Goal: Transaction & Acquisition: Obtain resource

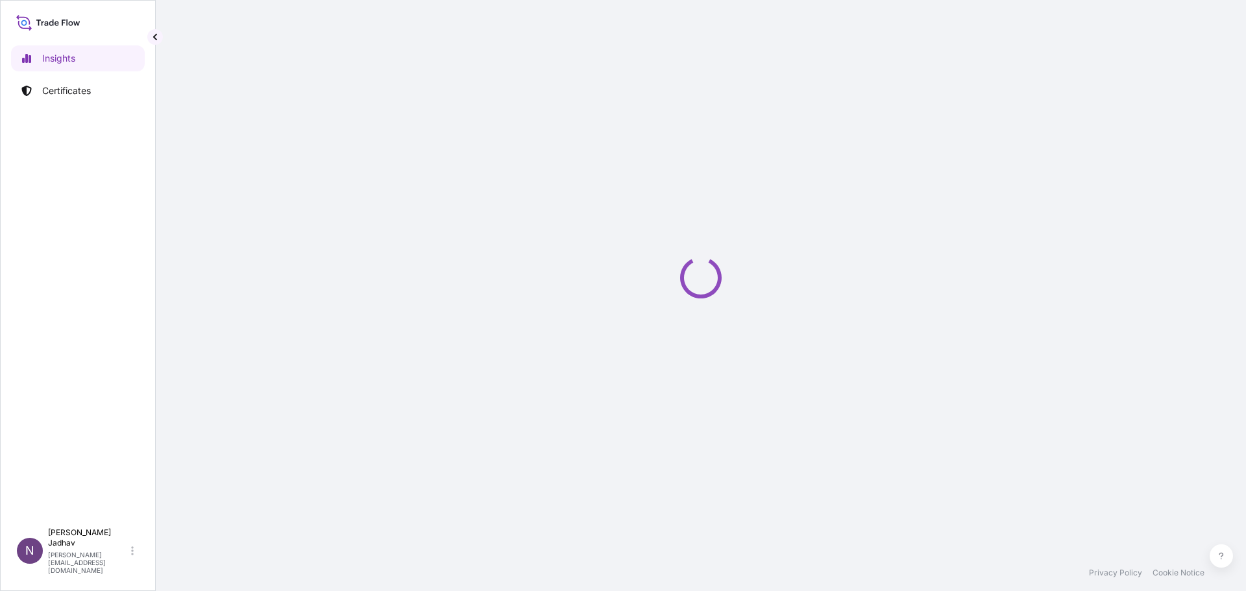
select select "2025"
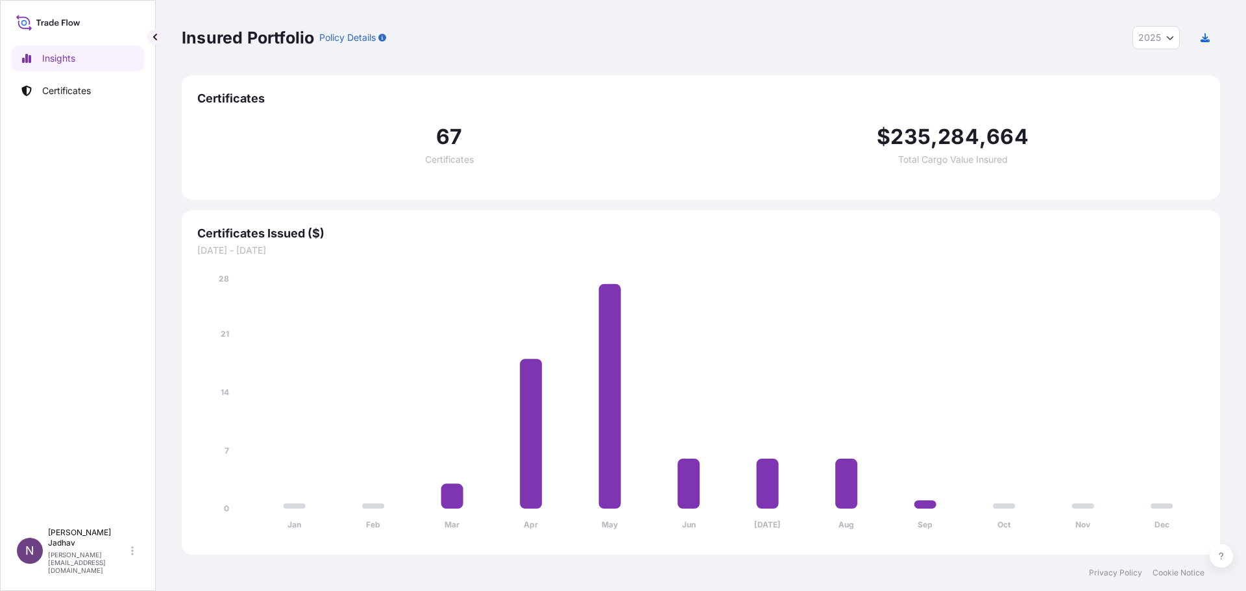
click at [58, 28] on icon at bounding box center [48, 22] width 64 height 19
click at [59, 89] on p "Certificates" at bounding box center [66, 90] width 49 height 13
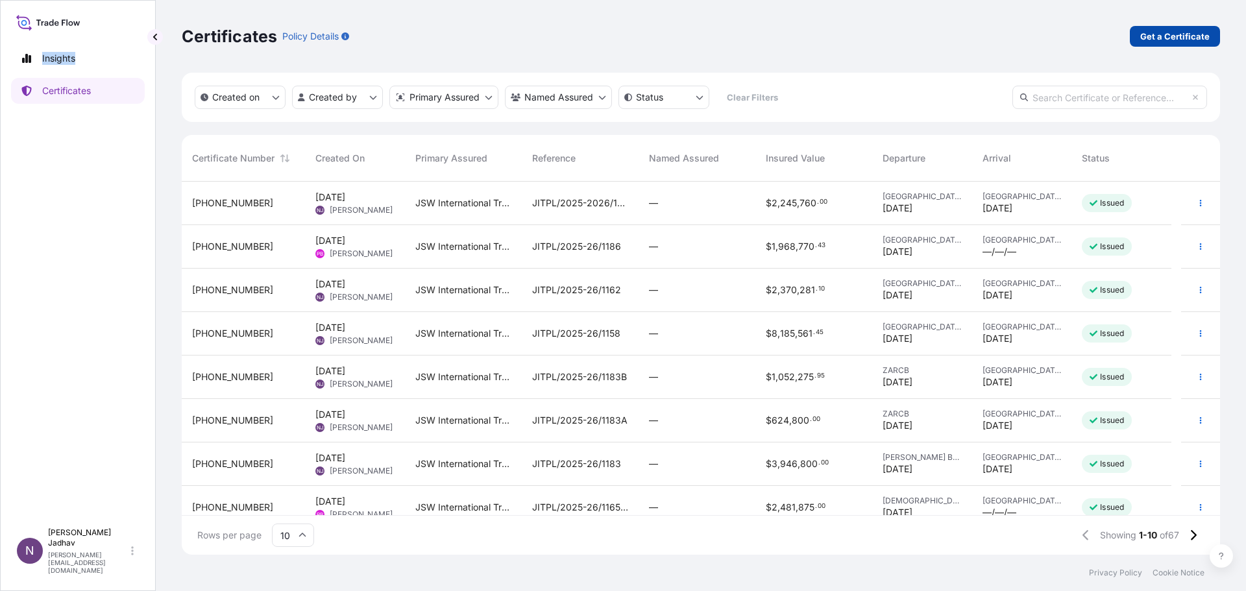
click at [1189, 38] on p "Get a Certificate" at bounding box center [1174, 36] width 69 height 13
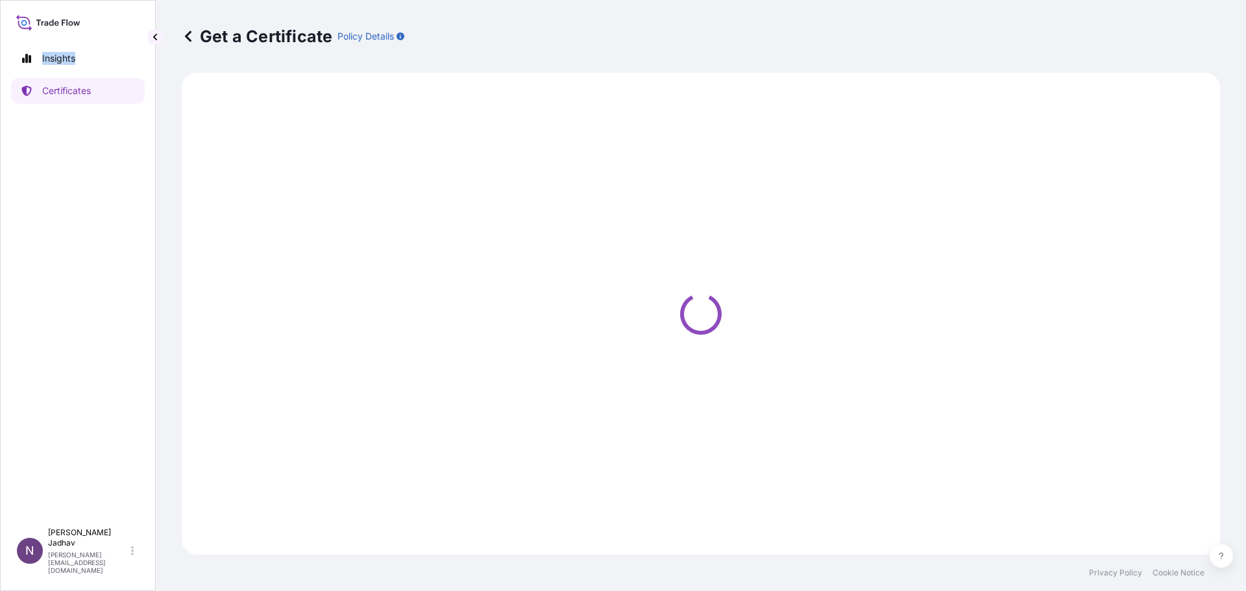
select select "Sea"
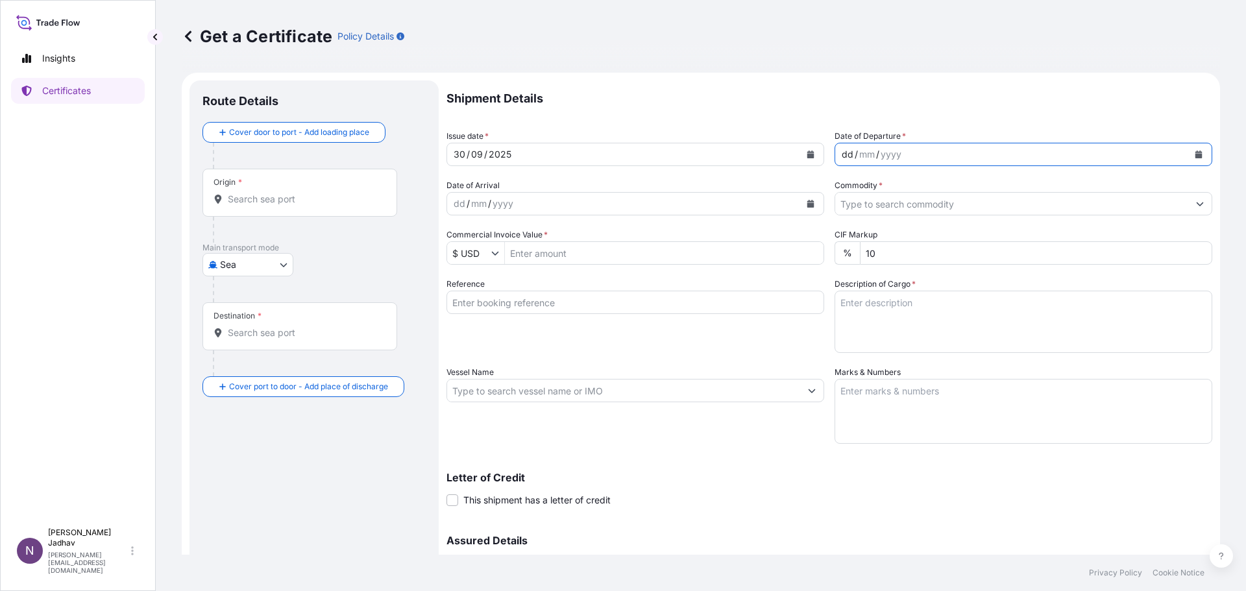
click at [842, 154] on div "dd" at bounding box center [847, 155] width 14 height 16
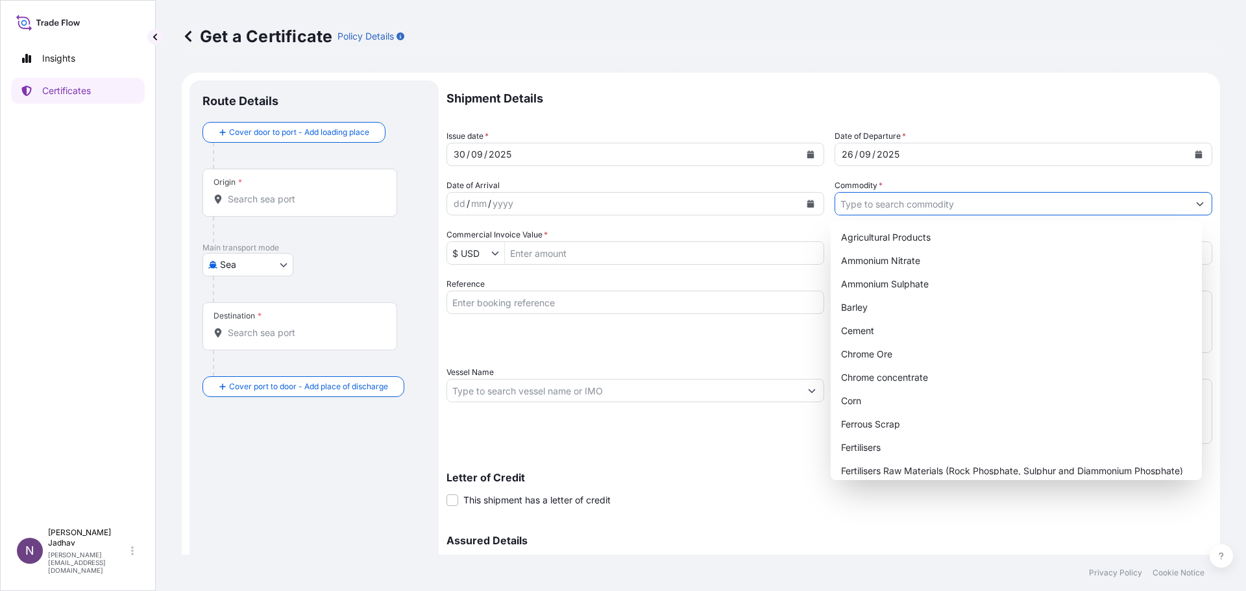
click at [1196, 204] on icon "Show suggestions" at bounding box center [1200, 204] width 8 height 8
click at [990, 215] on div "Shipment Details Issue date * 30 / 09 / 2025 Date of Departure * 26 / 09 / 2025…" at bounding box center [829, 364] width 766 height 569
click at [993, 211] on input "Commodity *" at bounding box center [1011, 203] width 353 height 23
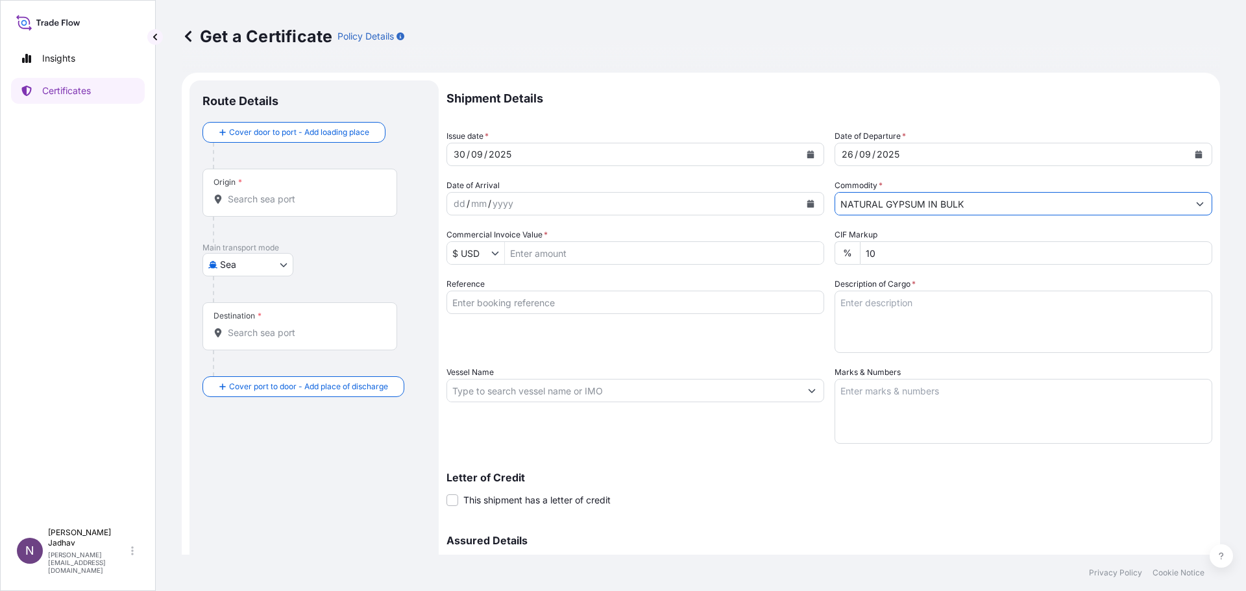
type input "NATURAL GYPSUM IN BULK"
click at [554, 256] on input "Commercial Invoice Value *" at bounding box center [664, 252] width 319 height 23
click at [530, 254] on input "400655.00" at bounding box center [664, 252] width 319 height 23
click at [640, 258] on input "400655.00" at bounding box center [664, 252] width 319 height 23
type input "400,655"
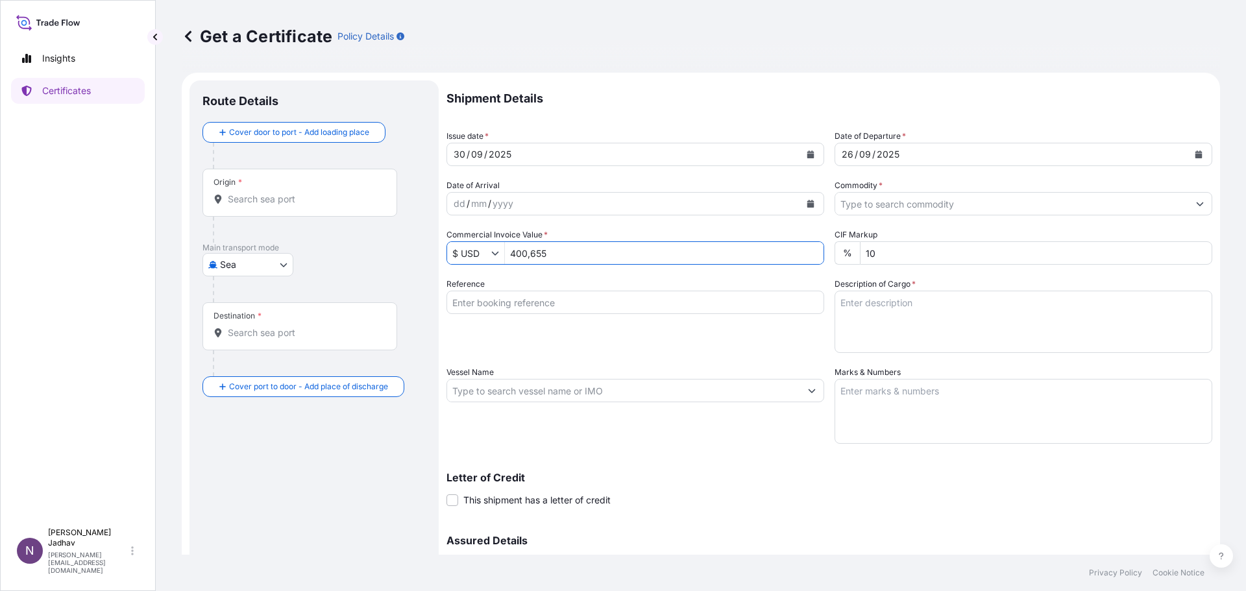
click at [566, 303] on input "Reference" at bounding box center [635, 302] width 378 height 23
click at [568, 339] on div "Reference" at bounding box center [635, 315] width 378 height 75
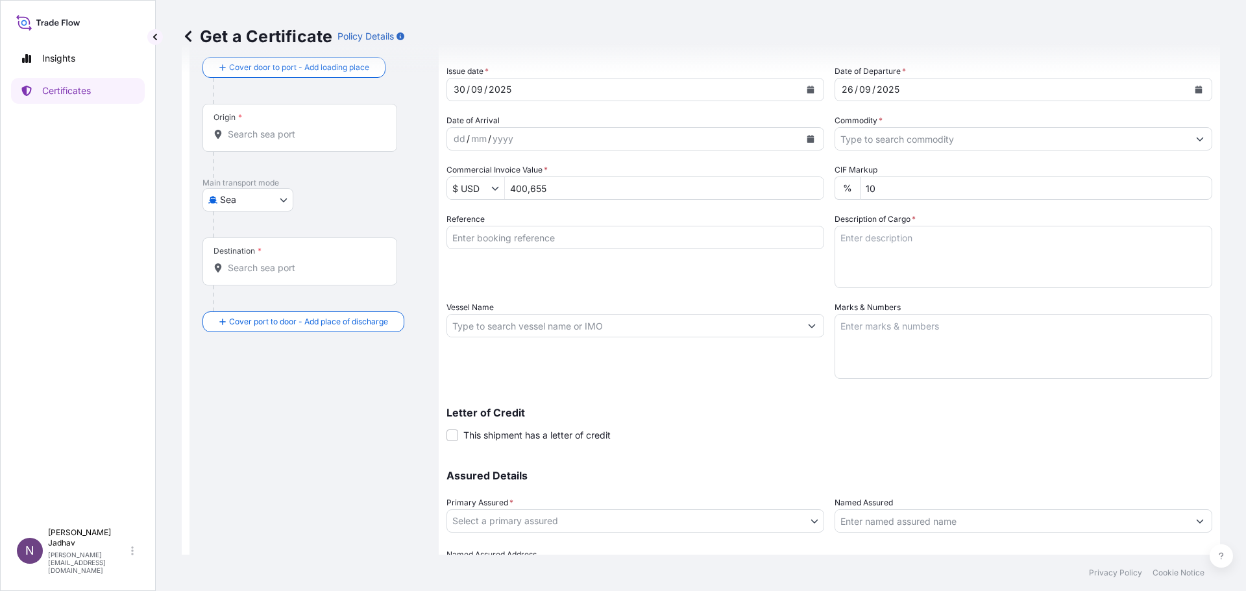
click at [808, 328] on icon "Show suggestions" at bounding box center [812, 326] width 8 height 8
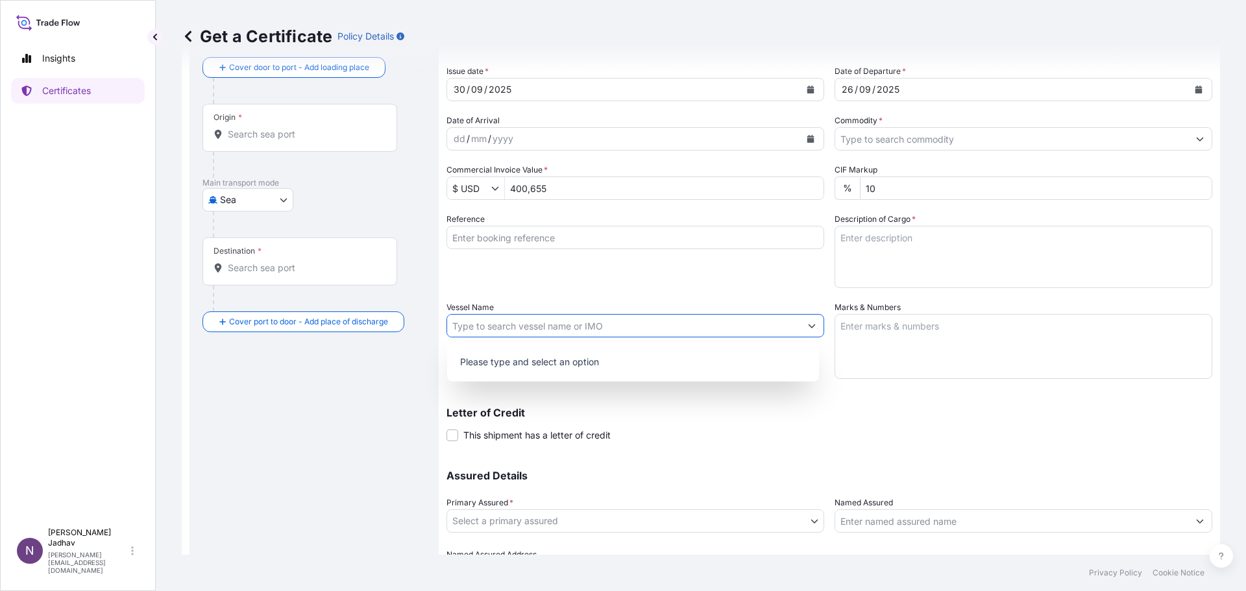
click at [808, 328] on icon "Show suggestions" at bounding box center [812, 326] width 8 height 8
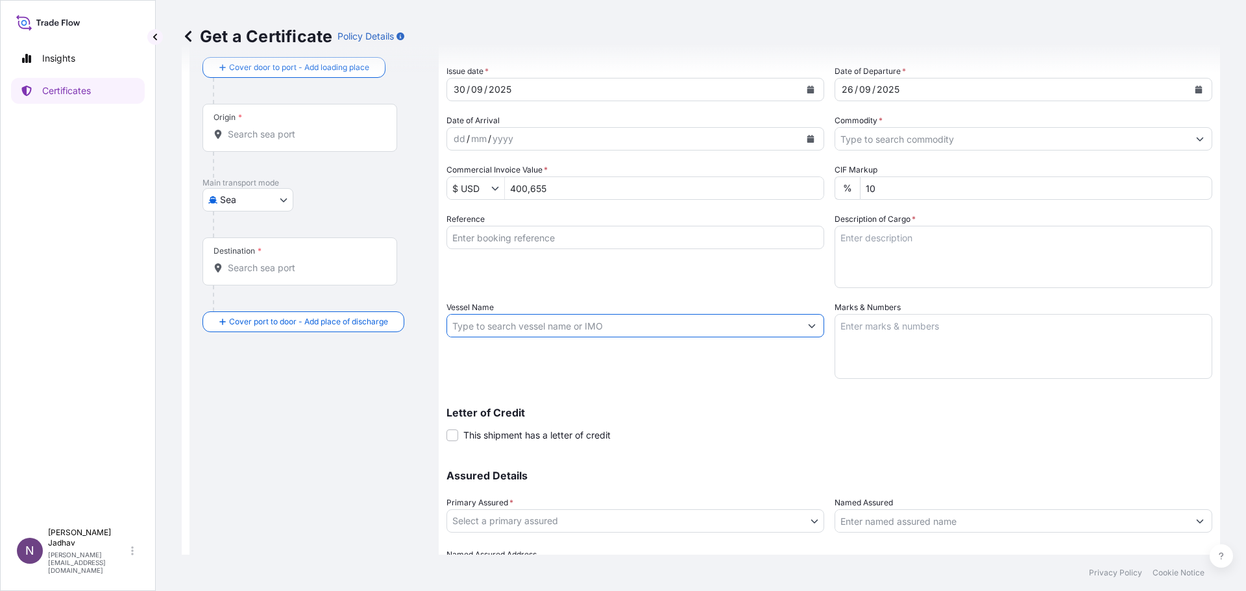
click at [663, 328] on input "Vessel Name" at bounding box center [623, 325] width 353 height 23
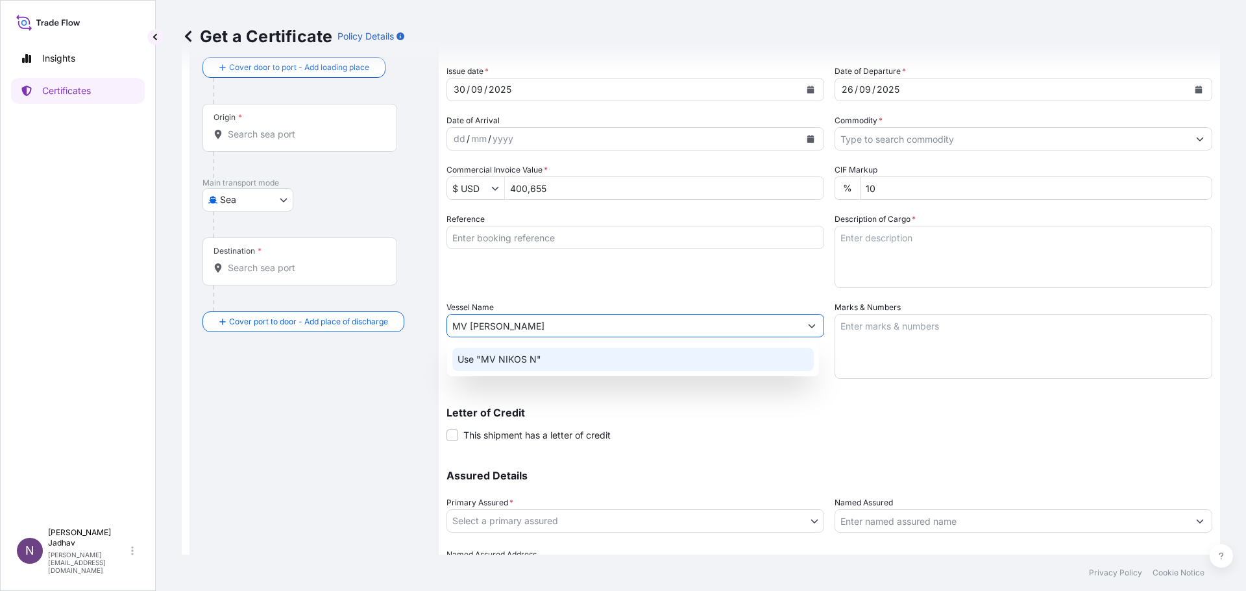
click at [560, 355] on div "Use "MV NIKOS N"" at bounding box center [632, 359] width 361 height 23
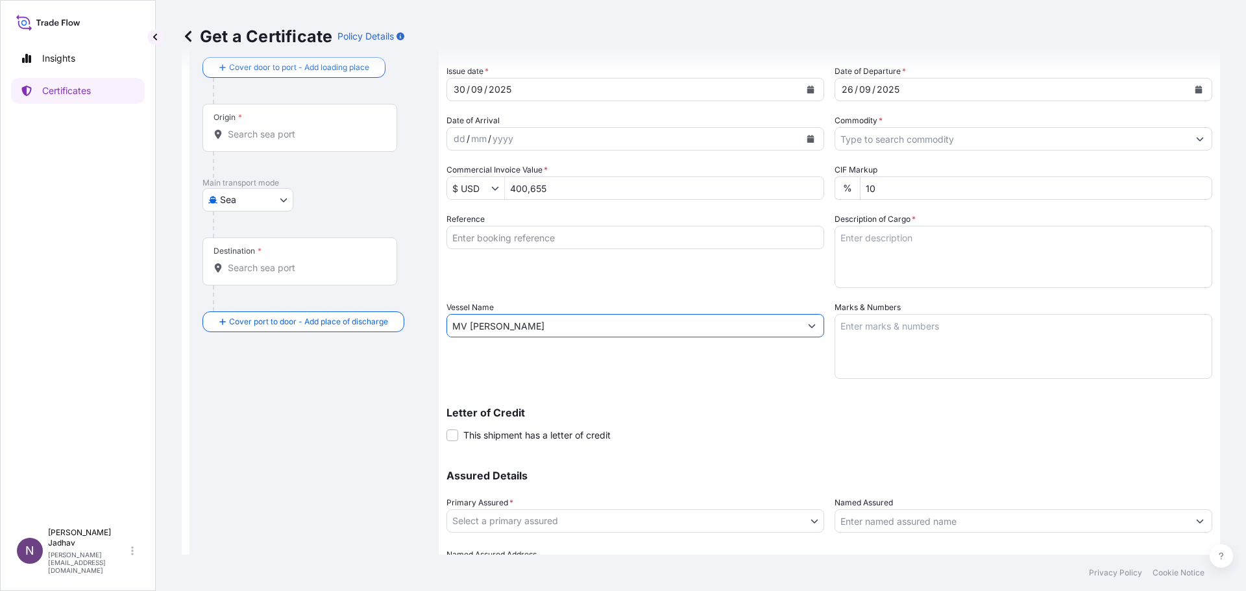
click at [564, 328] on input "MV NIKOS N" at bounding box center [623, 325] width 353 height 23
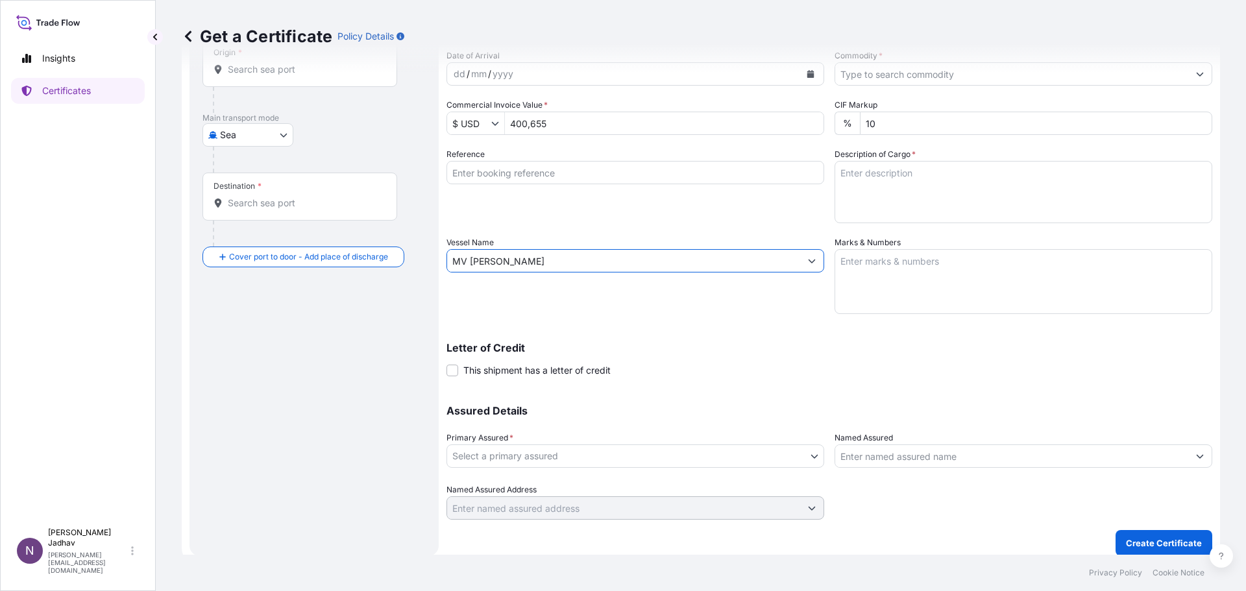
type input "MV NIKOS N"
click at [699, 333] on div "Letter of Credit This shipment has a letter of credit Letter of credit * Letter…" at bounding box center [829, 352] width 766 height 50
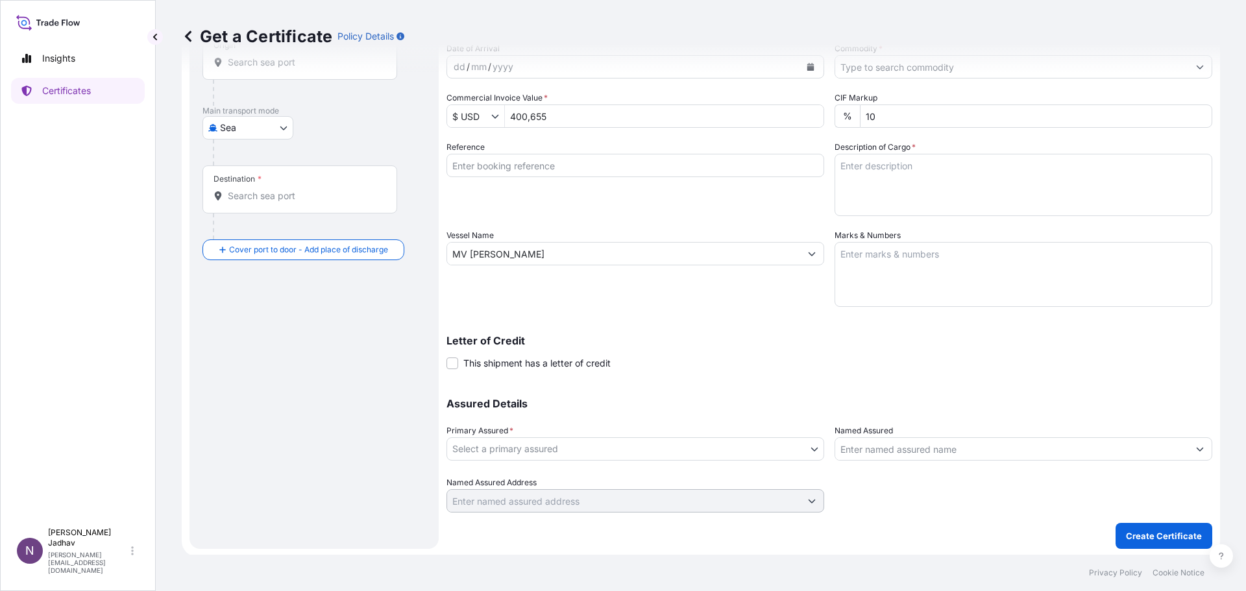
scroll to position [139, 0]
click at [809, 445] on body "Insights Certificates N Namita Jadhav namita.jadhav@jswinternational.com Get a …" at bounding box center [623, 295] width 1246 height 591
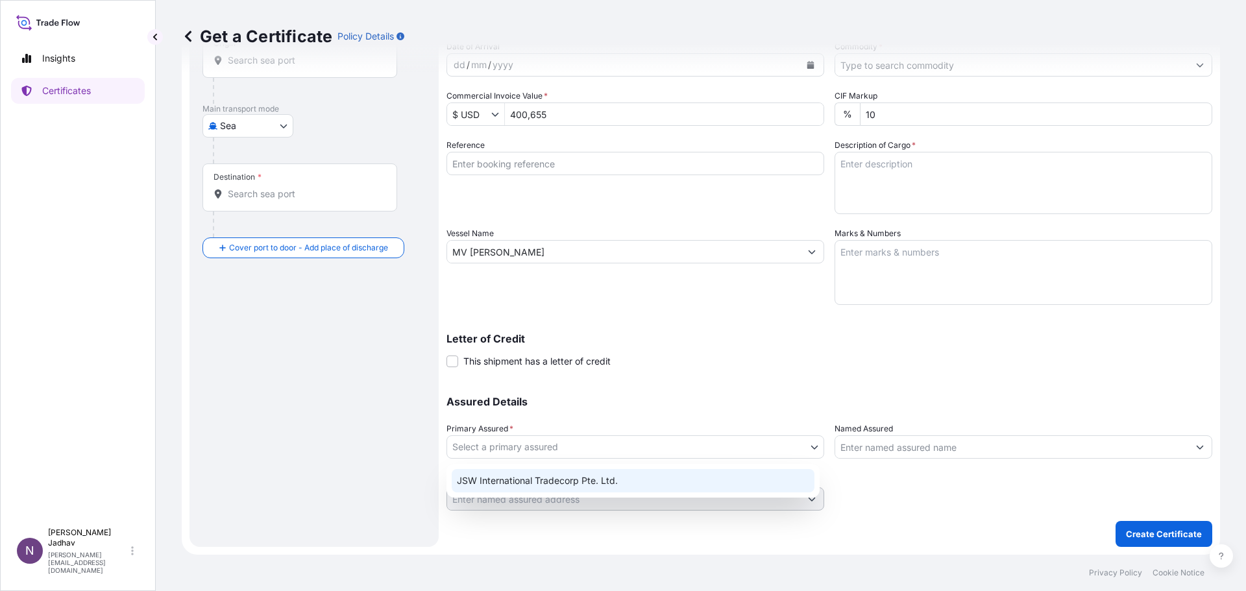
click at [633, 481] on div "JSW International Tradecorp Pte. Ltd." at bounding box center [633, 480] width 363 height 23
select select "32012"
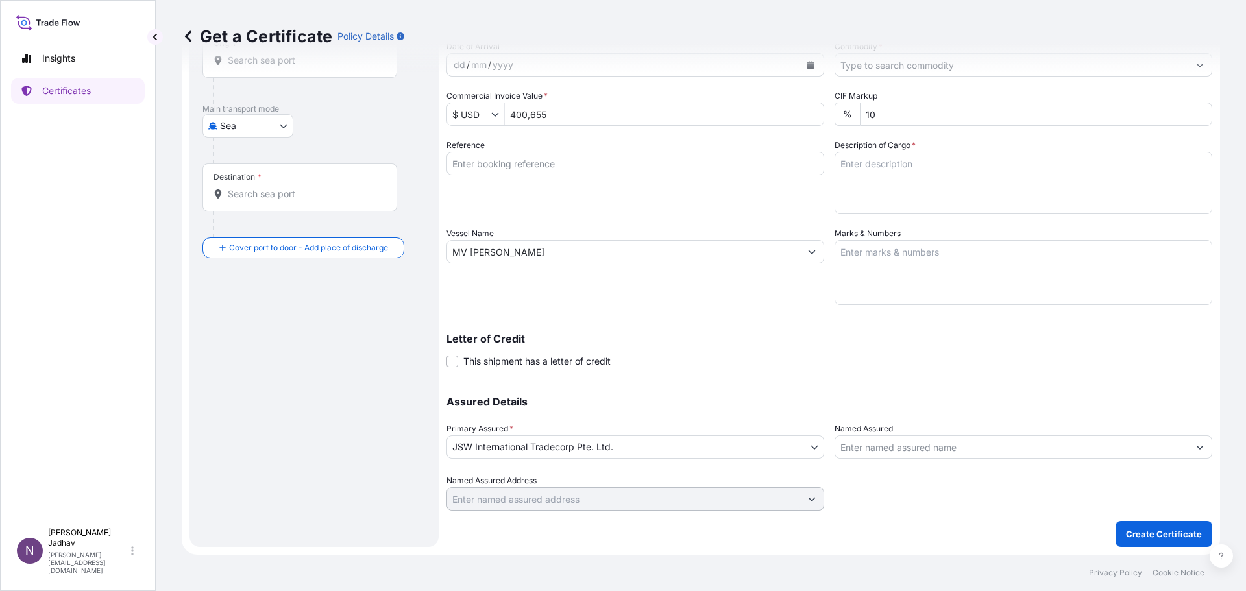
click at [739, 378] on div "Shipment Details Issue date * 30 / 09 / 2025 Date of Departure * 26 / 09 / 2025…" at bounding box center [829, 226] width 766 height 569
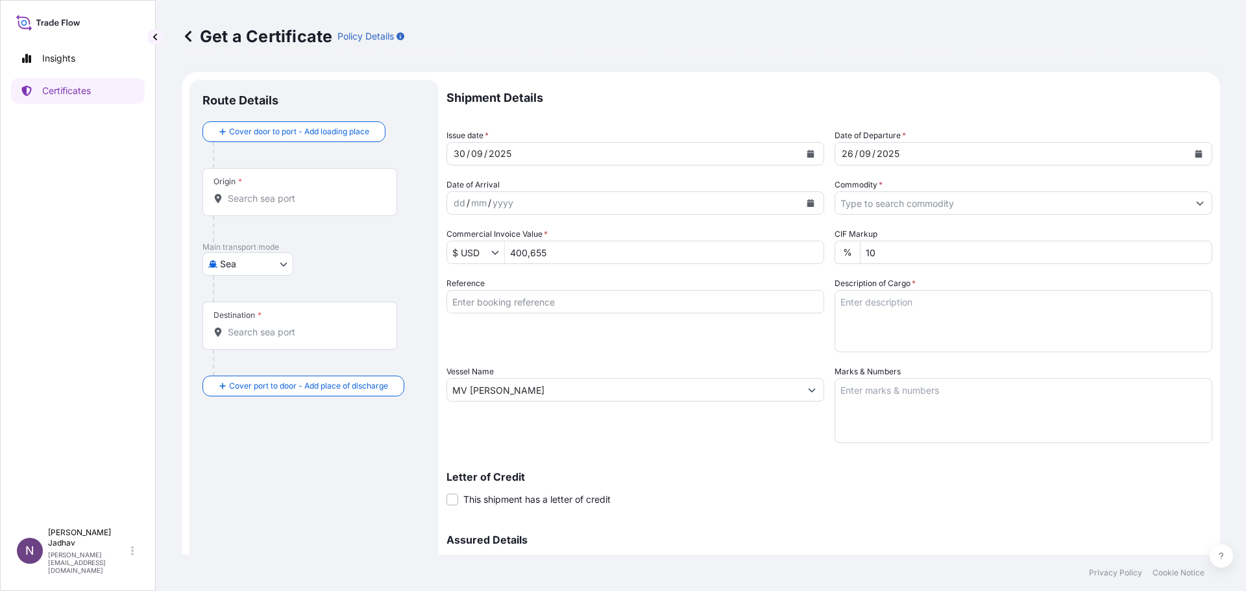
scroll to position [0, 0]
click at [1196, 204] on icon "Show suggestions" at bounding box center [1200, 204] width 8 height 8
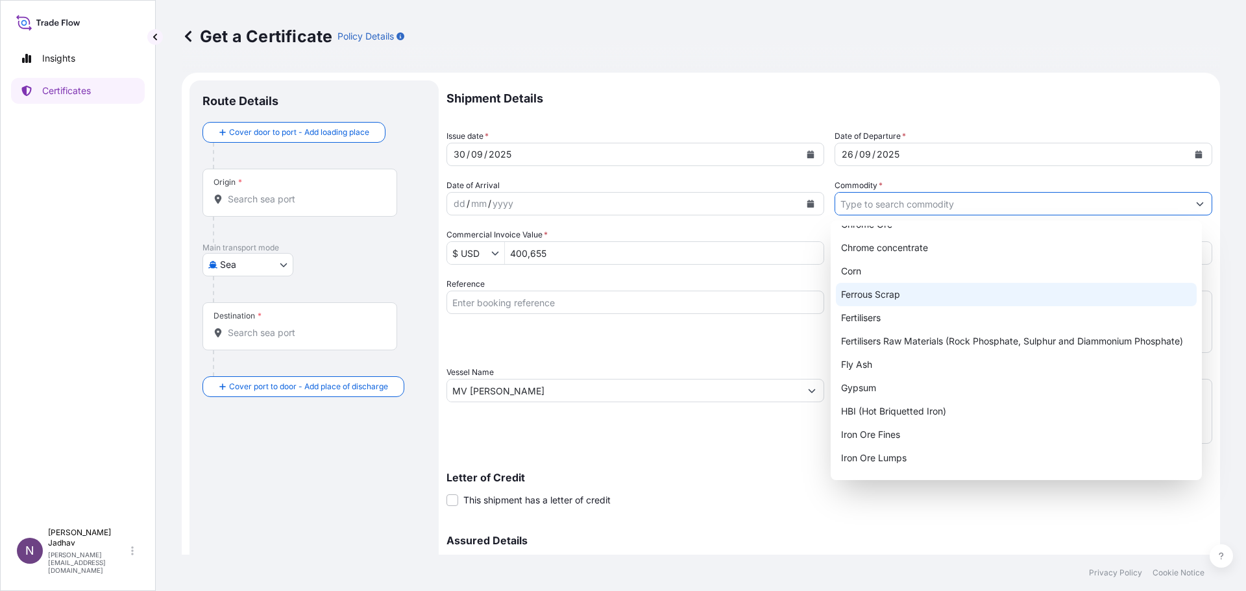
scroll to position [195, 0]
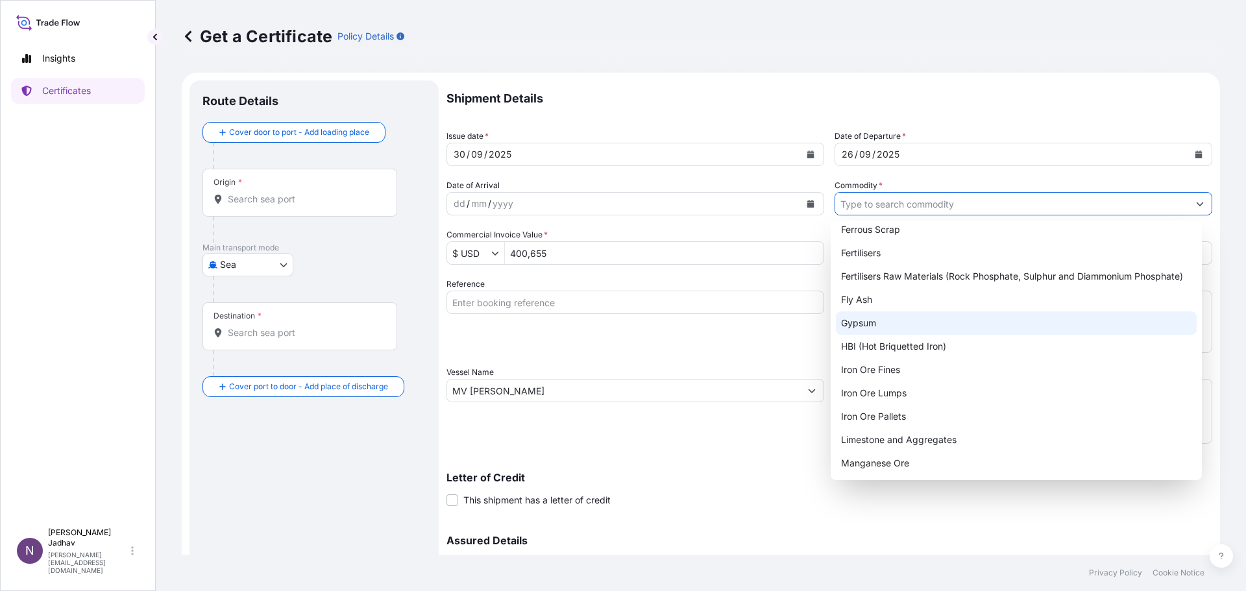
click at [928, 321] on div "Gypsum" at bounding box center [1016, 322] width 361 height 23
type input "Gypsum"
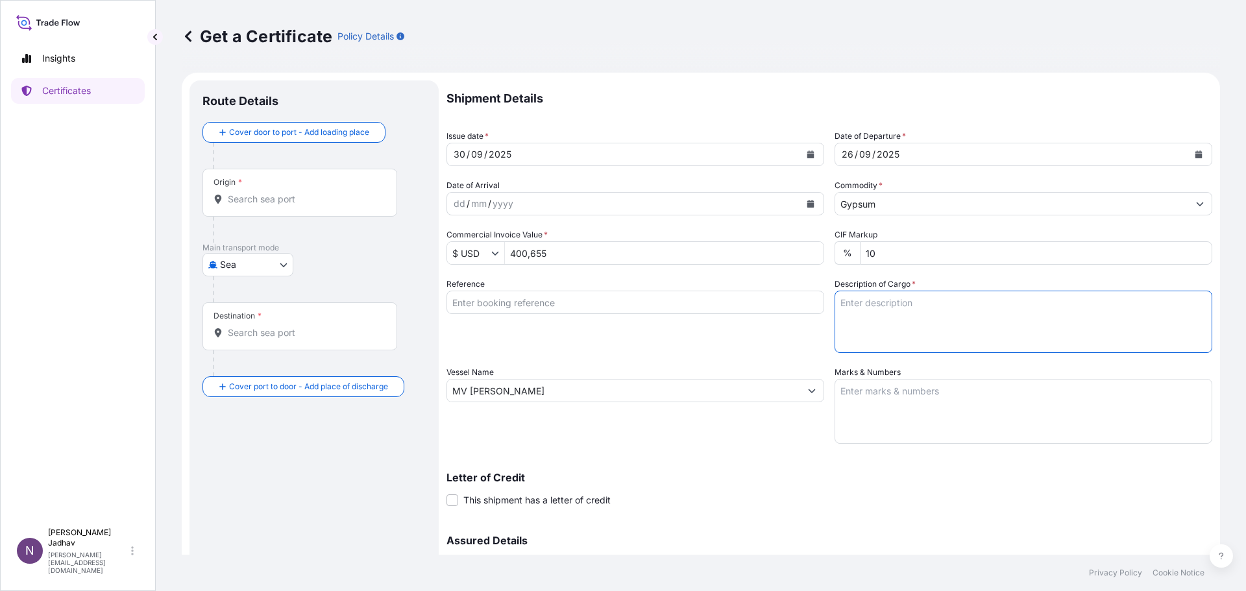
click at [900, 309] on textarea "Description of Cargo *" at bounding box center [1023, 322] width 378 height 62
type textarea "NATURAL GYPSUM IN BULK"
click at [1037, 256] on input "10" at bounding box center [1036, 252] width 352 height 23
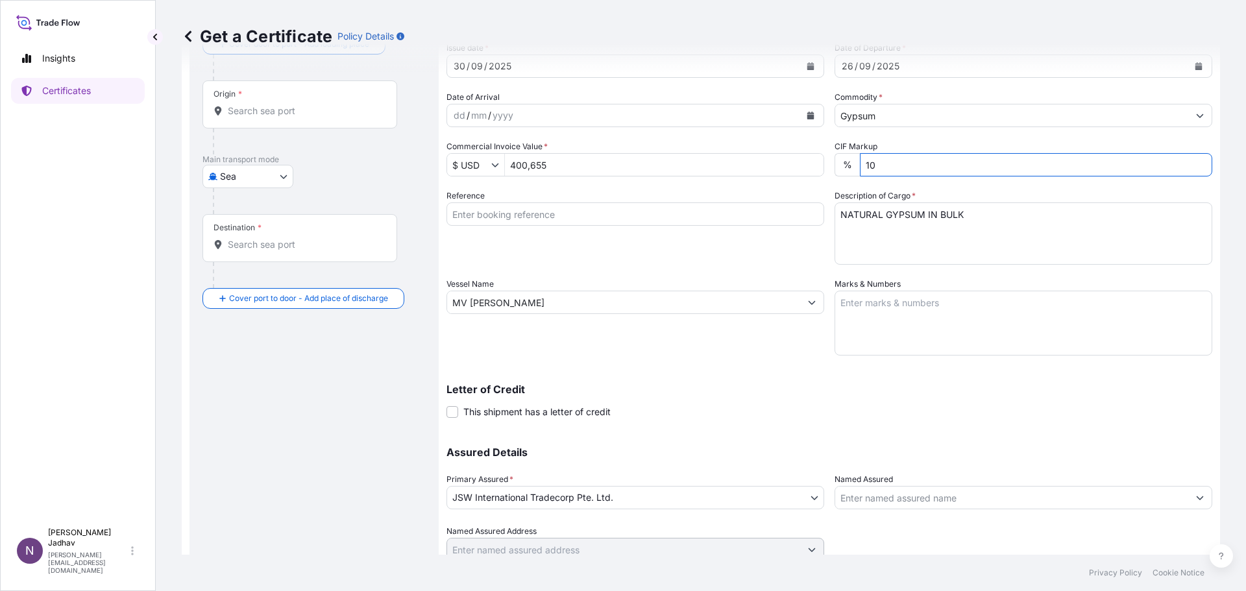
scroll to position [65, 0]
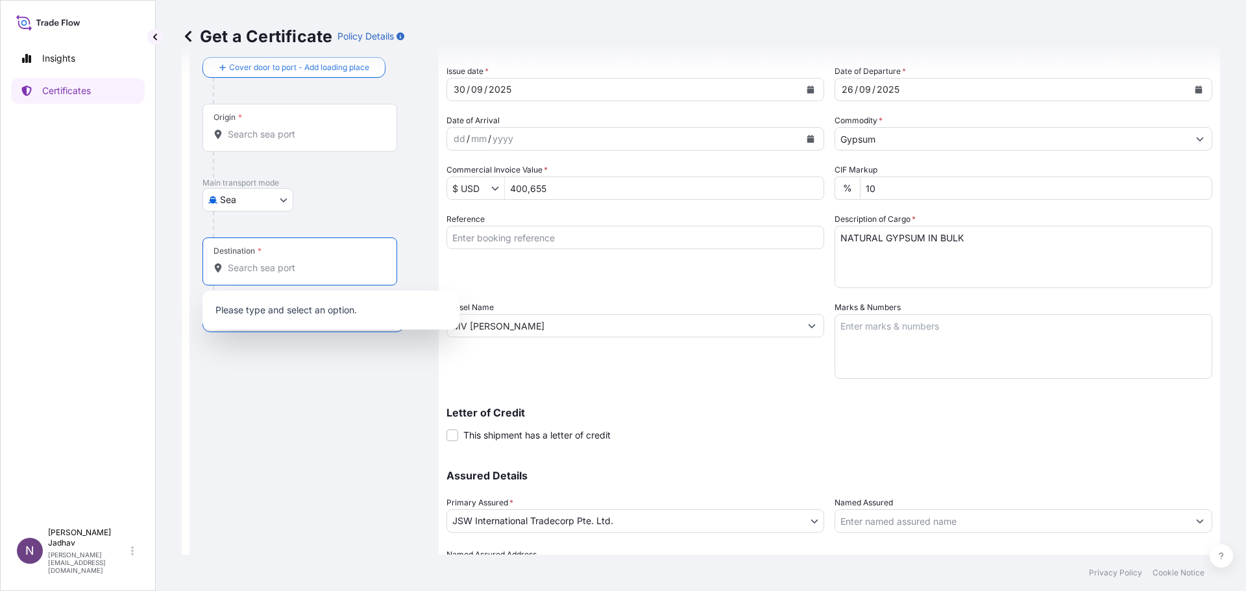
click at [282, 269] on input "Destination *" at bounding box center [304, 267] width 153 height 13
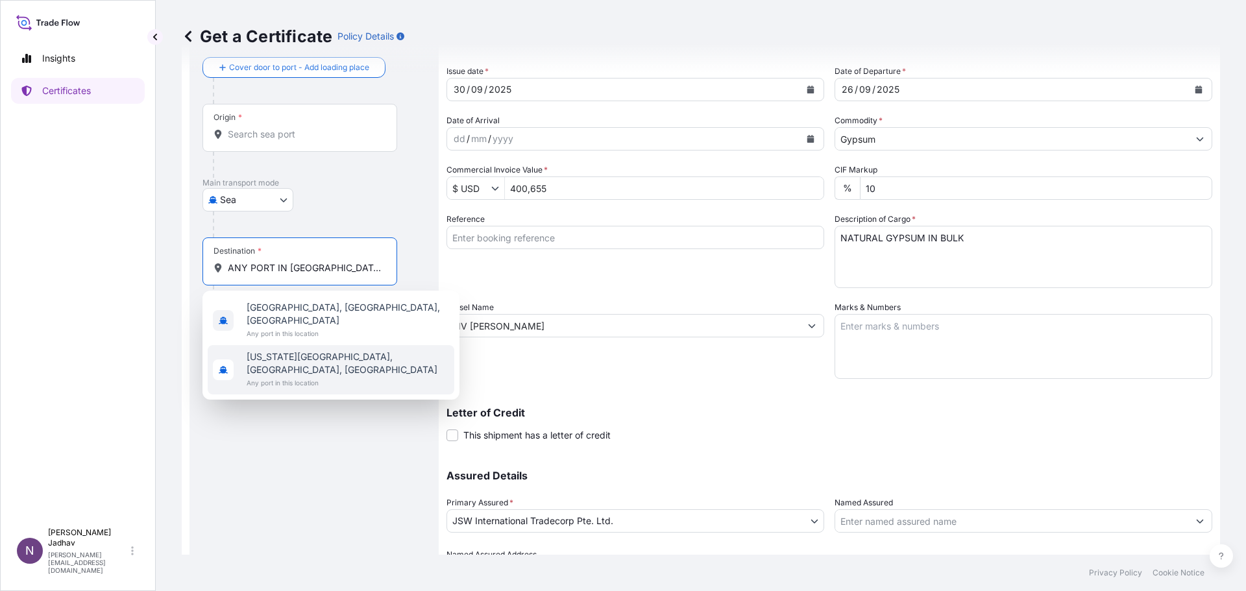
type input "ANY PORT IN INDIA"
click at [293, 439] on div "Route Details Cover door to port - Add loading place Place of loading Road / In…" at bounding box center [313, 318] width 223 height 579
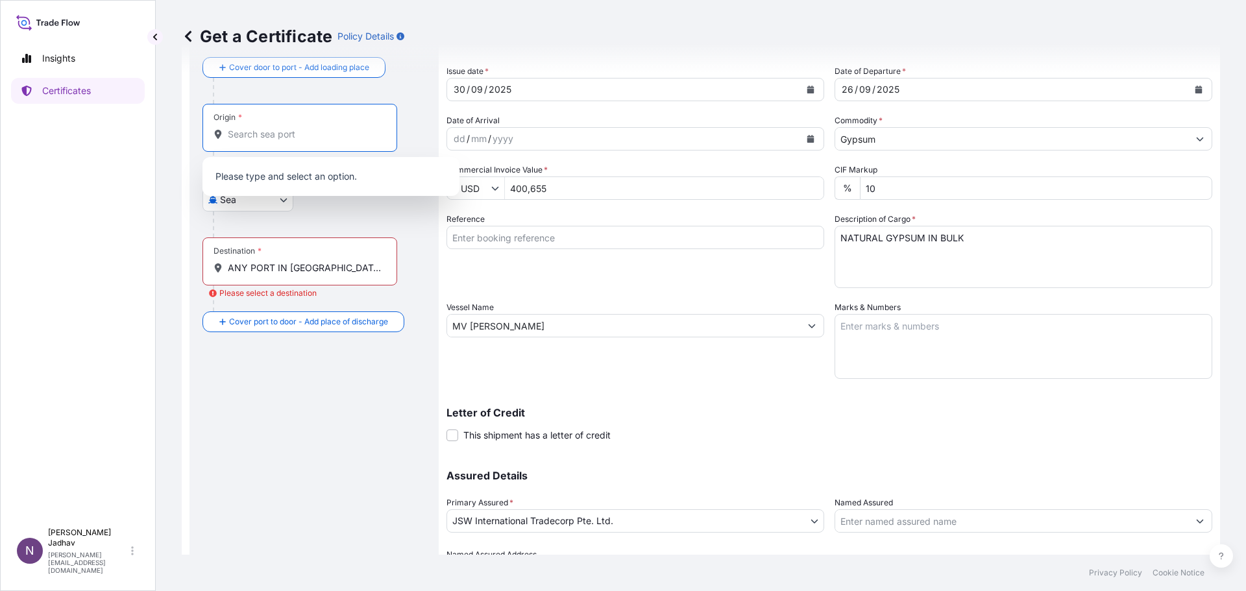
click at [291, 136] on input "Origin *" at bounding box center [304, 134] width 153 height 13
click at [374, 213] on div at bounding box center [319, 225] width 213 height 26
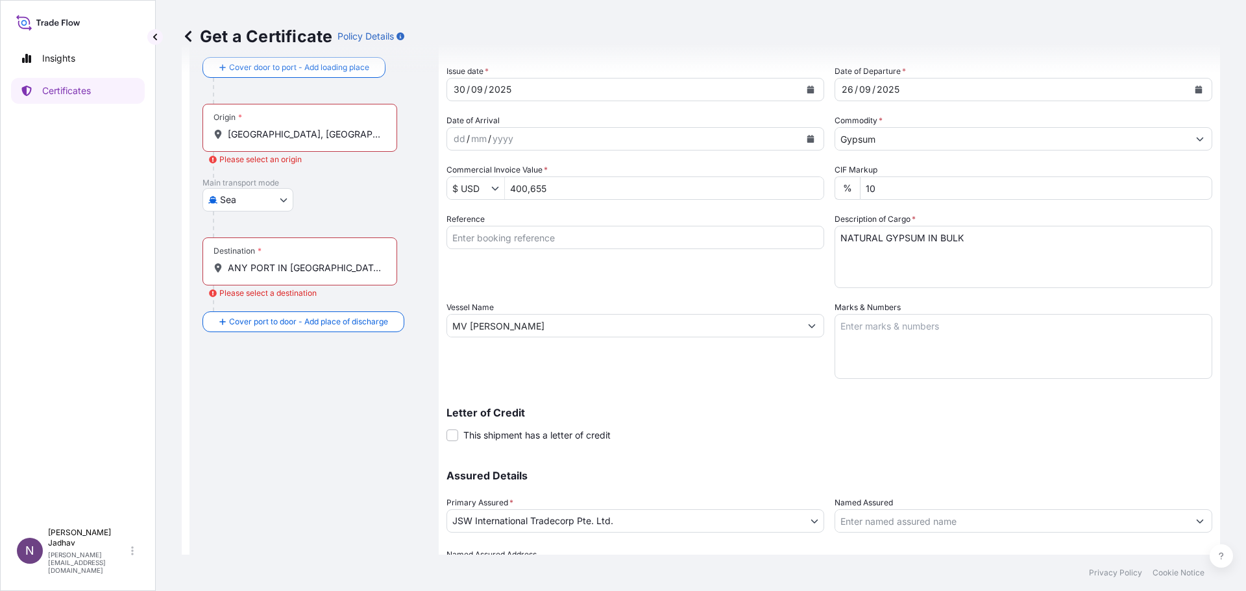
click at [374, 213] on div at bounding box center [319, 225] width 213 height 26
click at [287, 200] on body "Insights Certificates N Namita Jadhav namita.jadhav@jswinternational.com Get a …" at bounding box center [623, 295] width 1246 height 591
click at [400, 208] on div "Sea Air Sea Land" at bounding box center [313, 199] width 223 height 23
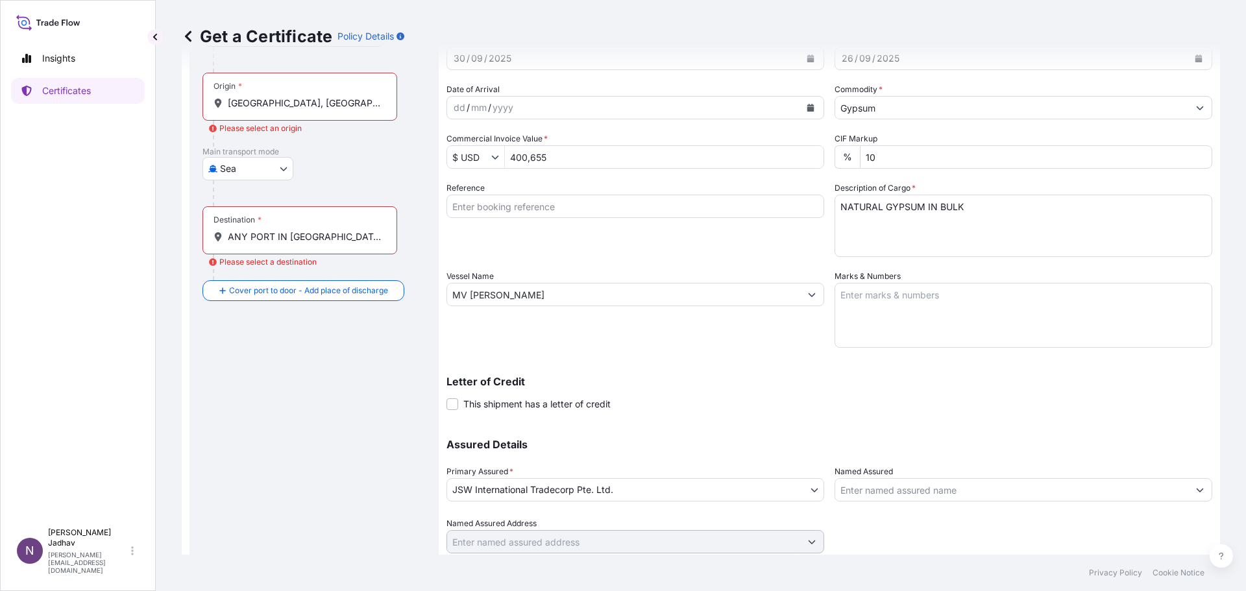
scroll to position [74, 0]
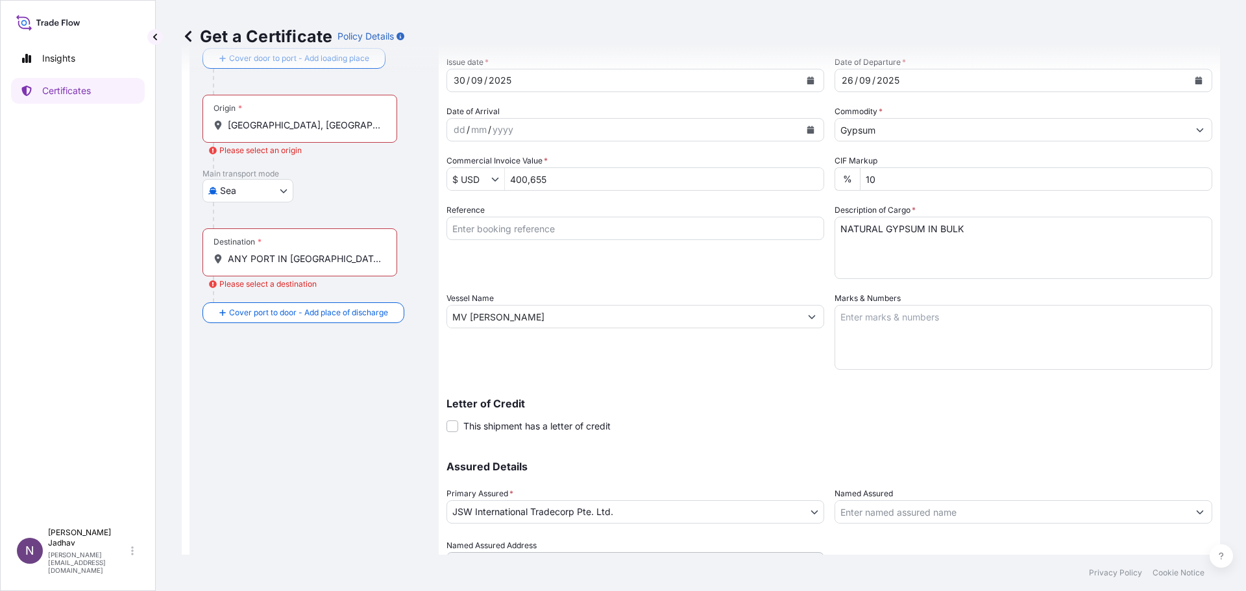
click at [342, 383] on div "Route Details Cover door to port - Add loading place Place of loading Road / In…" at bounding box center [313, 308] width 223 height 579
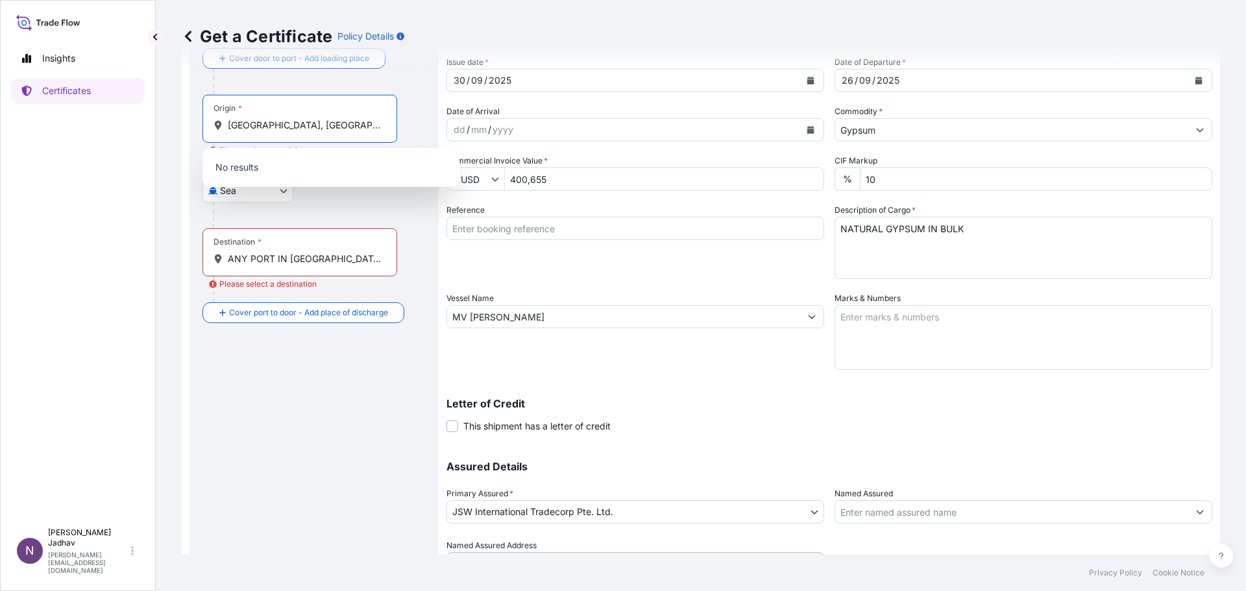
click at [336, 125] on input "SALALAH PORT, OMAN" at bounding box center [304, 125] width 153 height 13
click at [141, 197] on div "Insights Certificates" at bounding box center [78, 278] width 134 height 488
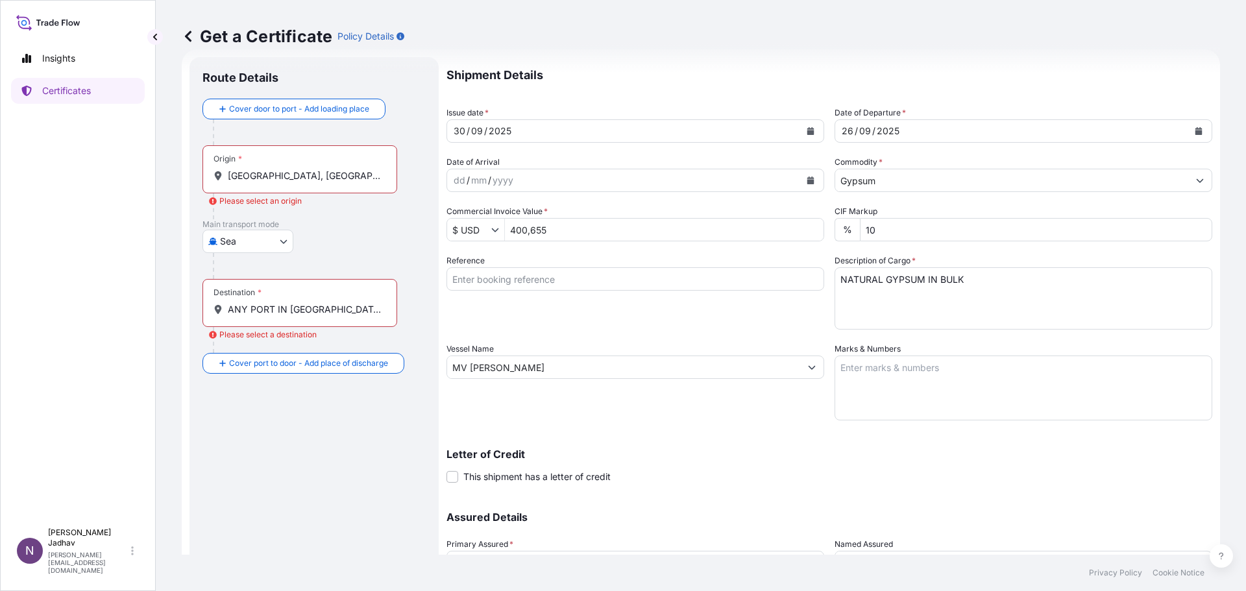
scroll to position [0, 0]
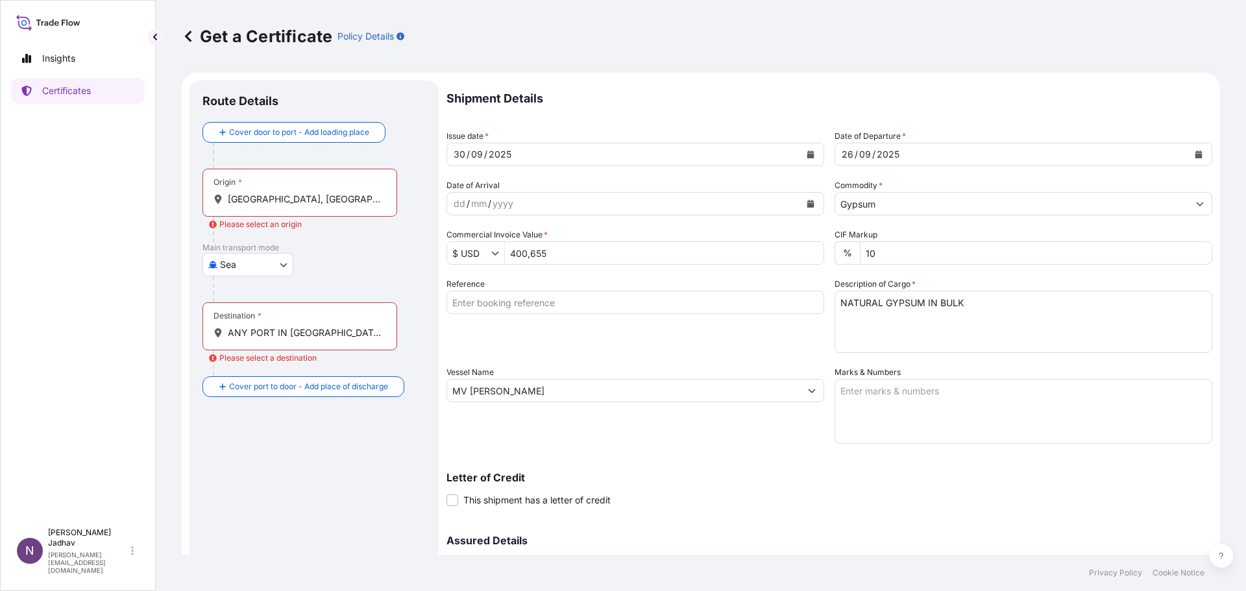
click at [345, 199] on input "SALALAH PORT, OMAN" at bounding box center [304, 199] width 153 height 13
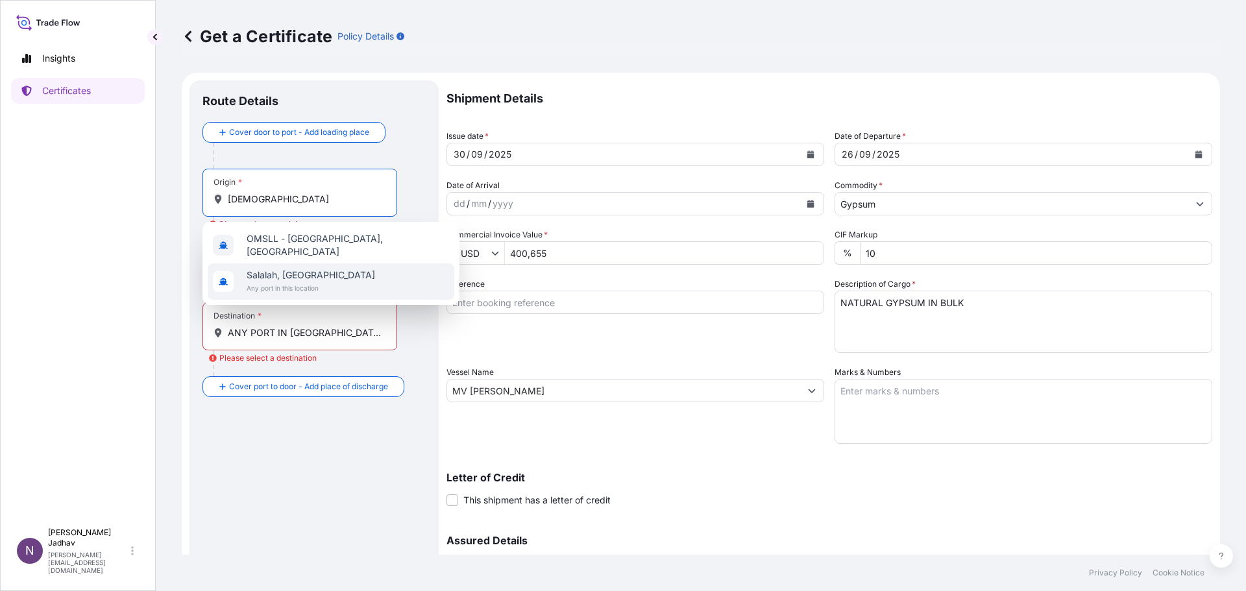
click at [311, 273] on span "Salalah, Oman" at bounding box center [311, 275] width 128 height 13
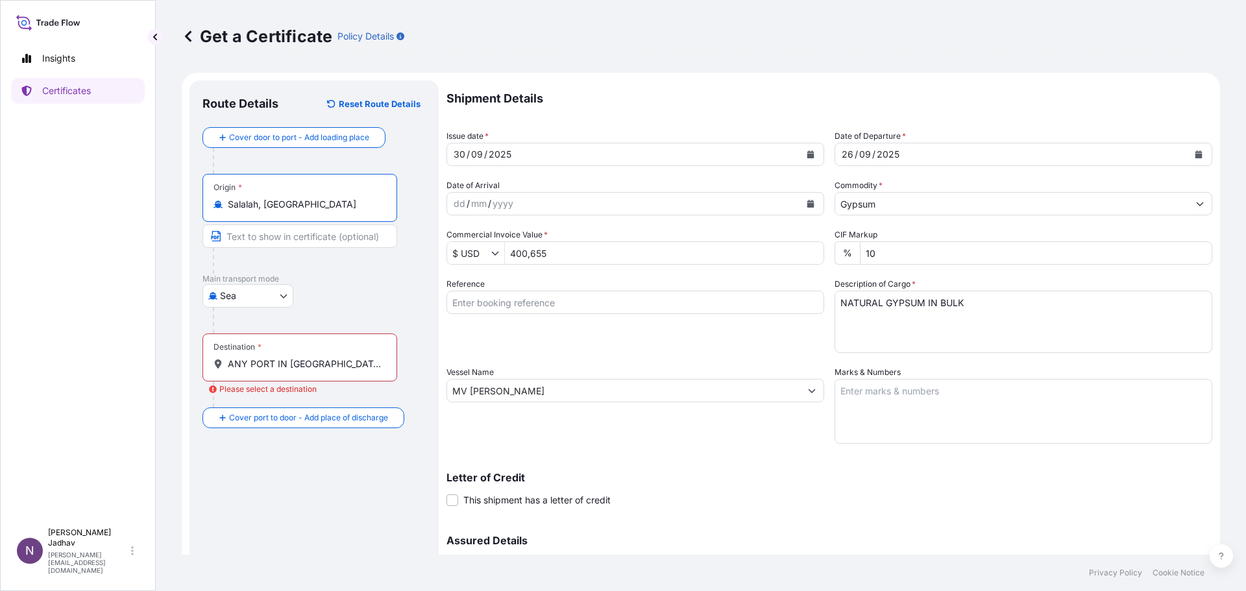
type input "Salalah, Oman"
click at [333, 288] on div "Sea Air Sea Land" at bounding box center [313, 295] width 223 height 23
click at [278, 235] on input "Text to appear on certificate" at bounding box center [299, 235] width 195 height 23
type input "SALALAH PORT, OMAN"
click at [343, 307] on div "Sea Air Sea Land" at bounding box center [313, 295] width 223 height 23
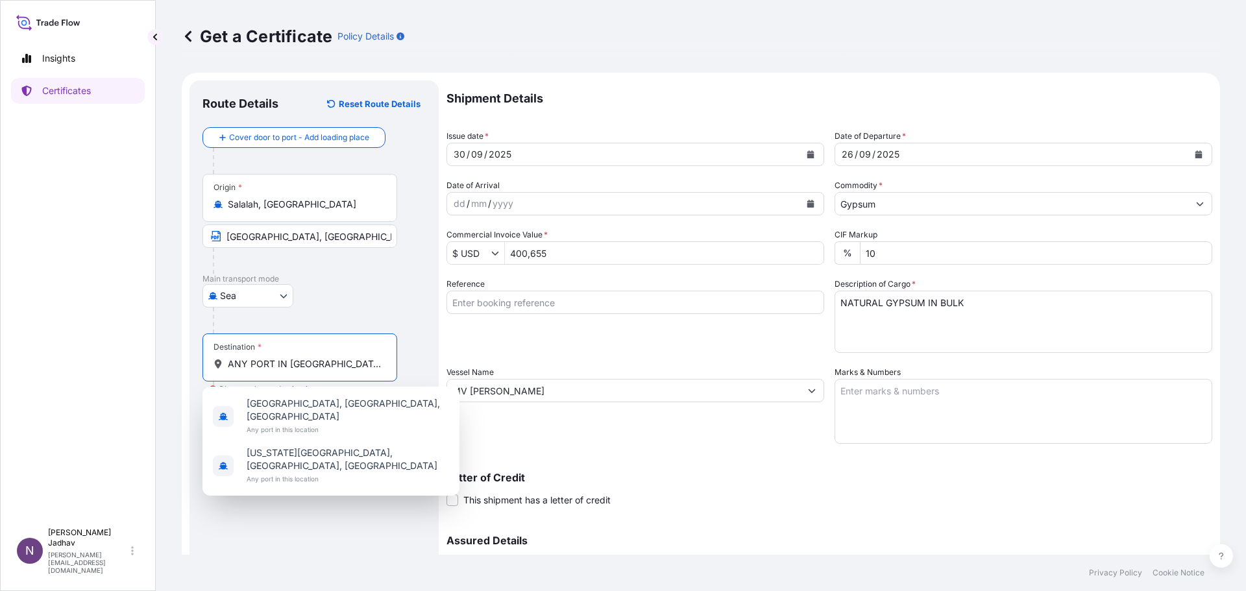
click at [324, 363] on input "ANY PORT IN INDIA" at bounding box center [304, 364] width 153 height 13
type input "A"
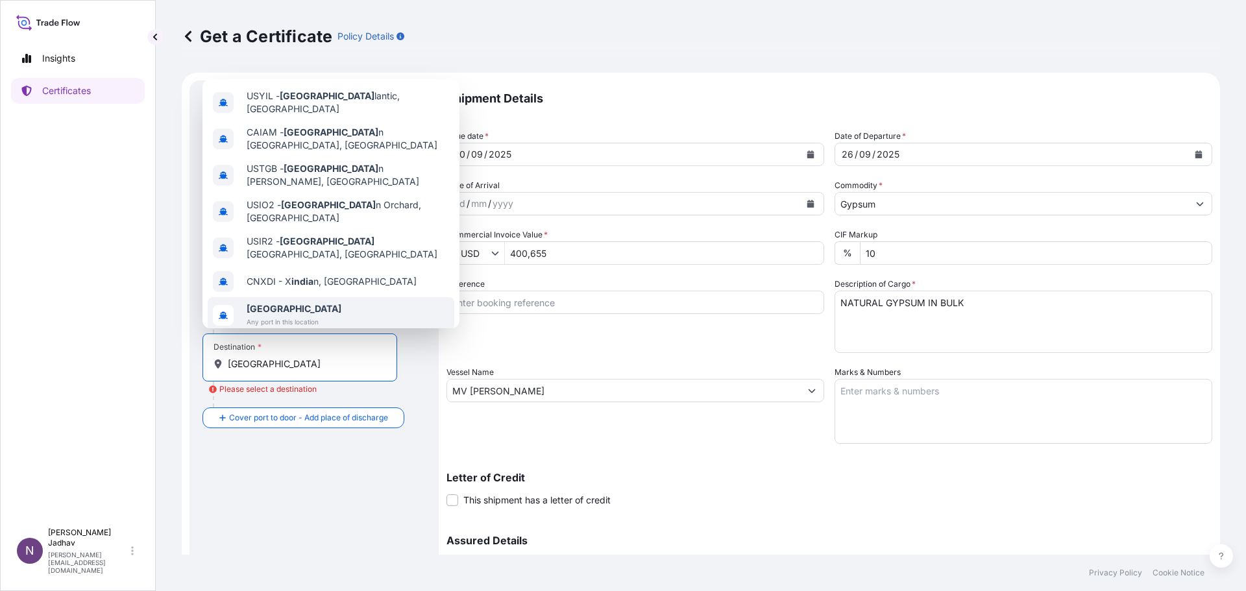
click at [283, 302] on span "India" at bounding box center [294, 308] width 95 height 13
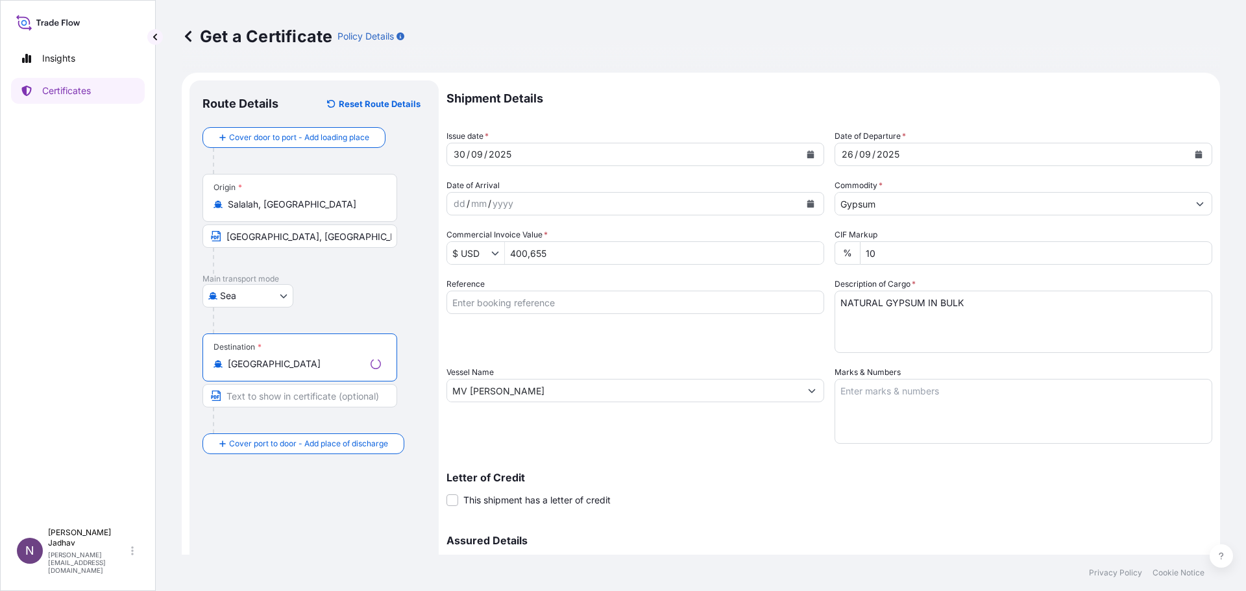
type input "India"
click at [300, 397] on input "Text to appear on certificate" at bounding box center [299, 395] width 195 height 23
type input "ANY PORT IN INDIA"
click at [465, 157] on div "30" at bounding box center [459, 155] width 14 height 16
click at [463, 155] on div "30" at bounding box center [459, 155] width 14 height 16
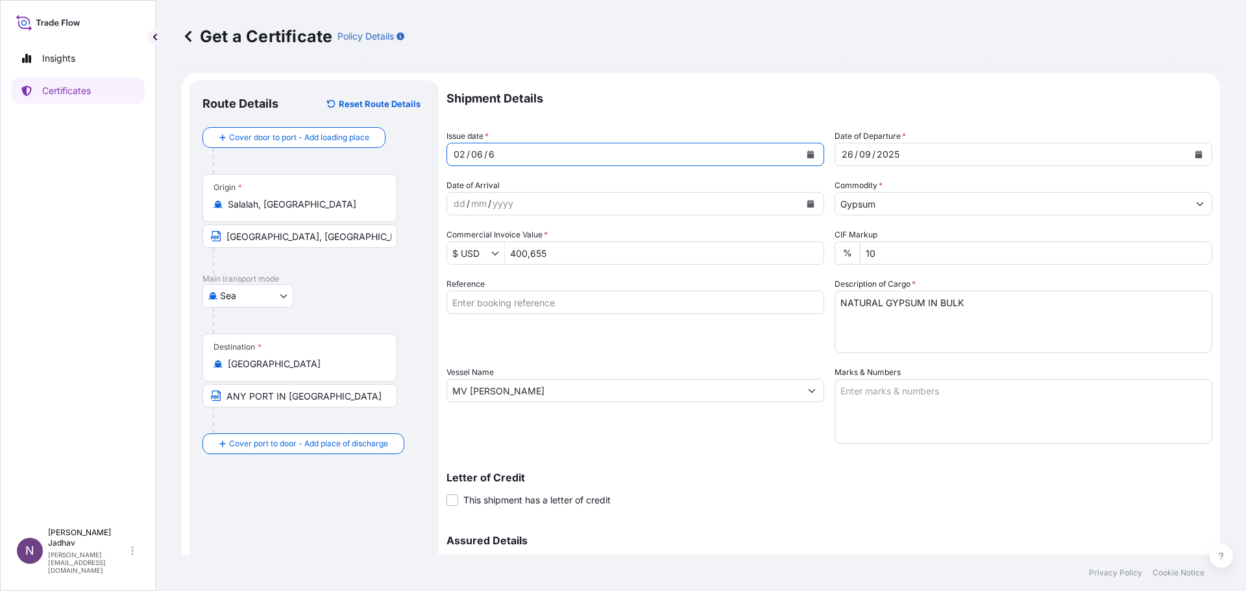
click at [498, 152] on div "02 / 06 / 6" at bounding box center [623, 154] width 353 height 23
click at [492, 153] on div "6" at bounding box center [491, 155] width 8 height 16
click at [807, 154] on icon "Calendar" at bounding box center [810, 155] width 7 height 8
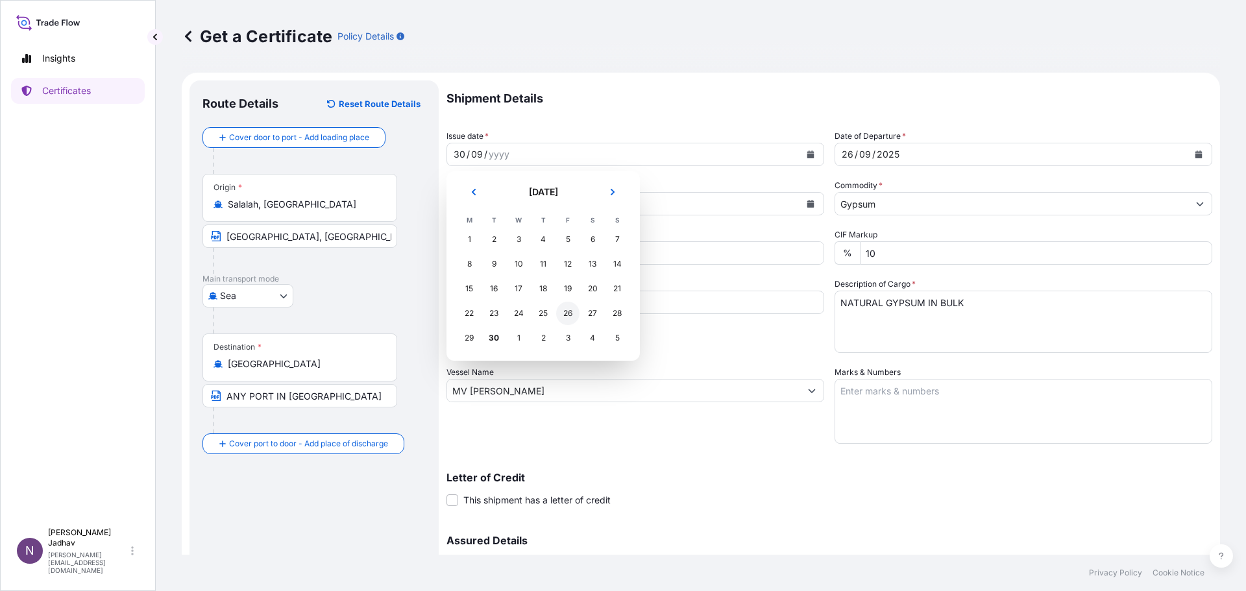
click at [570, 313] on div "26" at bounding box center [567, 313] width 23 height 23
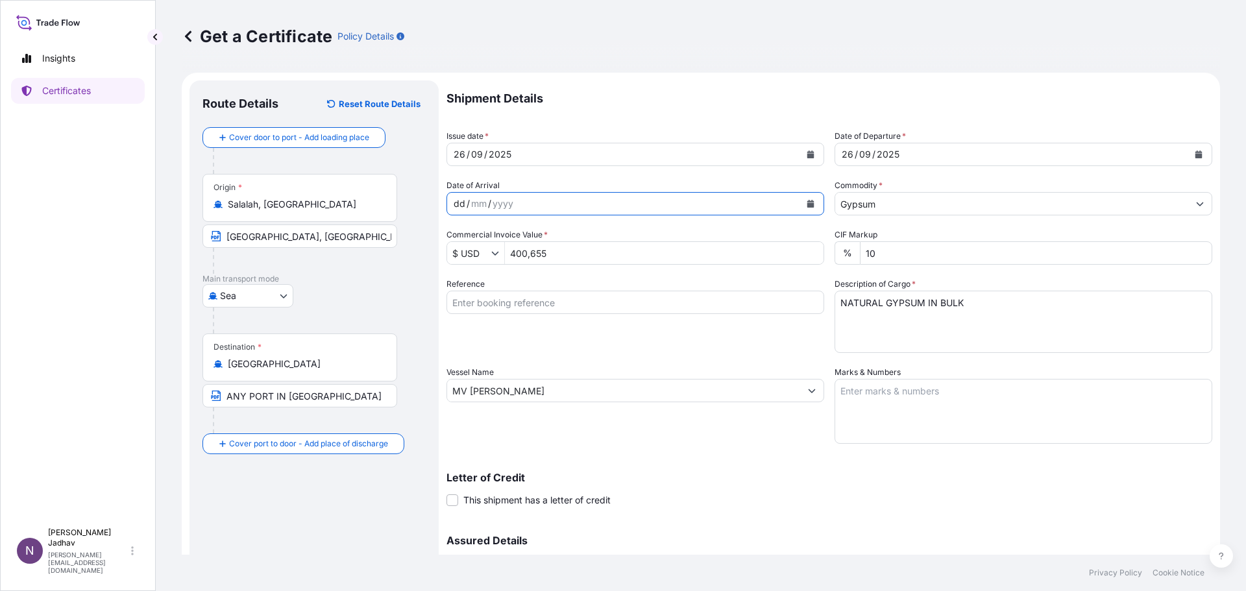
click at [463, 204] on div "dd" at bounding box center [459, 204] width 14 height 16
click at [809, 202] on icon "Calendar" at bounding box center [811, 204] width 8 height 8
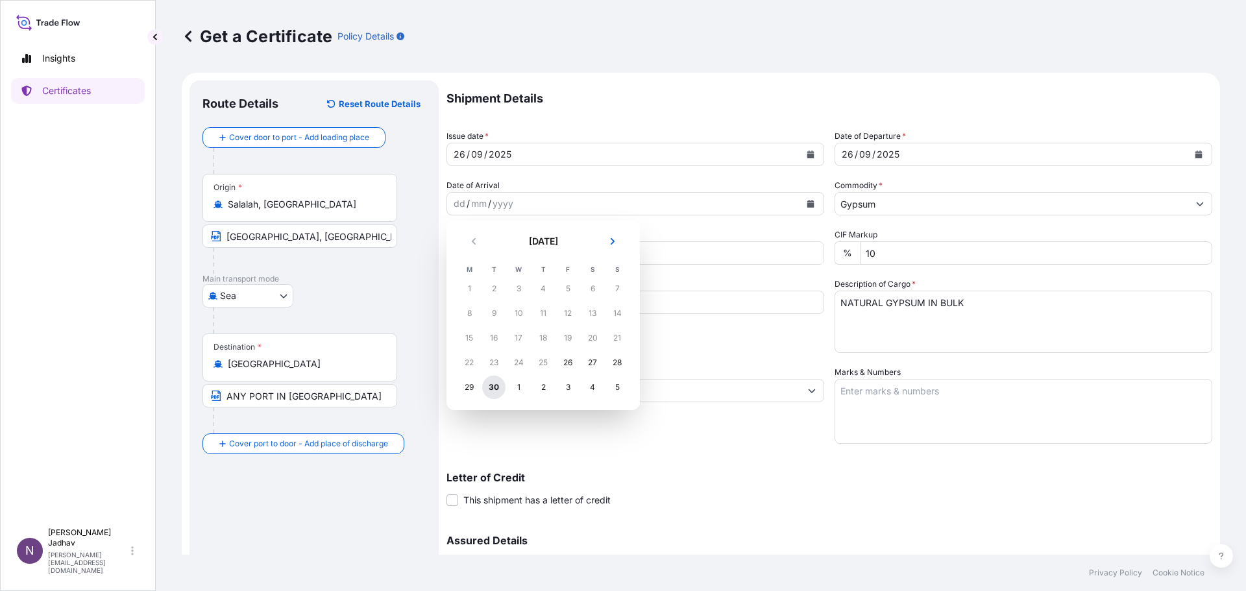
click at [496, 385] on div "30" at bounding box center [493, 387] width 23 height 23
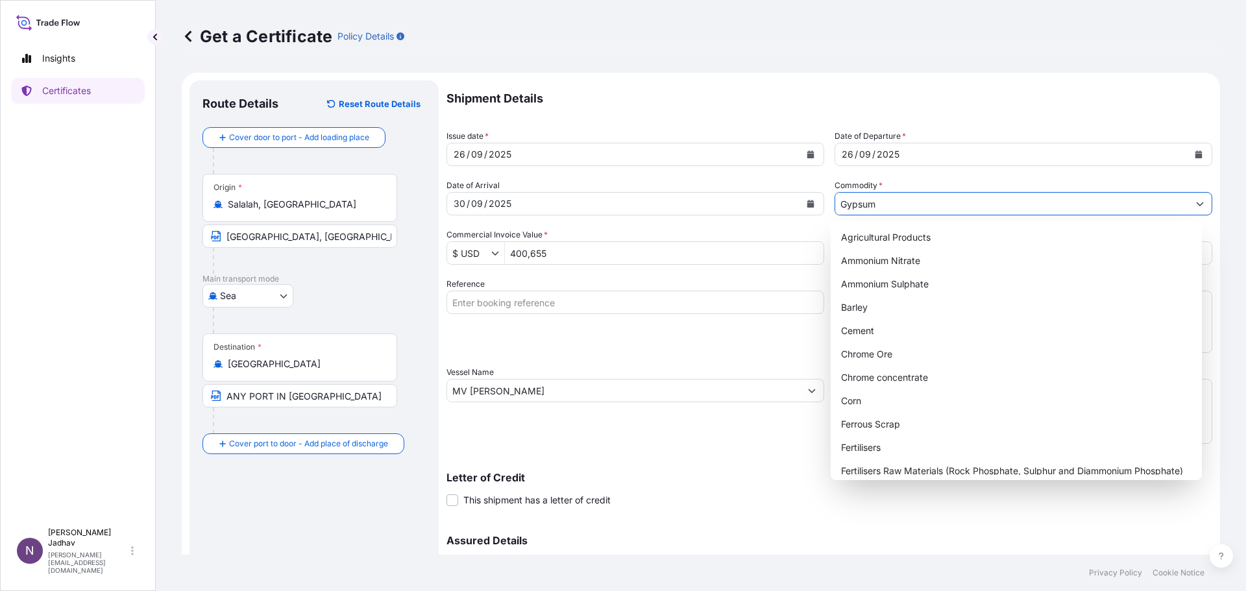
click at [1196, 205] on icon "Show suggestions" at bounding box center [1200, 204] width 8 height 8
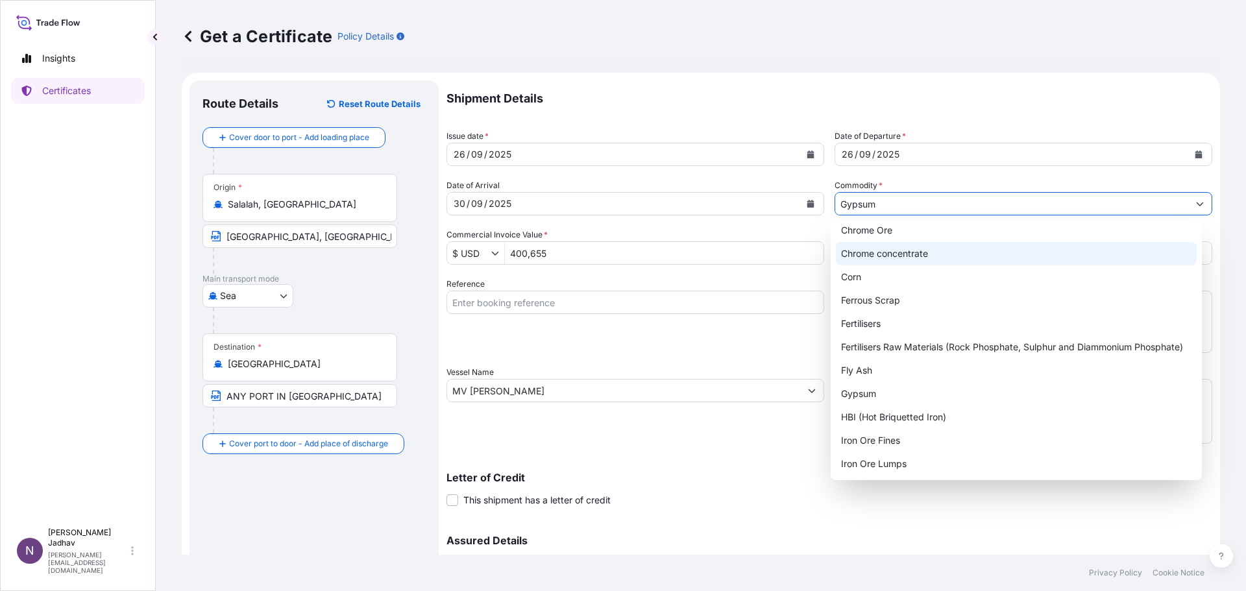
scroll to position [130, 0]
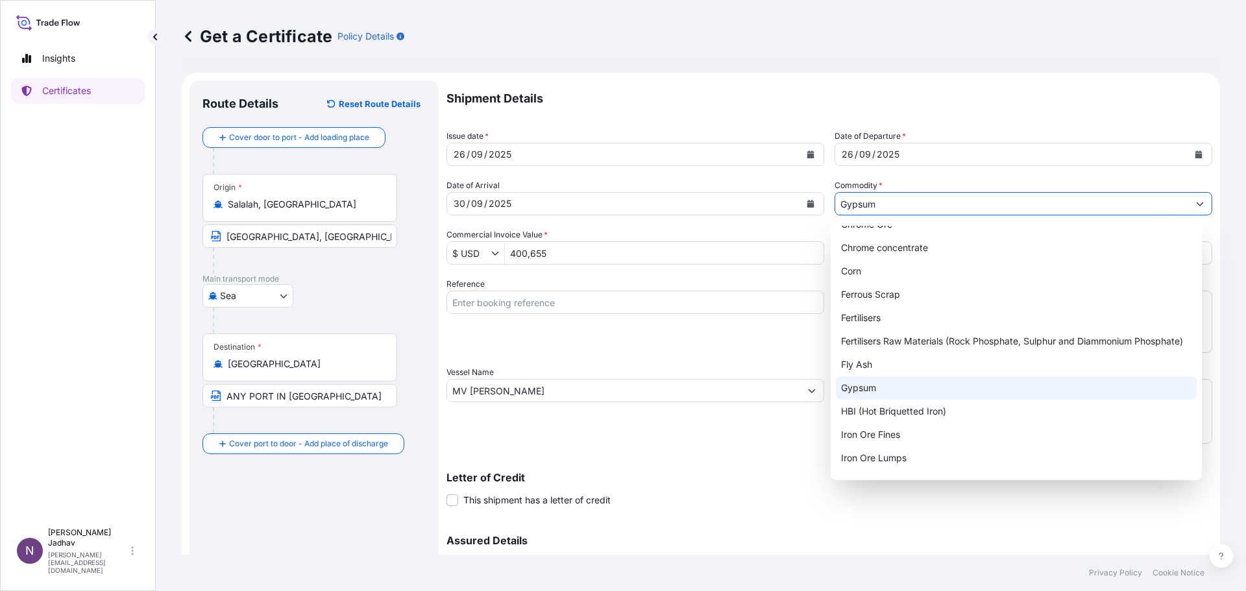
click at [900, 382] on div "Gypsum" at bounding box center [1016, 387] width 361 height 23
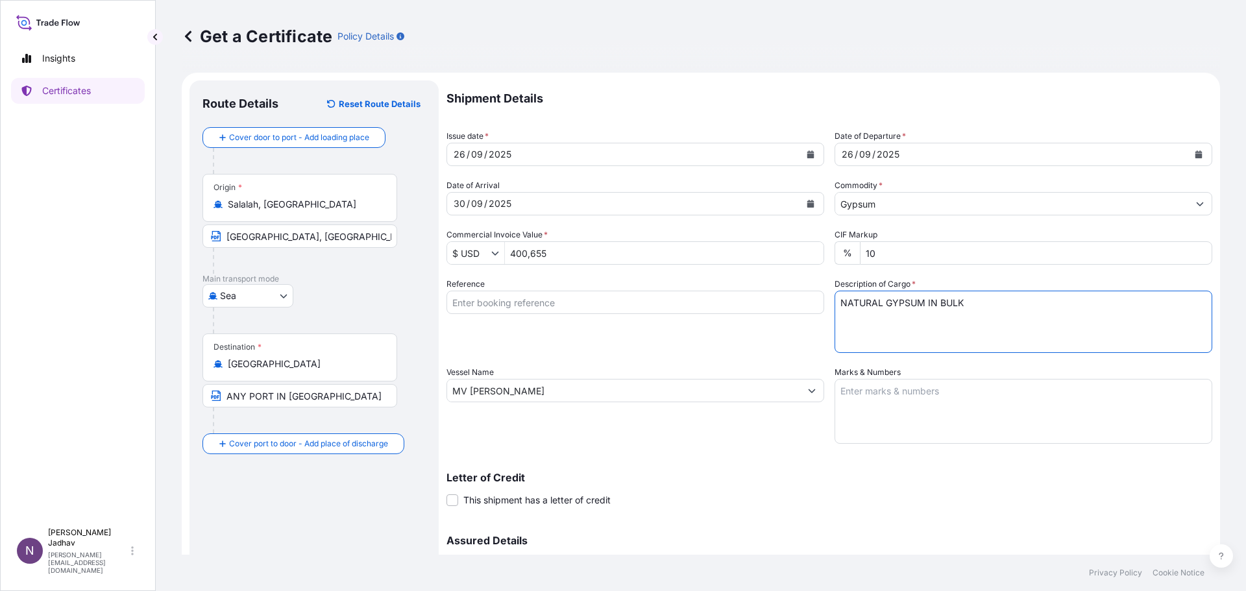
drag, startPoint x: 837, startPoint y: 300, endPoint x: 964, endPoint y: 295, distance: 127.3
click at [964, 295] on textarea "NATURAL GYPSUM IN BULK" at bounding box center [1023, 322] width 378 height 62
click at [967, 304] on textarea "NATURAL GYPSUM IN BULK" at bounding box center [1023, 322] width 378 height 62
click at [558, 256] on input "400,655" at bounding box center [664, 252] width 319 height 23
click at [557, 298] on input "Reference" at bounding box center [635, 302] width 378 height 23
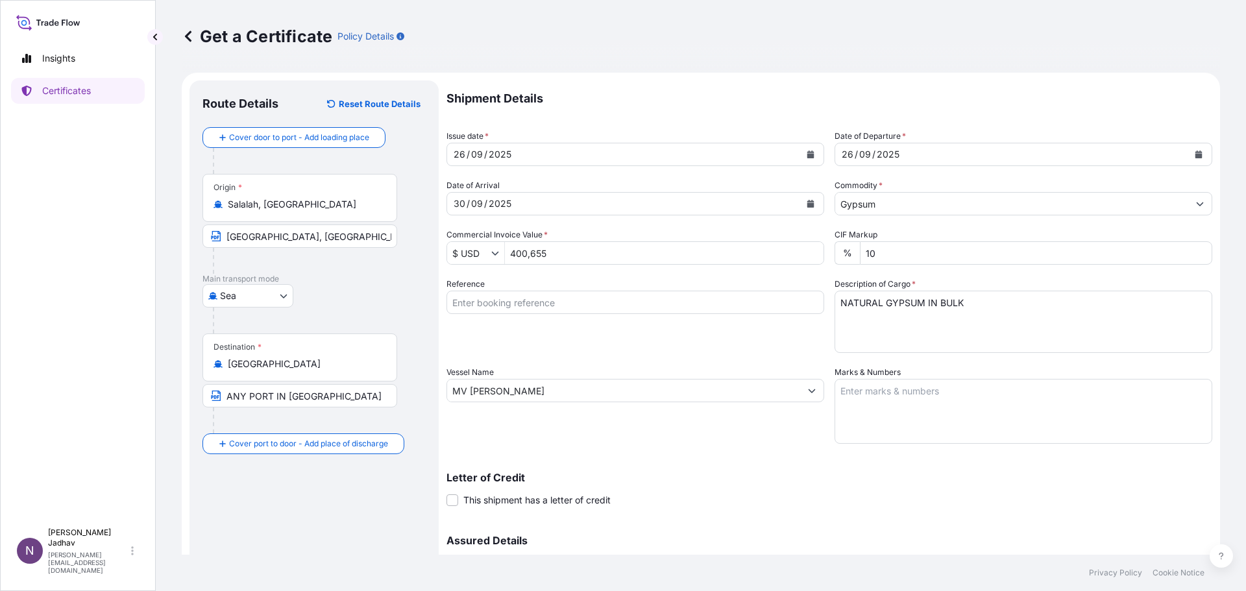
click at [557, 306] on input "Reference" at bounding box center [635, 302] width 378 height 23
paste input "JITPL/2025-26/1216 Dated 30.09.2025"
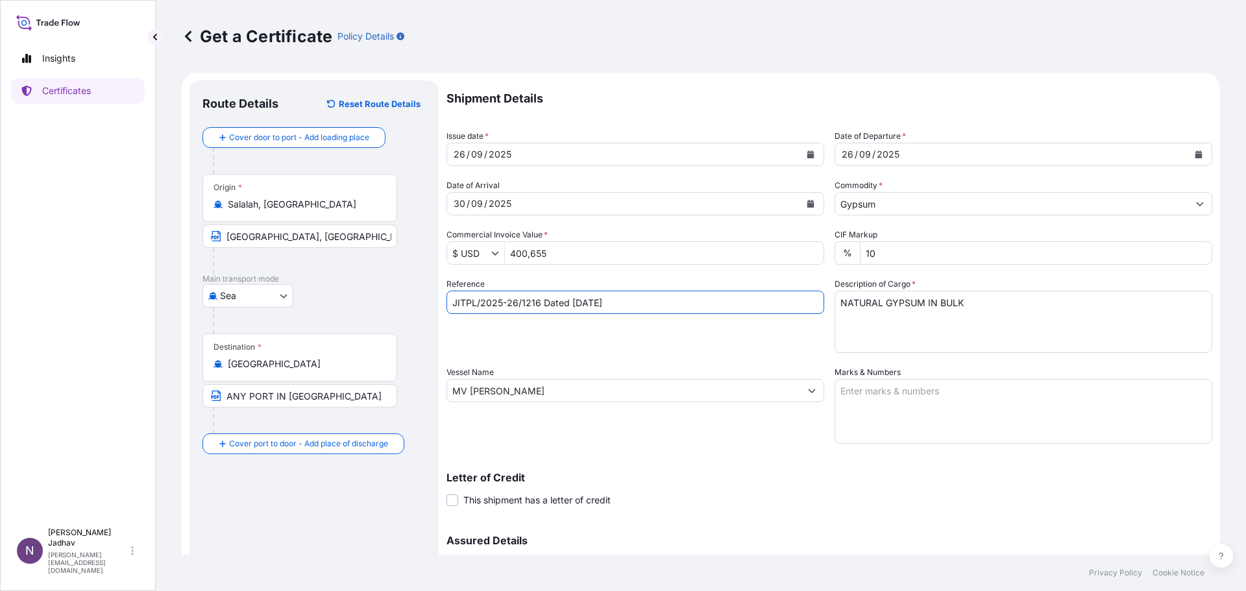
type input "JITPL/2025-26/1216 Dated 30.09.2025"
click at [577, 346] on div "Reference JITPL/2025-26/1216 Dated 30.09.2025" at bounding box center [635, 315] width 378 height 75
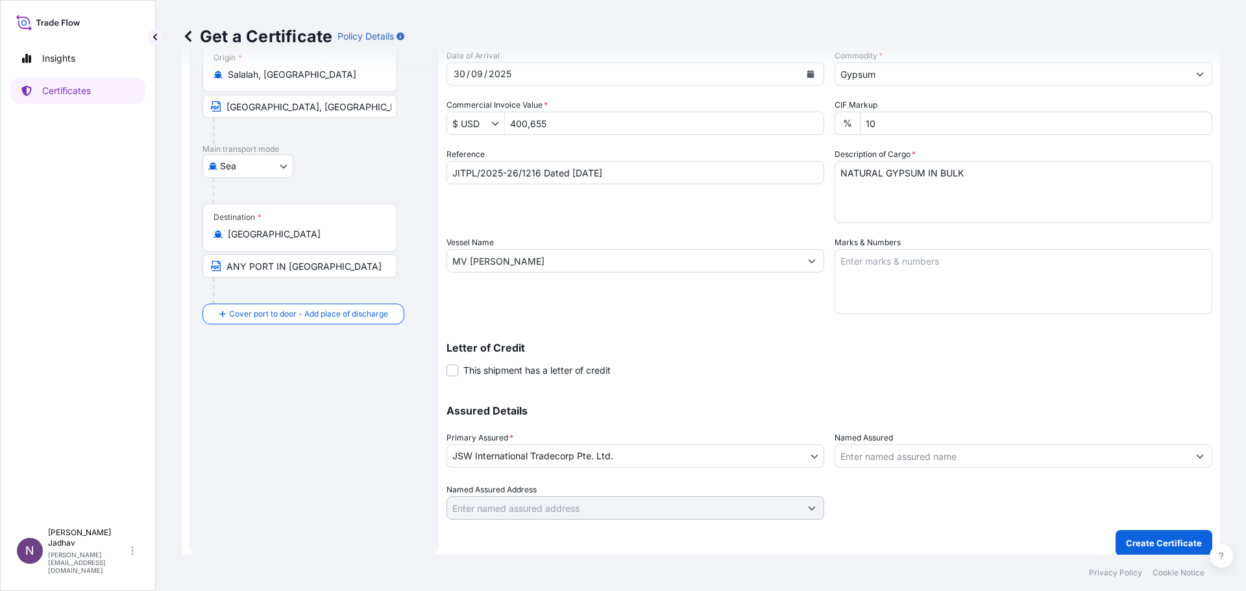
scroll to position [65, 0]
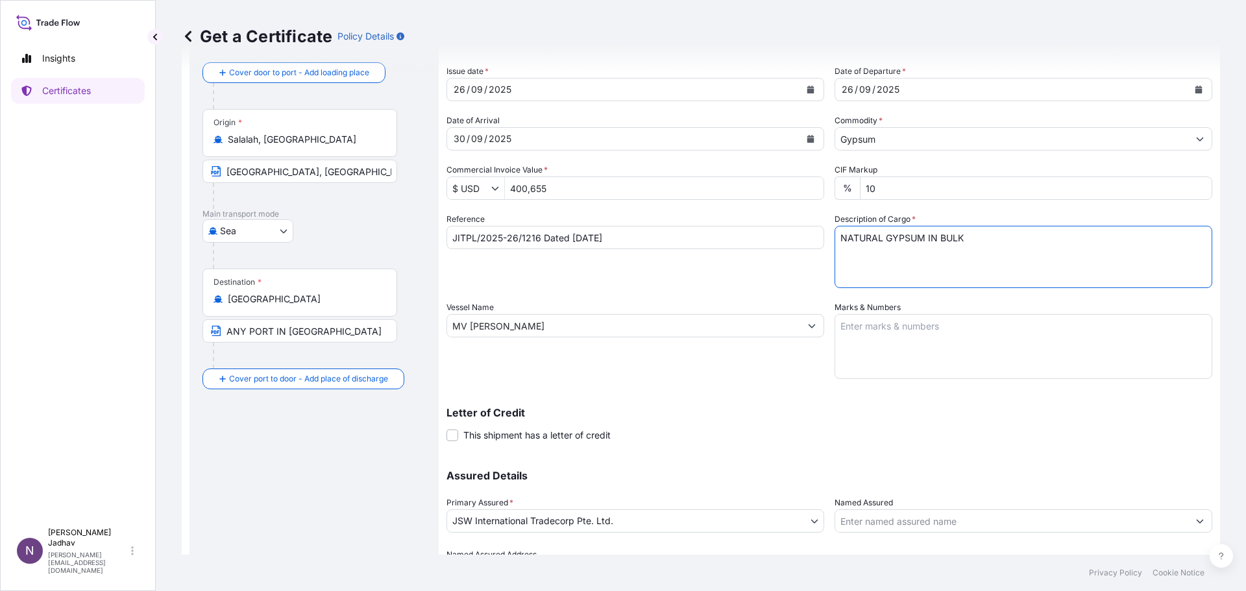
click at [971, 238] on textarea "NATURAL GYPSUM IN BULK" at bounding box center [1023, 257] width 378 height 62
click at [834, 239] on textarea "NATURAL GYPSUM IN BULK" at bounding box center [1023, 257] width 378 height 62
drag, startPoint x: 884, startPoint y: 237, endPoint x: 869, endPoint y: 239, distance: 15.8
click at [869, 239] on textarea "22,700.000 MT NATURAL GYPSUM IN BULK" at bounding box center [1023, 257] width 378 height 62
click at [1012, 235] on textarea "22,700 MT NATURAL GYPSUM IN BULK" at bounding box center [1023, 257] width 378 height 62
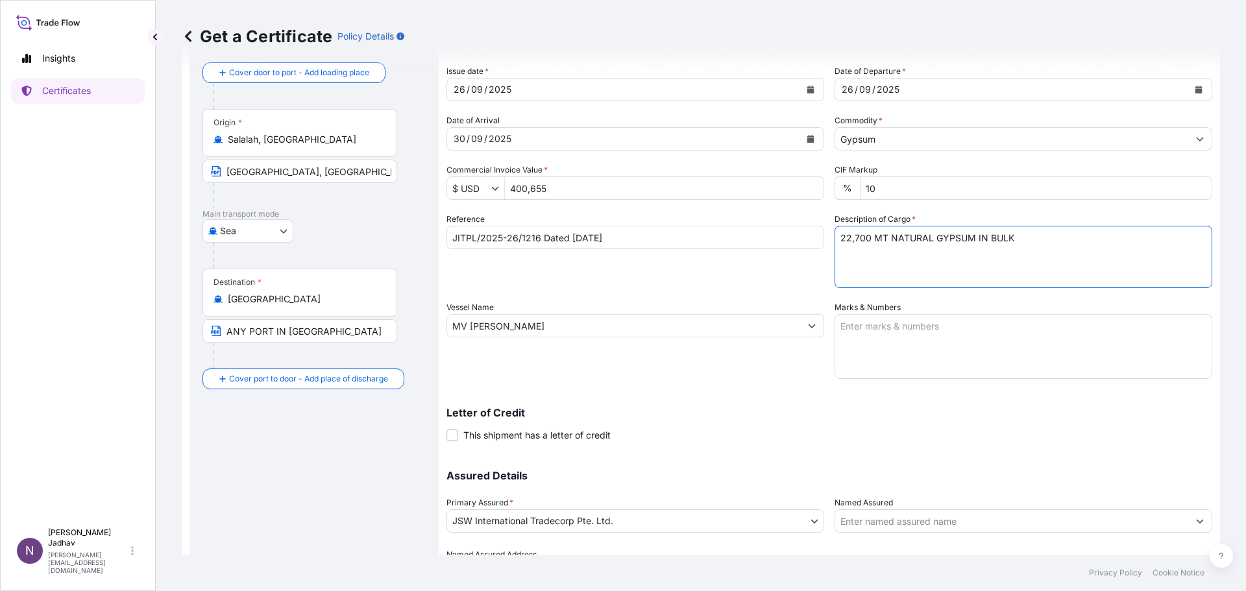
type textarea "22,700 MT NATURAL GYPSUM IN BULK"
click at [535, 328] on input "MV NIKOS N" at bounding box center [623, 325] width 353 height 23
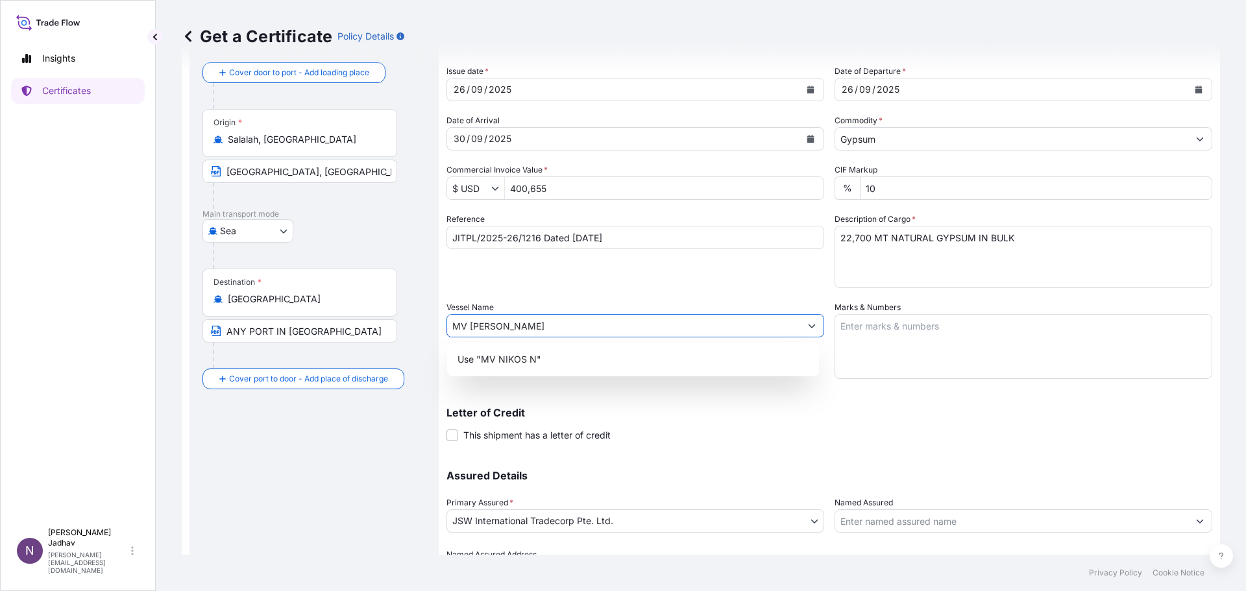
click at [810, 333] on button "Show suggestions" at bounding box center [811, 325] width 23 height 23
click at [530, 328] on input "MV NIKOS N" at bounding box center [623, 325] width 353 height 23
click at [472, 324] on input "MV NIKOS N" at bounding box center [623, 325] width 353 height 23
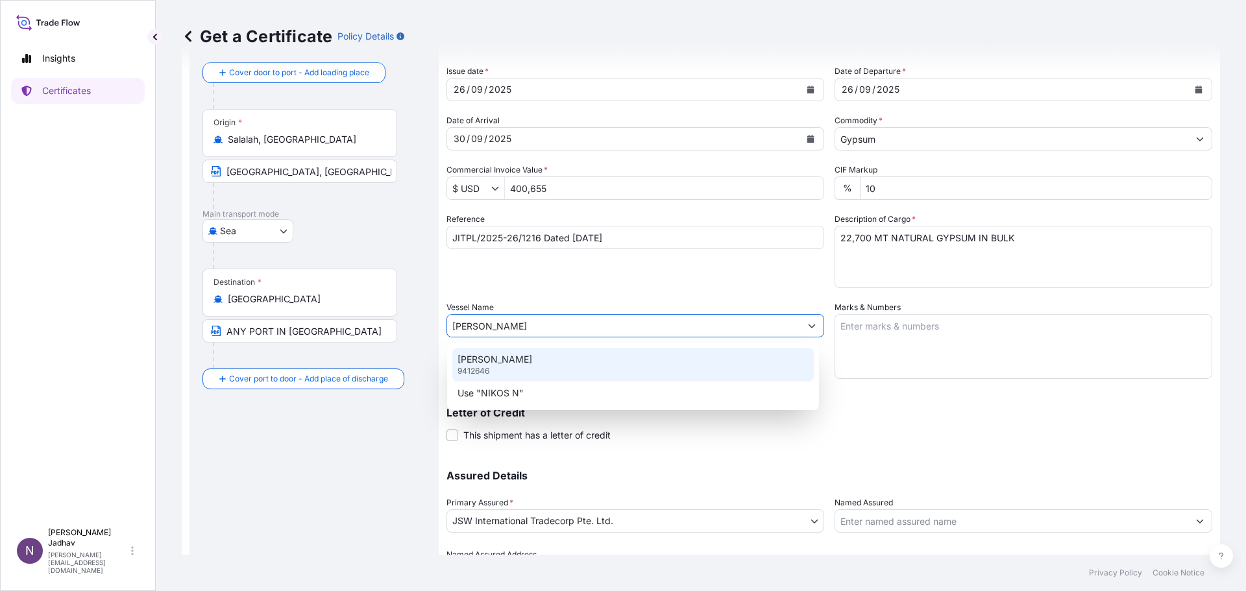
click at [491, 371] on div "NIKOS N 9412646" at bounding box center [632, 365] width 361 height 34
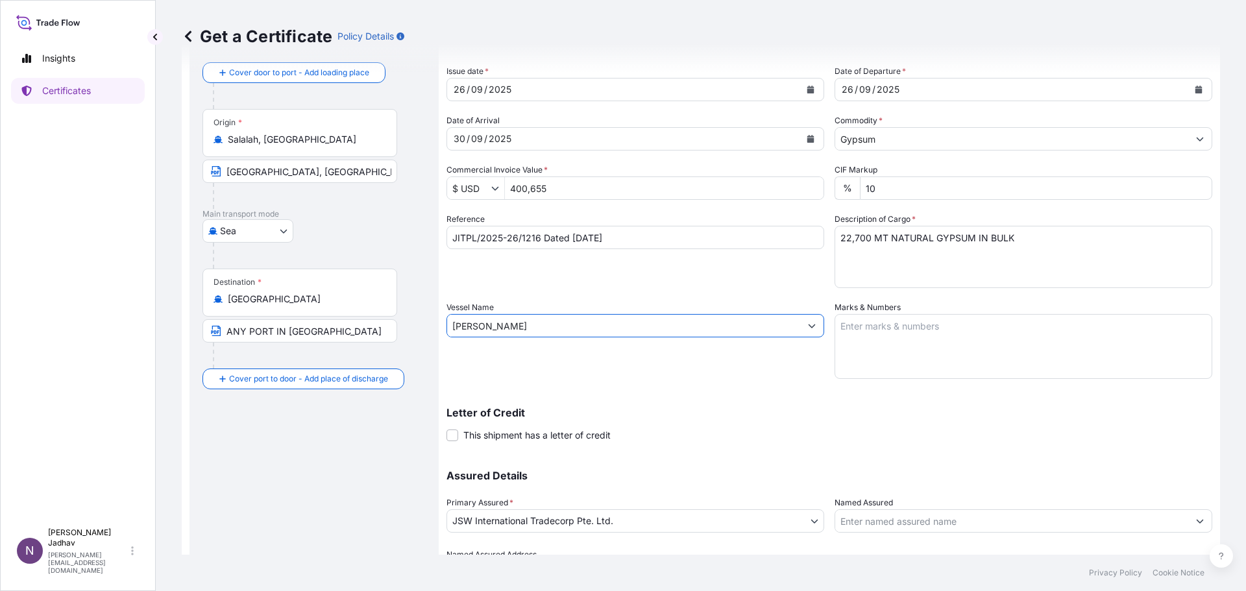
type input "NIKOS N"
click at [548, 376] on div "Vessel Name NIKOS N" at bounding box center [635, 340] width 378 height 78
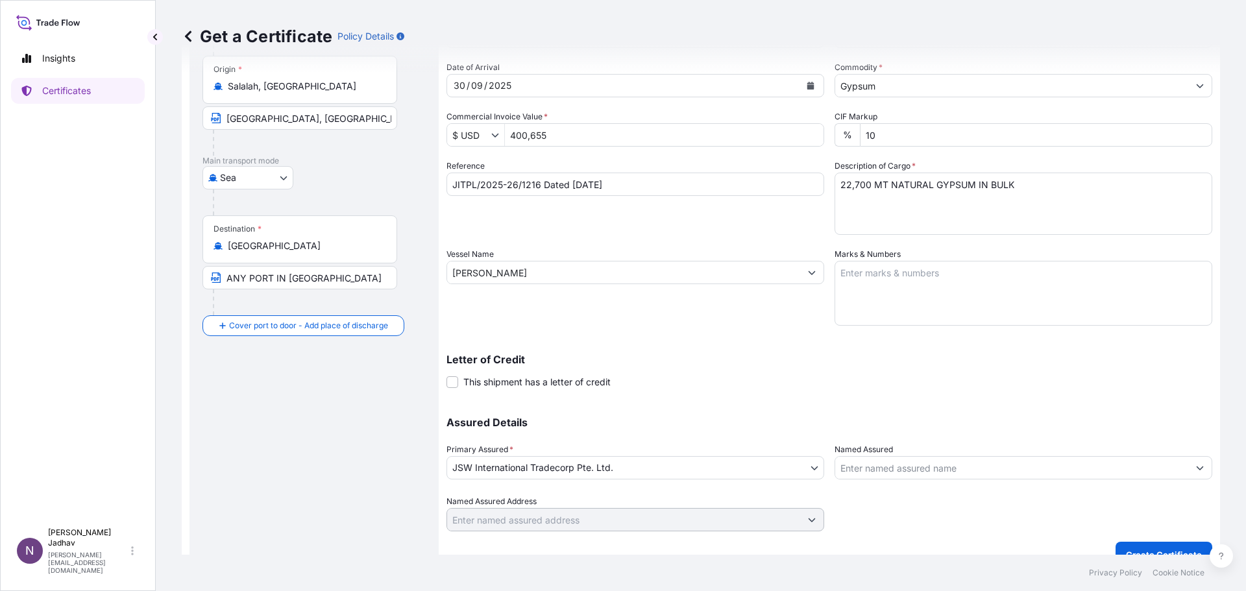
scroll to position [139, 0]
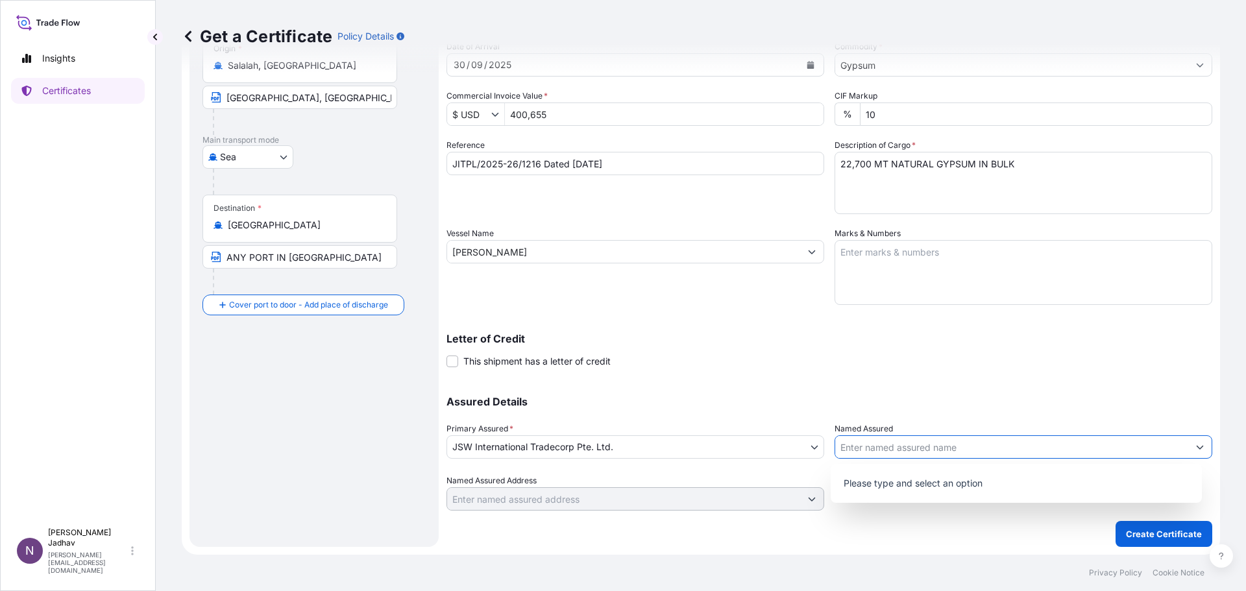
click at [1196, 447] on icon "Show suggestions" at bounding box center [1199, 448] width 7 height 4
click at [969, 451] on input "Named Assured" at bounding box center [1011, 446] width 353 height 23
click at [975, 520] on div "Shipment Details Issue date * 26 / 09 / 2025 Date of Departure * 26 / 09 / 2025…" at bounding box center [829, 244] width 766 height 605
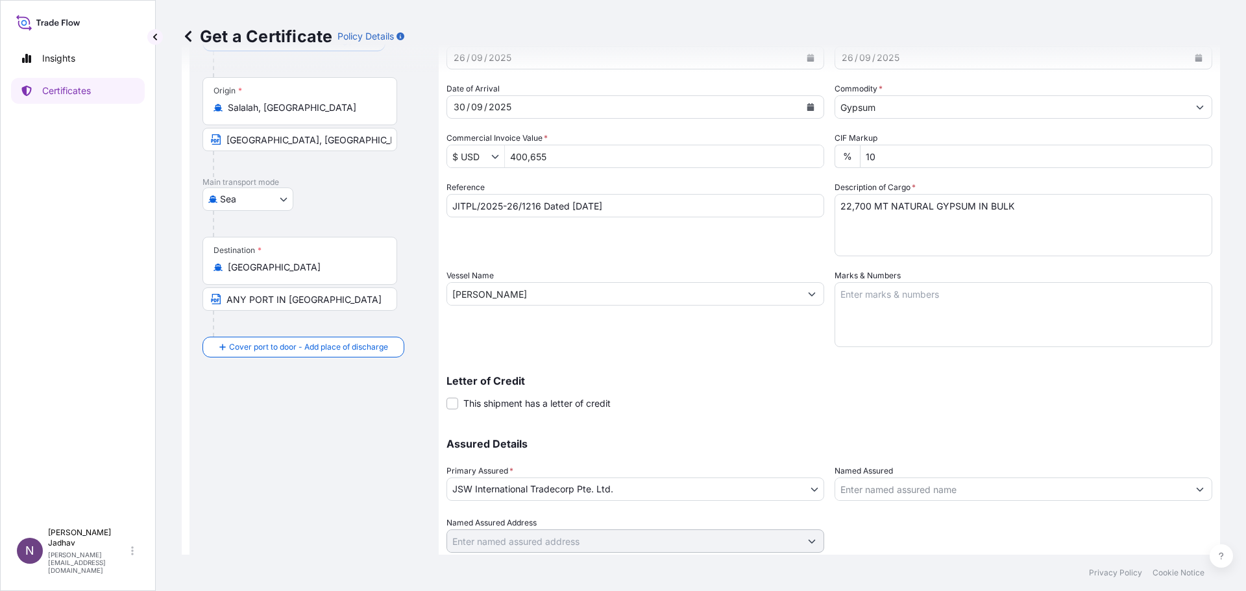
scroll to position [74, 0]
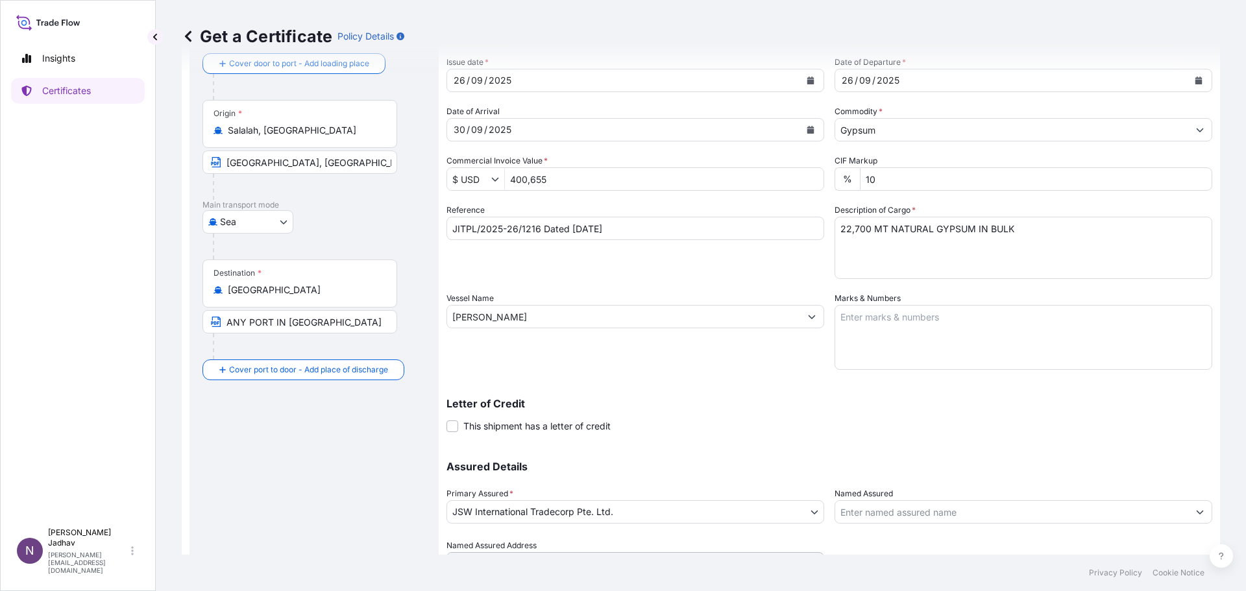
click at [863, 324] on textarea "Marks & Numbers" at bounding box center [1023, 337] width 378 height 65
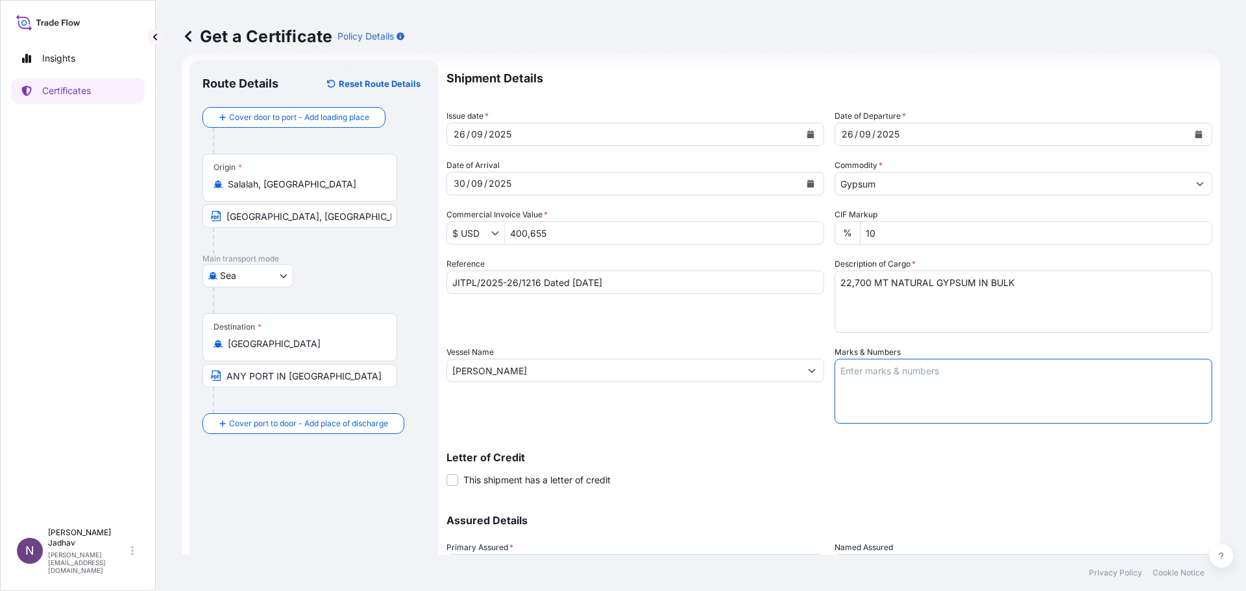
scroll to position [9, 0]
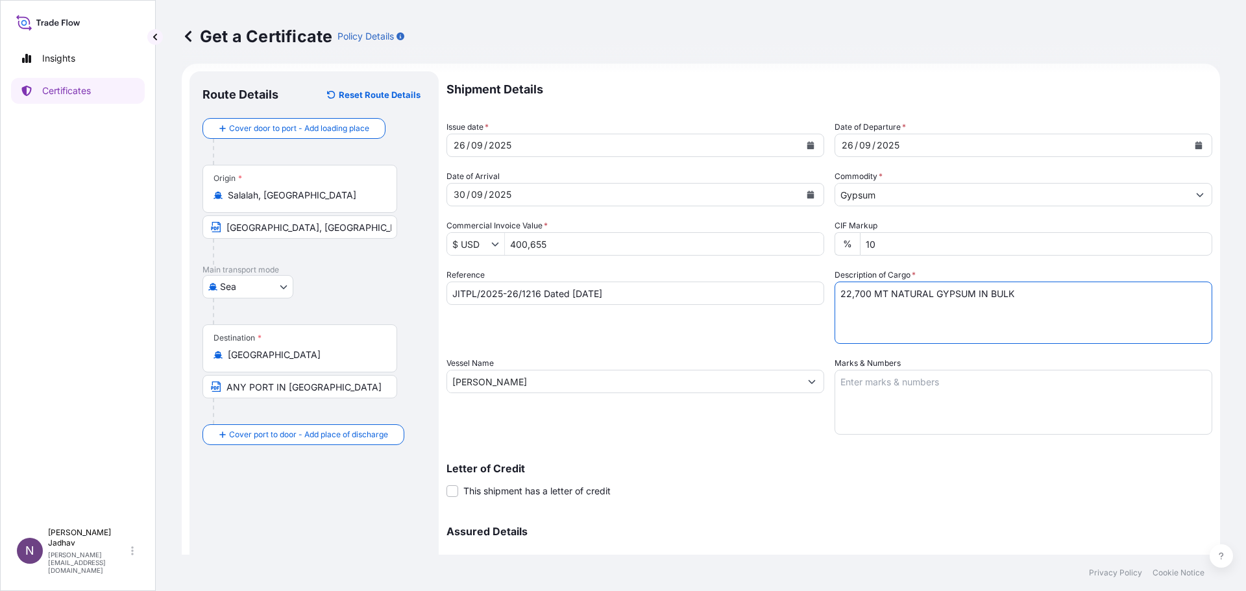
click at [884, 295] on textarea "22,700 MT NATURAL GYPSUM IN BULK" at bounding box center [1023, 313] width 378 height 62
click at [995, 307] on textarea "22,700 MT OF NATURAL GYPSUM IN BULK" at bounding box center [1023, 313] width 378 height 62
type textarea "22,700 MT OF NATURAL GYPSUM IN BULK"
click at [769, 476] on div "Letter of Credit This shipment has a letter of credit Letter of credit * Letter…" at bounding box center [829, 480] width 766 height 34
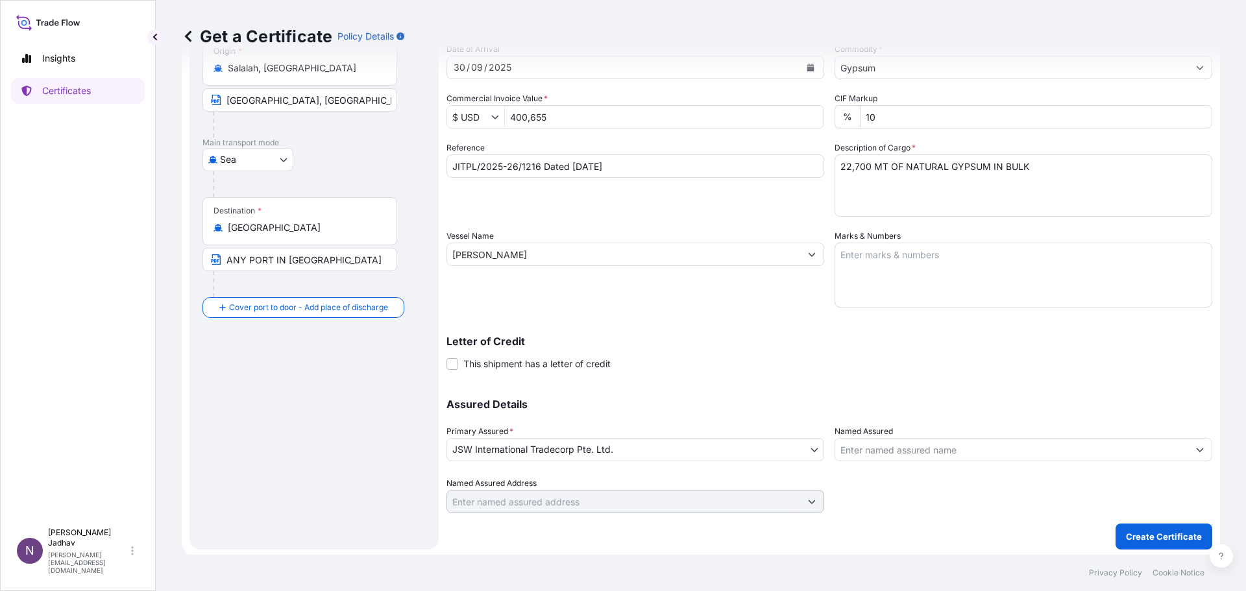
scroll to position [139, 0]
click at [1087, 443] on div "Shipment Details Issue date * 26 / 09 / 2025 Date of Departure * 26 / 09 / 2025…" at bounding box center [829, 244] width 766 height 605
click at [1138, 530] on p "Create Certificate" at bounding box center [1164, 534] width 76 height 13
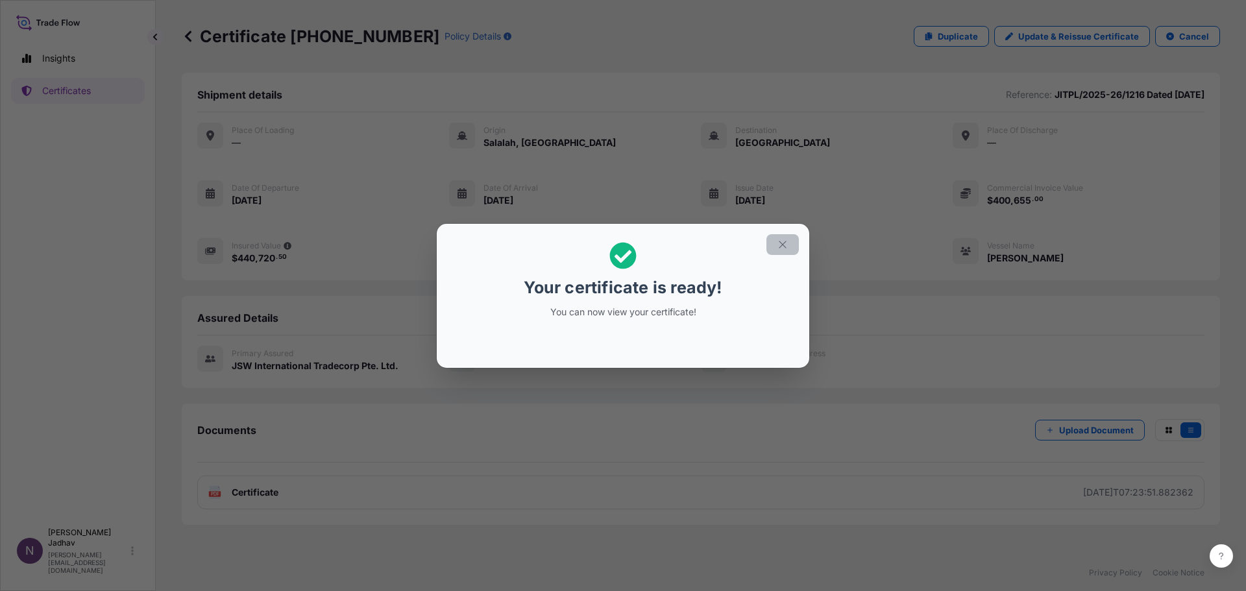
click at [783, 247] on icon "button" at bounding box center [783, 245] width 12 height 12
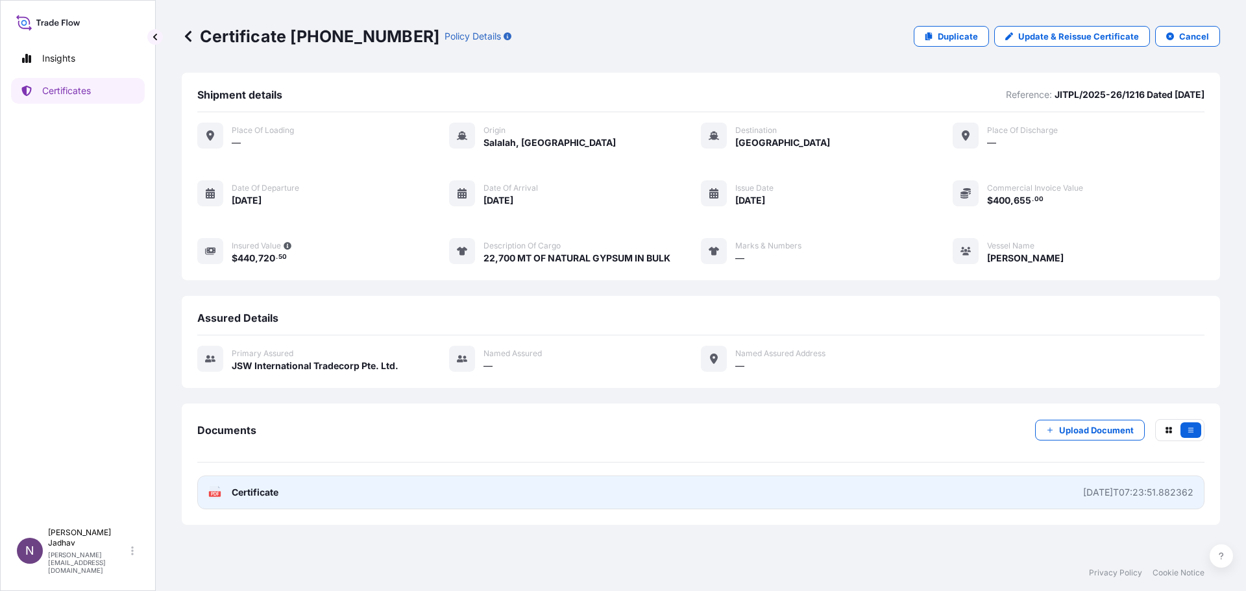
click at [242, 488] on span "Certificate" at bounding box center [255, 492] width 47 height 13
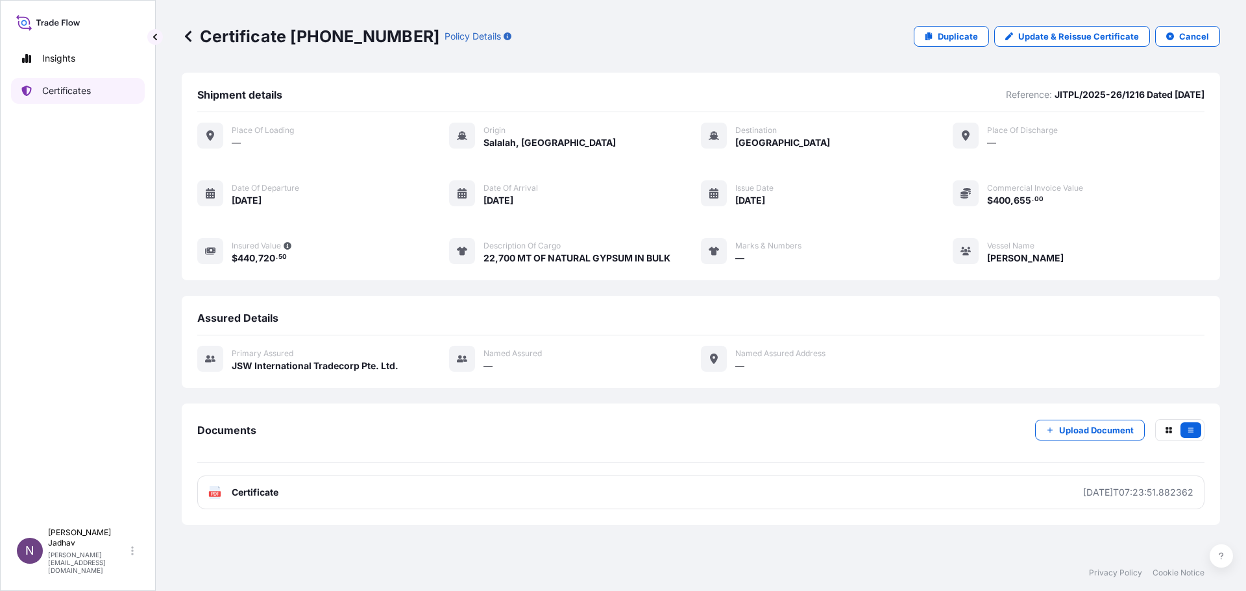
click at [58, 92] on p "Certificates" at bounding box center [66, 90] width 49 height 13
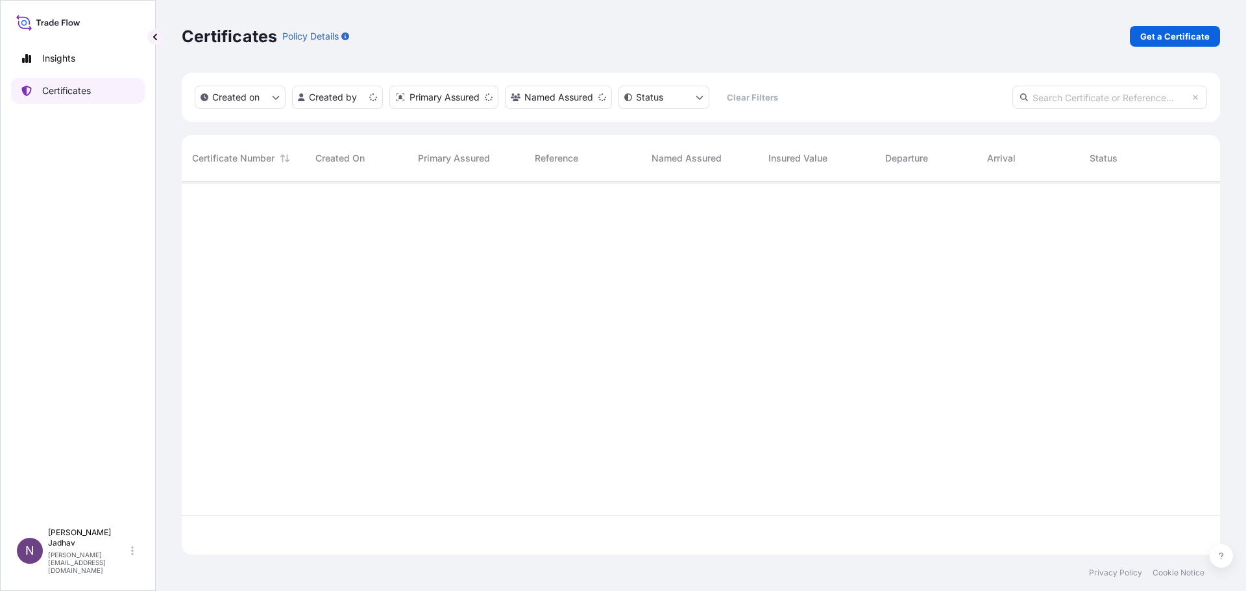
scroll to position [370, 1028]
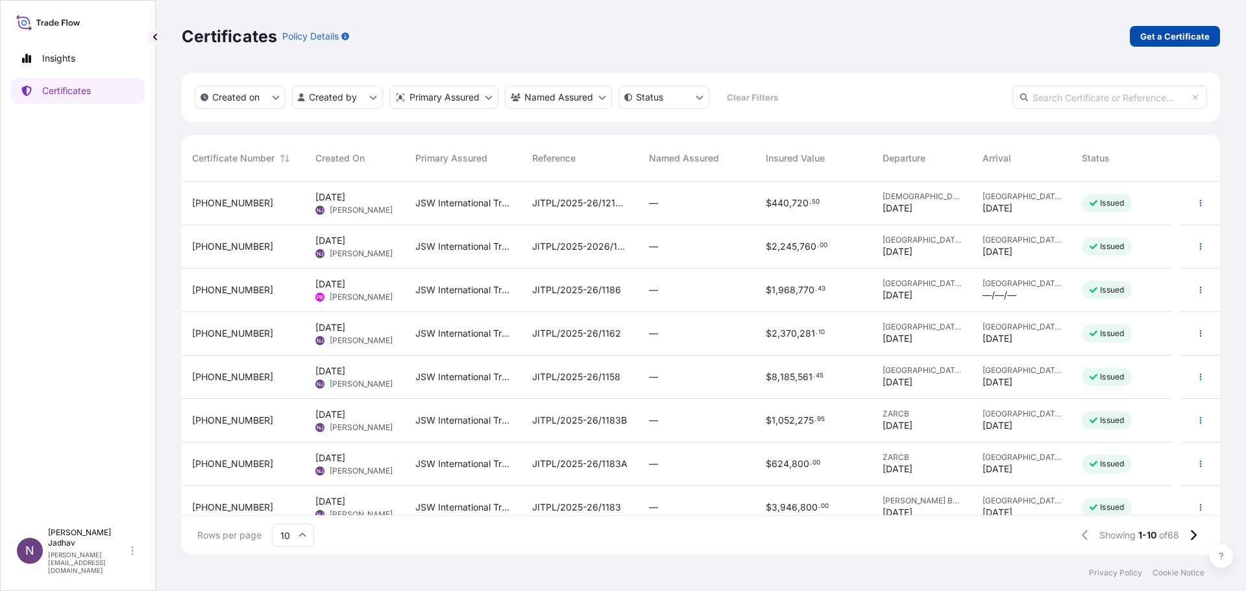
click at [1187, 38] on p "Get a Certificate" at bounding box center [1174, 36] width 69 height 13
select select "Sea"
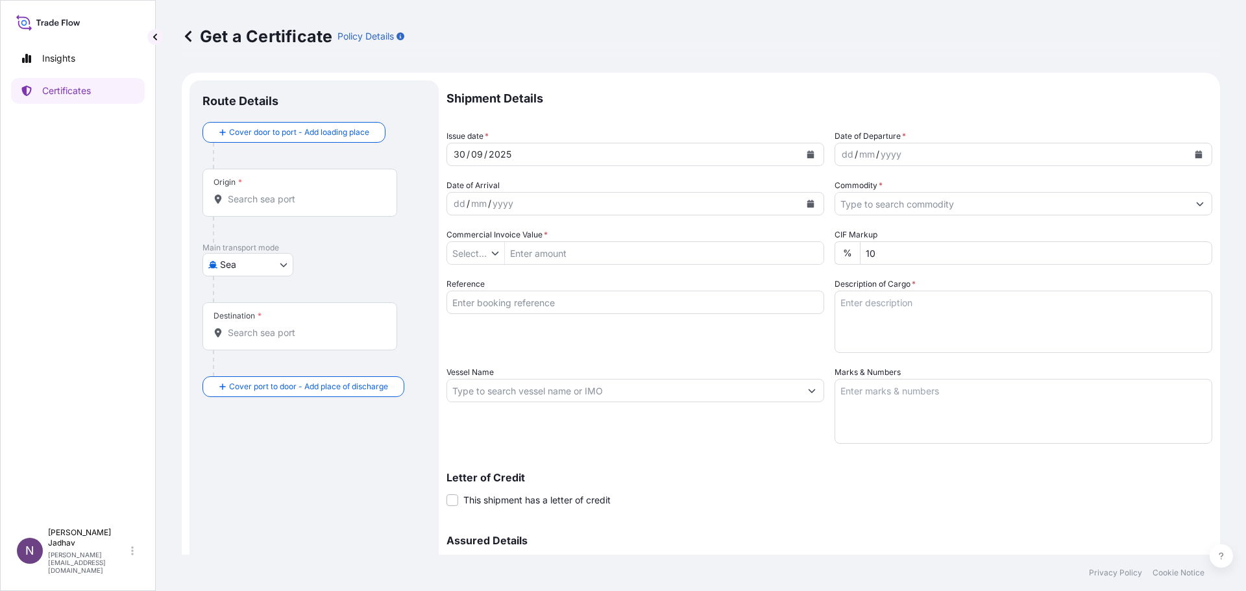
type input "$ USD"
click at [463, 154] on div "30" at bounding box center [459, 155] width 14 height 16
click at [807, 151] on icon "Calendar" at bounding box center [811, 155] width 8 height 8
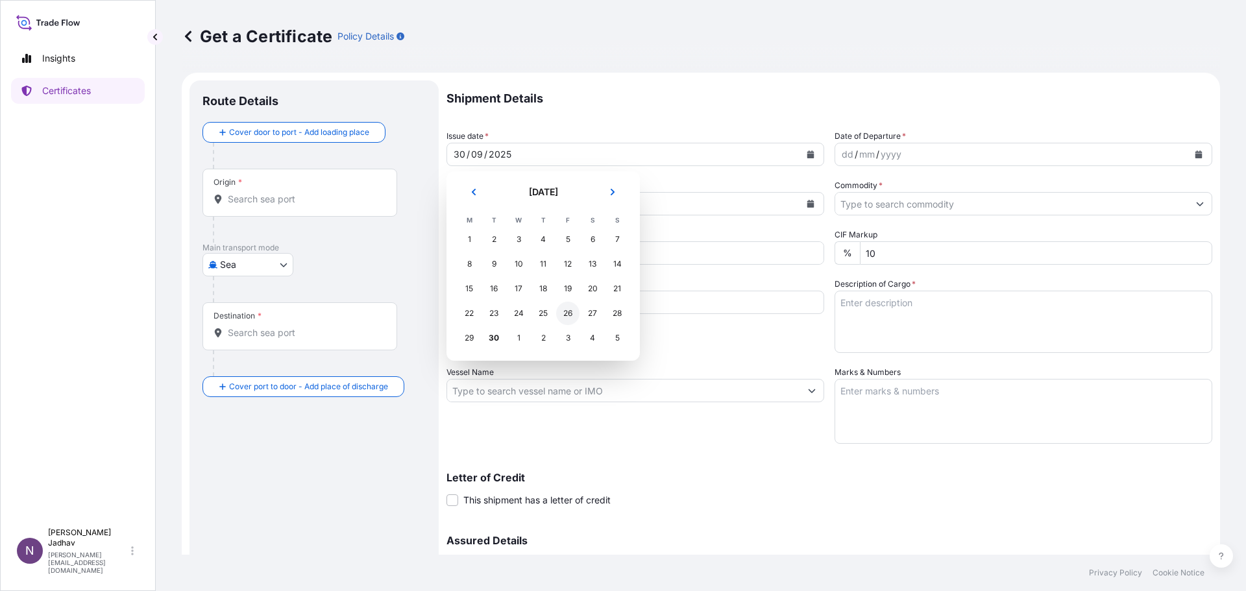
click at [567, 315] on div "26" at bounding box center [567, 313] width 23 height 23
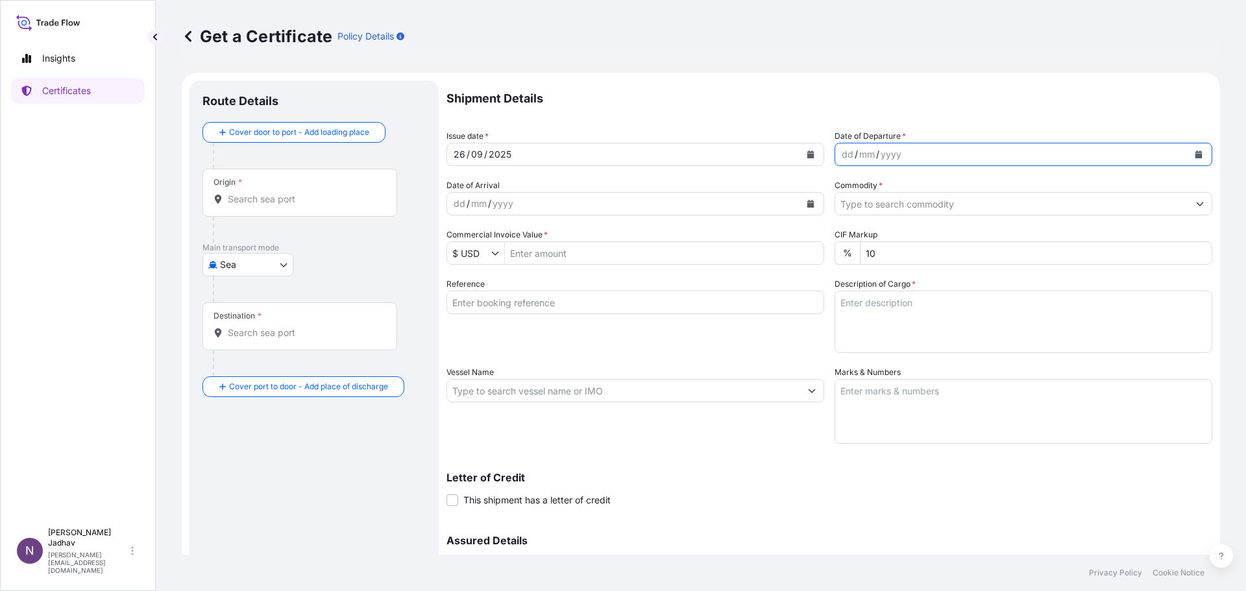
click at [1195, 153] on icon "Calendar" at bounding box center [1199, 155] width 8 height 8
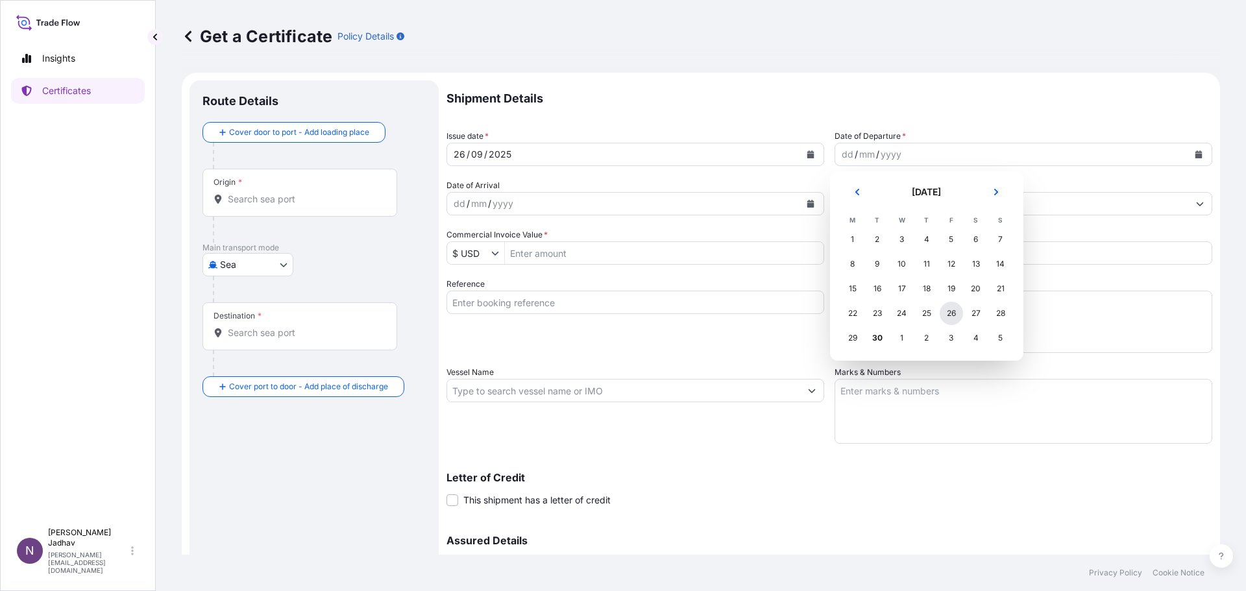
click at [952, 315] on div "26" at bounding box center [951, 313] width 23 height 23
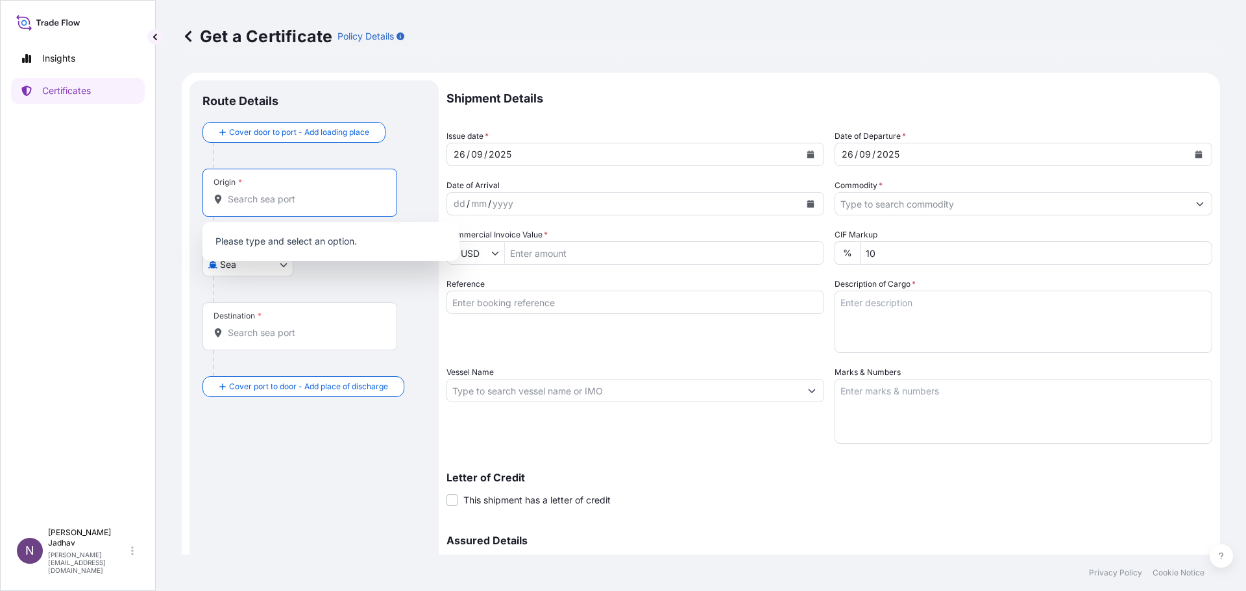
click at [269, 199] on input "Origin *" at bounding box center [304, 199] width 153 height 13
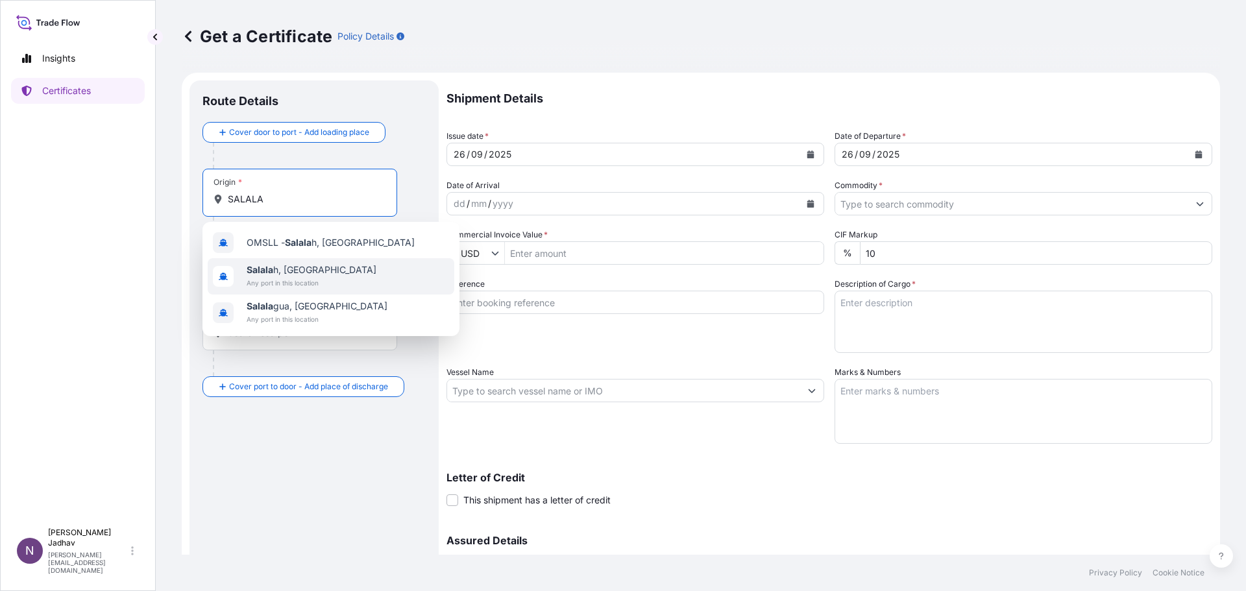
click at [300, 277] on span "Any port in this location" at bounding box center [312, 282] width 130 height 13
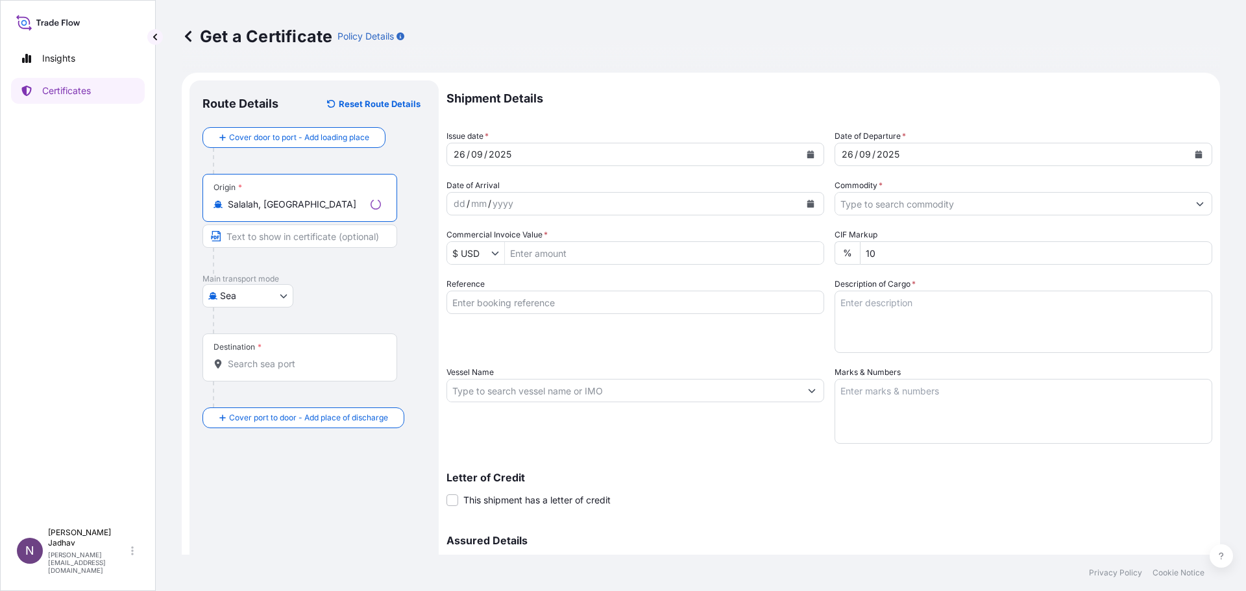
type input "Salalah, Oman"
click at [260, 235] on input "Text to appear on certificate" at bounding box center [299, 235] width 195 height 23
type input "SALALAH PORT, OMAN"
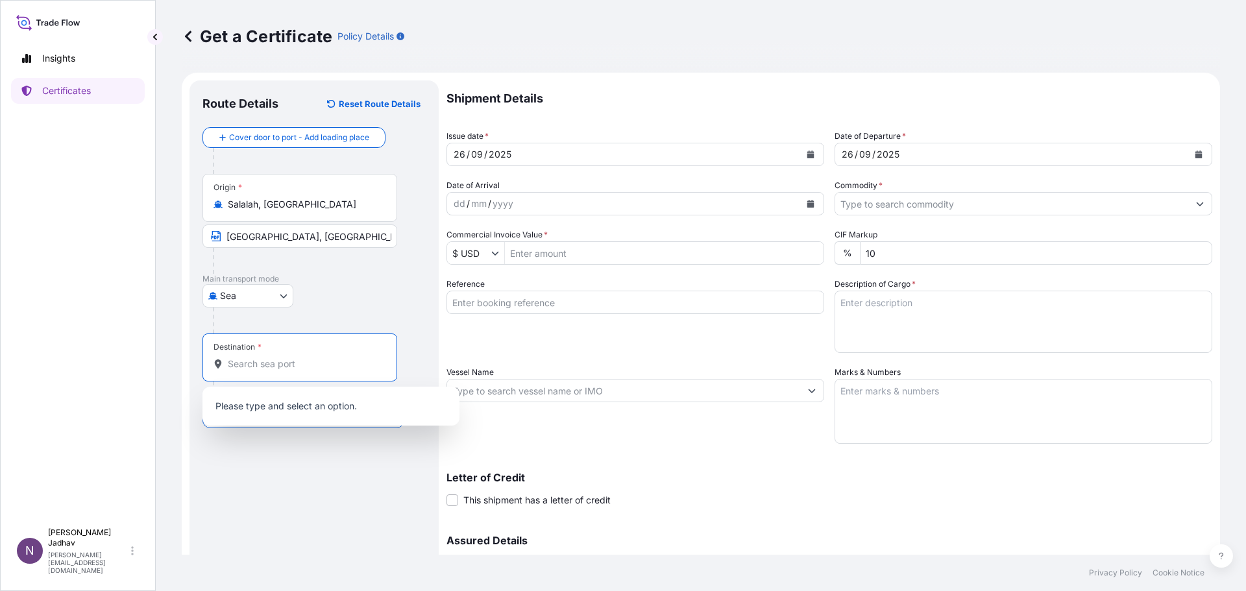
click at [273, 365] on input "Destination *" at bounding box center [304, 364] width 153 height 13
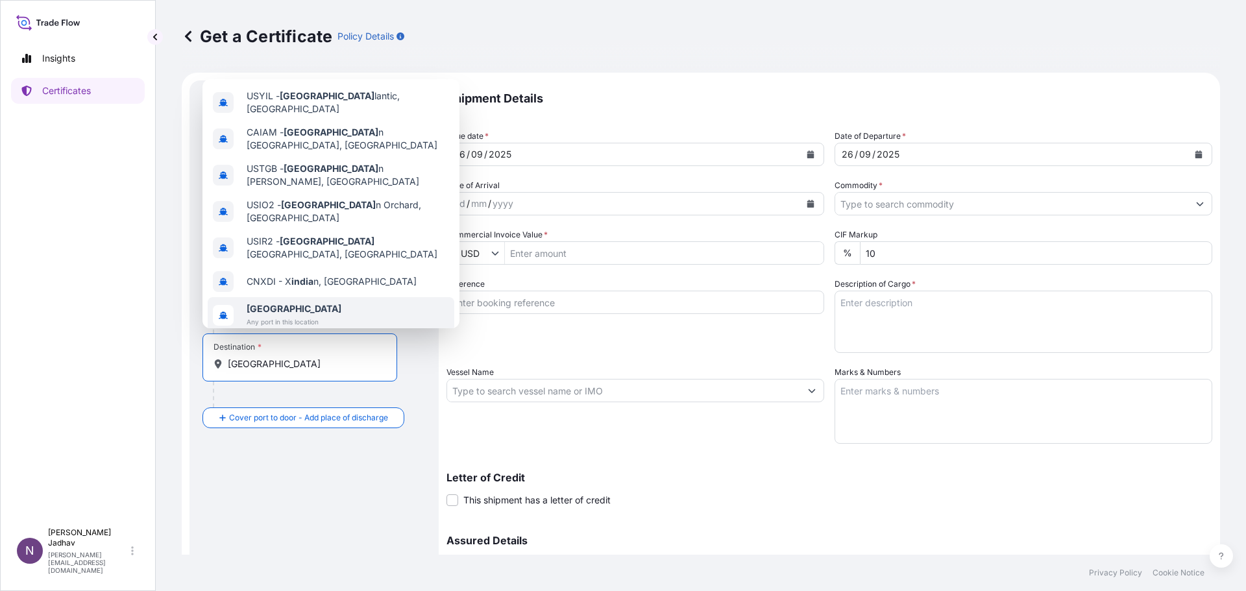
click at [279, 302] on span "India" at bounding box center [294, 308] width 95 height 13
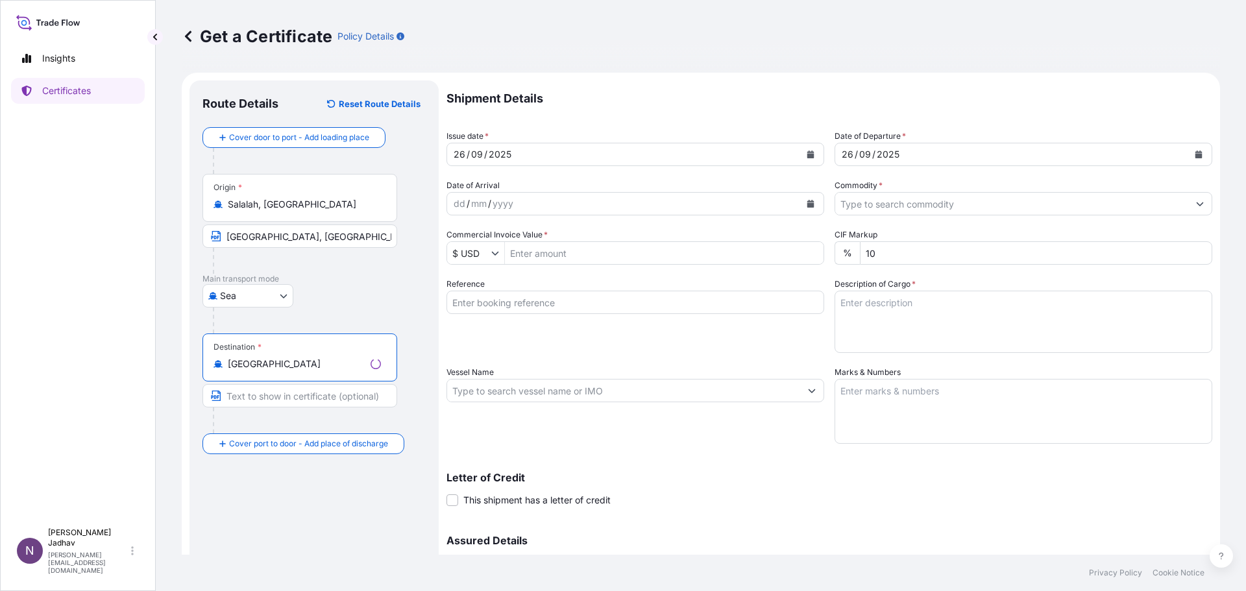
type input "India"
click at [250, 398] on input "Text to appear on certificate" at bounding box center [299, 395] width 195 height 23
type input "ANY PORT IN INDIA"
click at [456, 201] on div "dd" at bounding box center [459, 204] width 14 height 16
click at [807, 202] on icon "Calendar" at bounding box center [810, 204] width 7 height 8
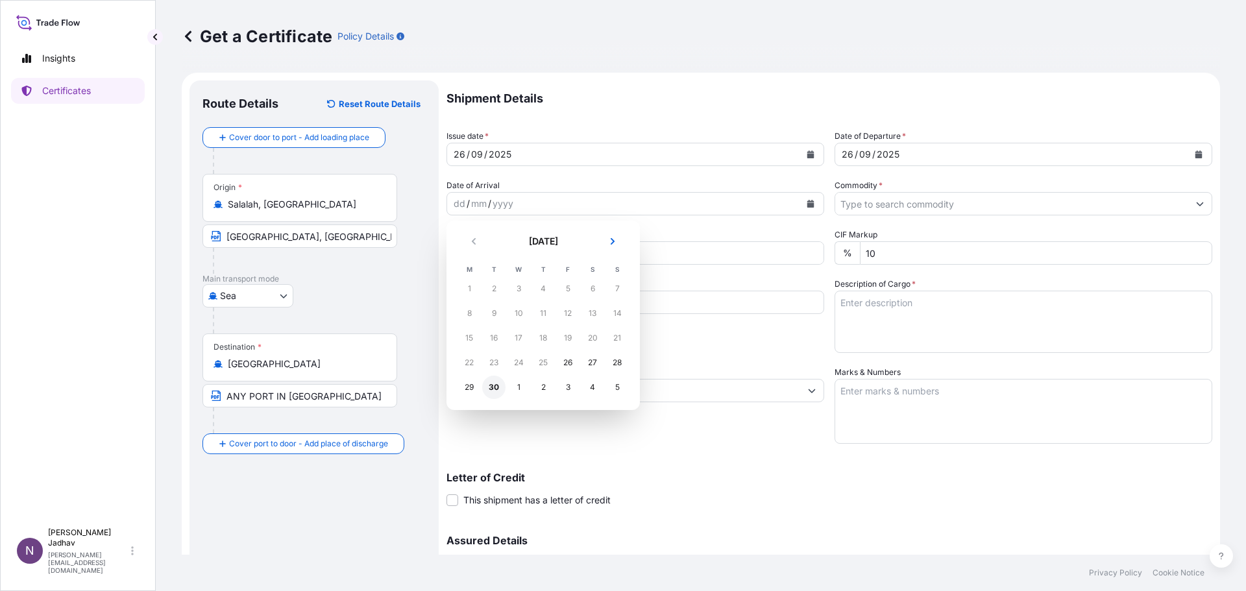
click at [493, 387] on div "30" at bounding box center [493, 387] width 23 height 23
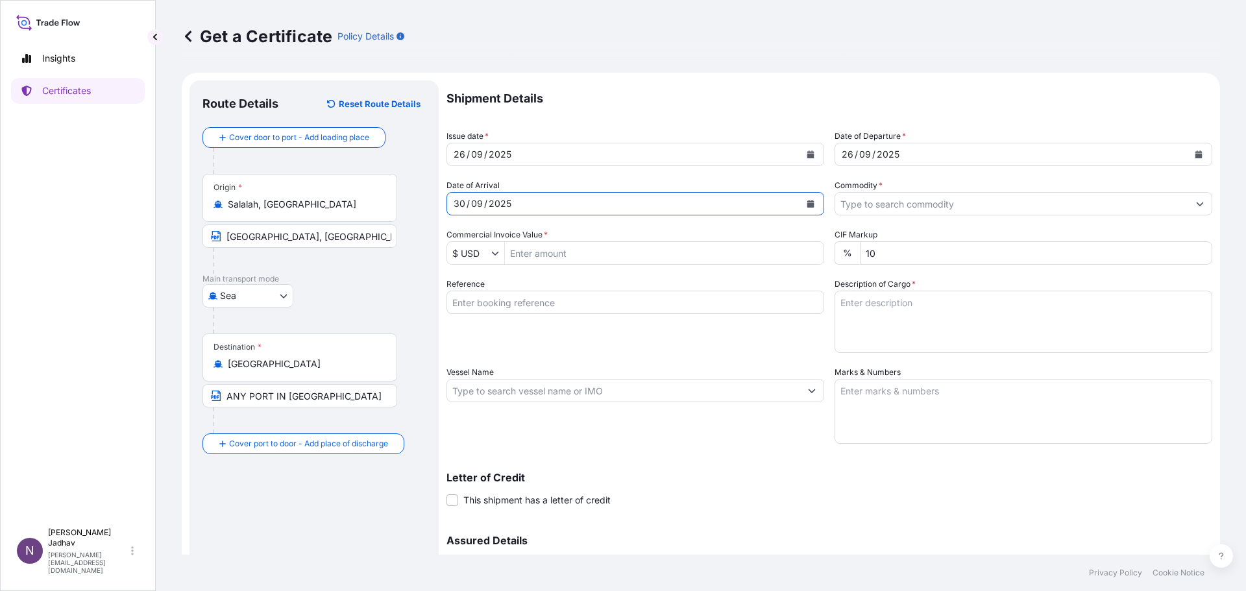
click at [875, 208] on input "Commodity *" at bounding box center [1011, 203] width 353 height 23
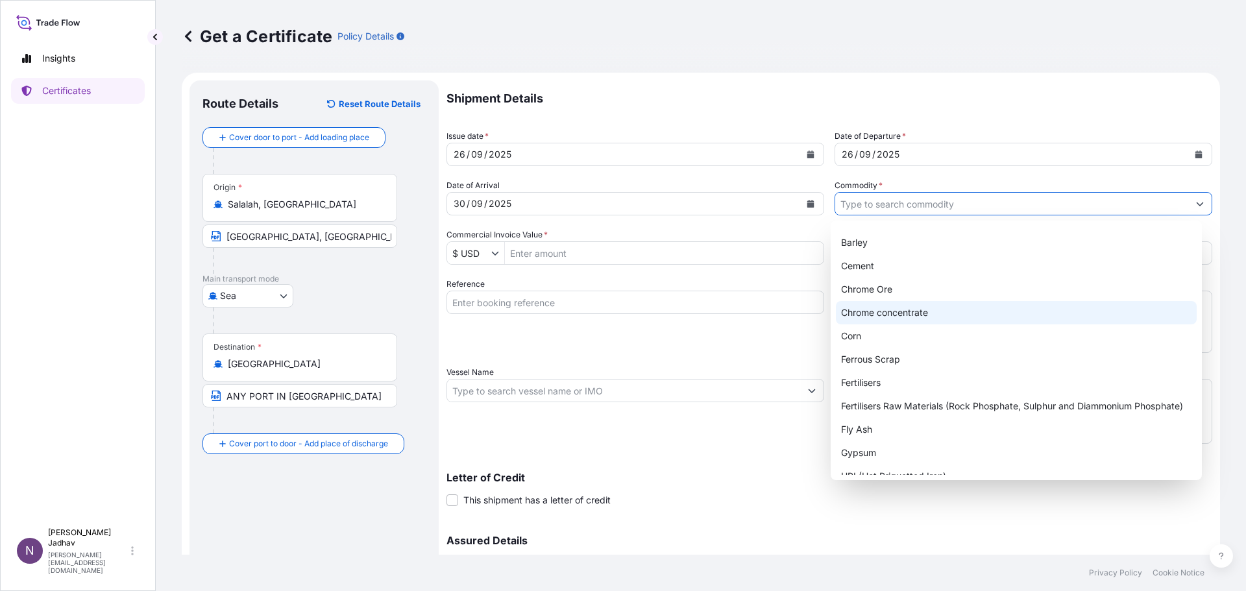
scroll to position [130, 0]
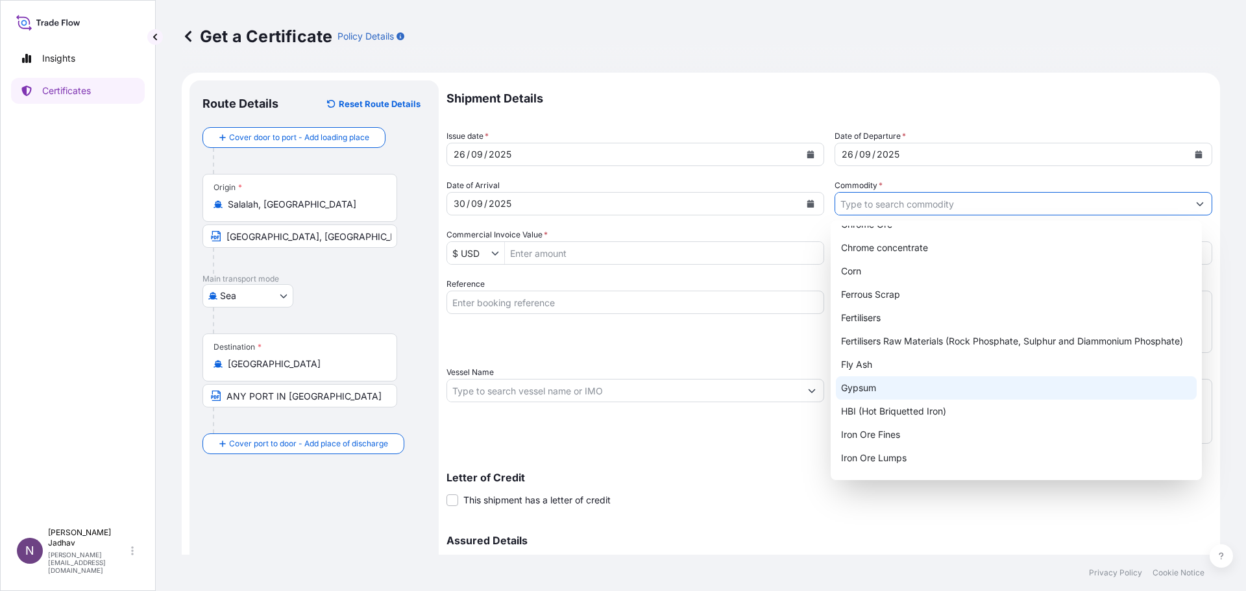
click at [877, 382] on div "Gypsum" at bounding box center [1016, 387] width 361 height 23
type input "Gypsum"
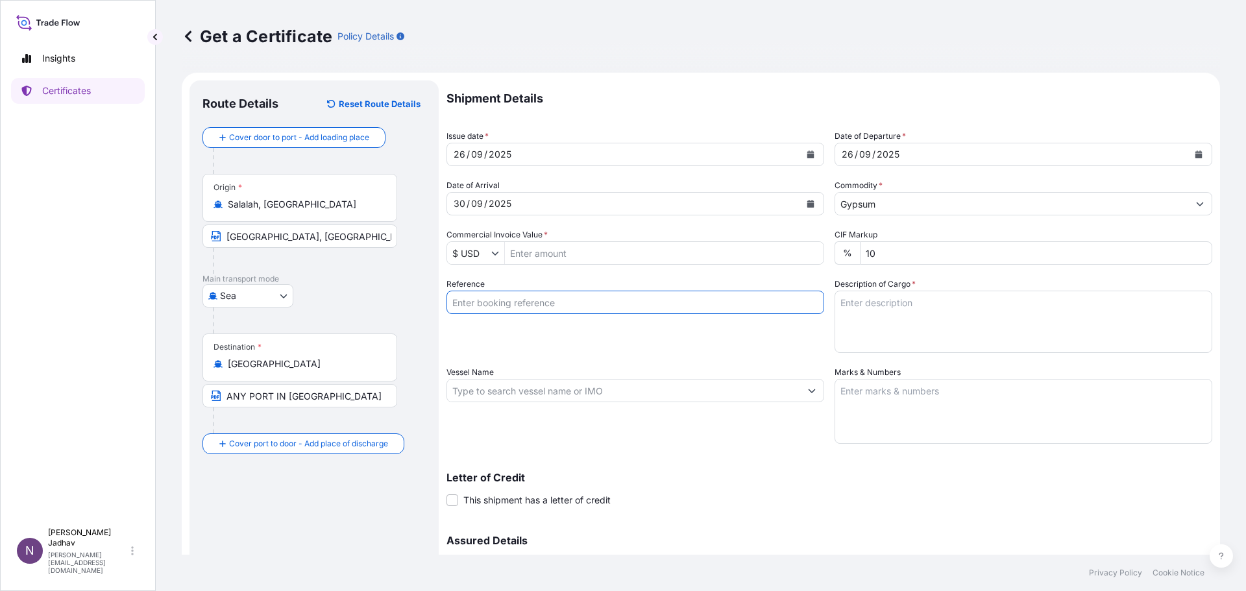
click at [509, 301] on input "Reference" at bounding box center [635, 302] width 378 height 23
click at [540, 303] on input "JITPL/2025-26/1216 Dated 30.09.2025" at bounding box center [635, 302] width 378 height 23
click at [539, 305] on input "JITPL/2025-26/1216A Dated 30.09.2025" at bounding box center [635, 302] width 378 height 23
click at [547, 304] on input "JITPL/2025-26/1216 A Dated 30.09.2025" at bounding box center [635, 302] width 378 height 23
click at [546, 305] on input "JITPL/2025-26/1216 A Dated 30.09.2025" at bounding box center [635, 302] width 378 height 23
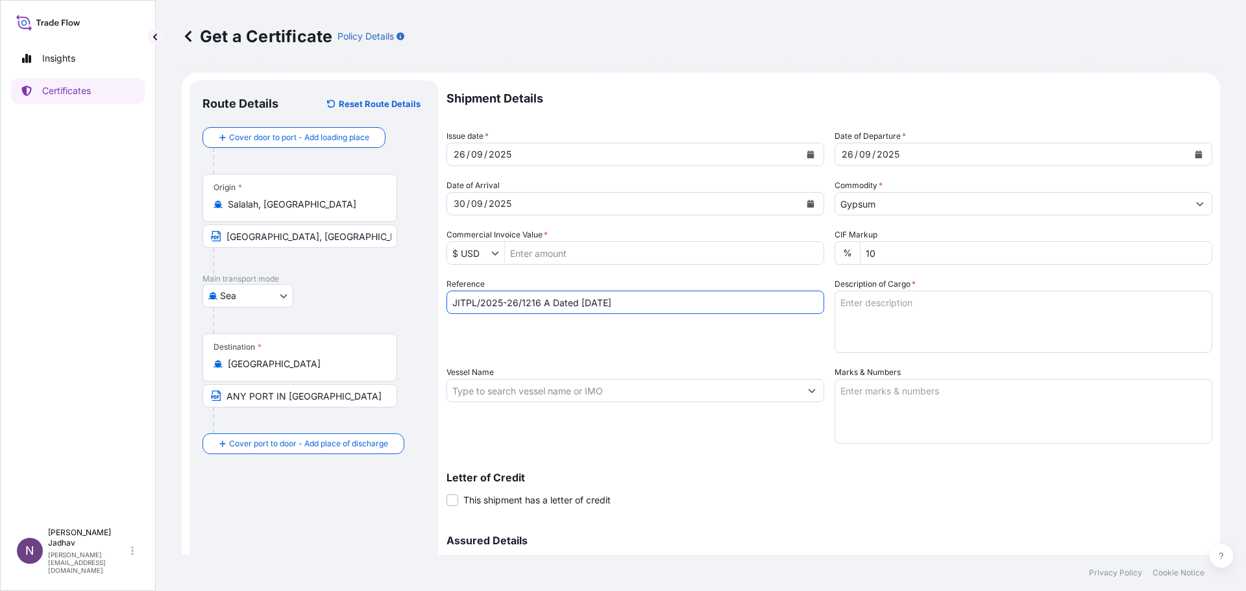
type input "JITPL/2025-26/1216 A Dated 30.09.2025"
click at [544, 255] on input "Commercial Invoice Value *" at bounding box center [664, 252] width 319 height 23
type input "31,100"
click at [572, 280] on div "Reference JITPL/2025-26/1216 A Dated 30.09.2025" at bounding box center [635, 315] width 378 height 75
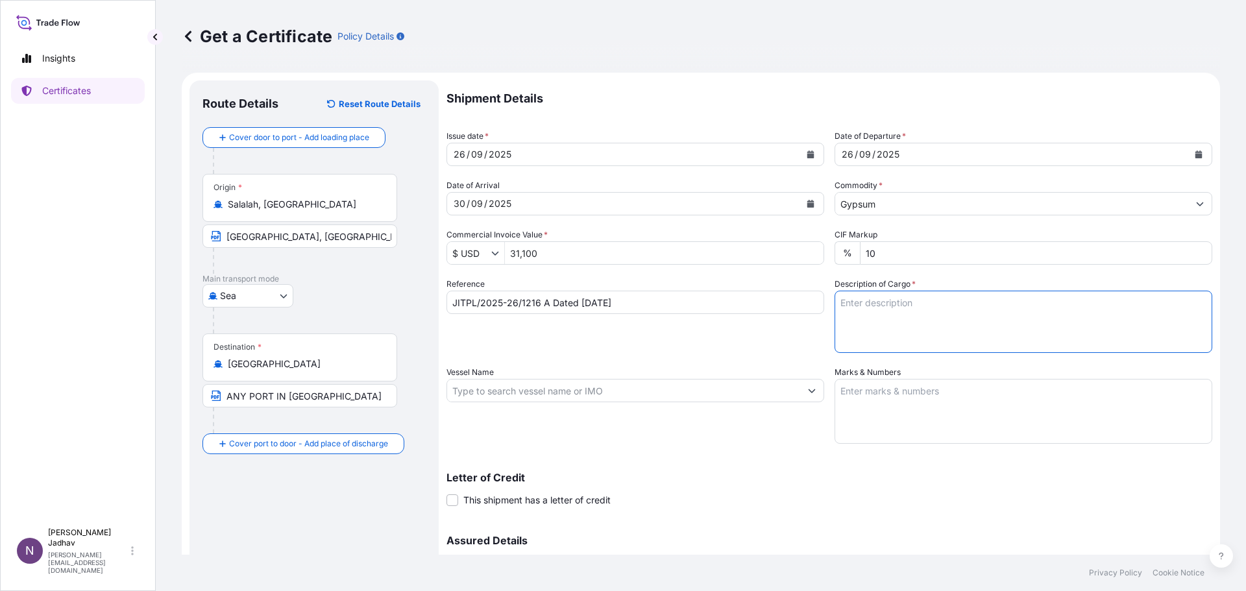
click at [871, 311] on textarea "Description of Cargo *" at bounding box center [1023, 322] width 378 height 62
drag, startPoint x: 555, startPoint y: 252, endPoint x: 505, endPoint y: 255, distance: 50.0
click at [505, 255] on input "31,100" at bounding box center [664, 252] width 319 height 23
click at [874, 305] on textarea "Description of Cargo *" at bounding box center [1023, 322] width 378 height 62
paste textarea "31,100"
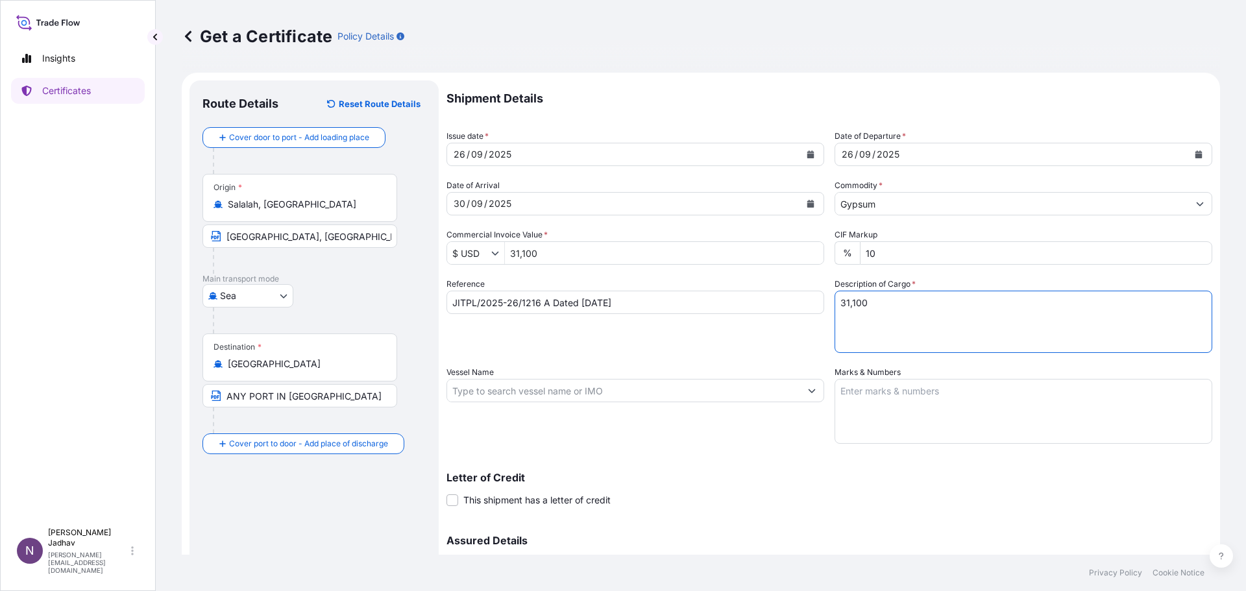
type textarea "31,100"
drag, startPoint x: 544, startPoint y: 254, endPoint x: 472, endPoint y: 263, distance: 72.6
click at [472, 263] on div "$ USD 31,100" at bounding box center [635, 252] width 378 height 23
type input "517,504"
click at [513, 282] on div "Reference JITPL/2025-26/1216 A Dated 30.09.2025" at bounding box center [635, 315] width 378 height 75
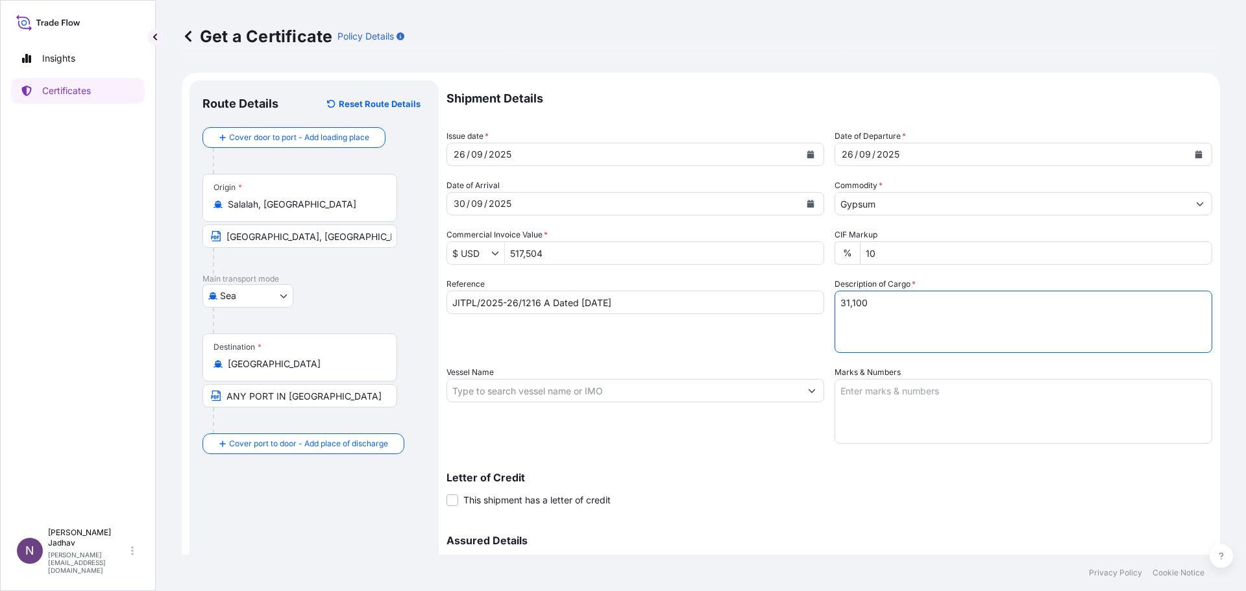
click at [879, 304] on textarea "31,100" at bounding box center [1023, 322] width 378 height 62
type textarea "31,100 MT OF NATUAL GYPSUM IN BULK"
click at [548, 393] on input "Vessel Name" at bounding box center [623, 390] width 353 height 23
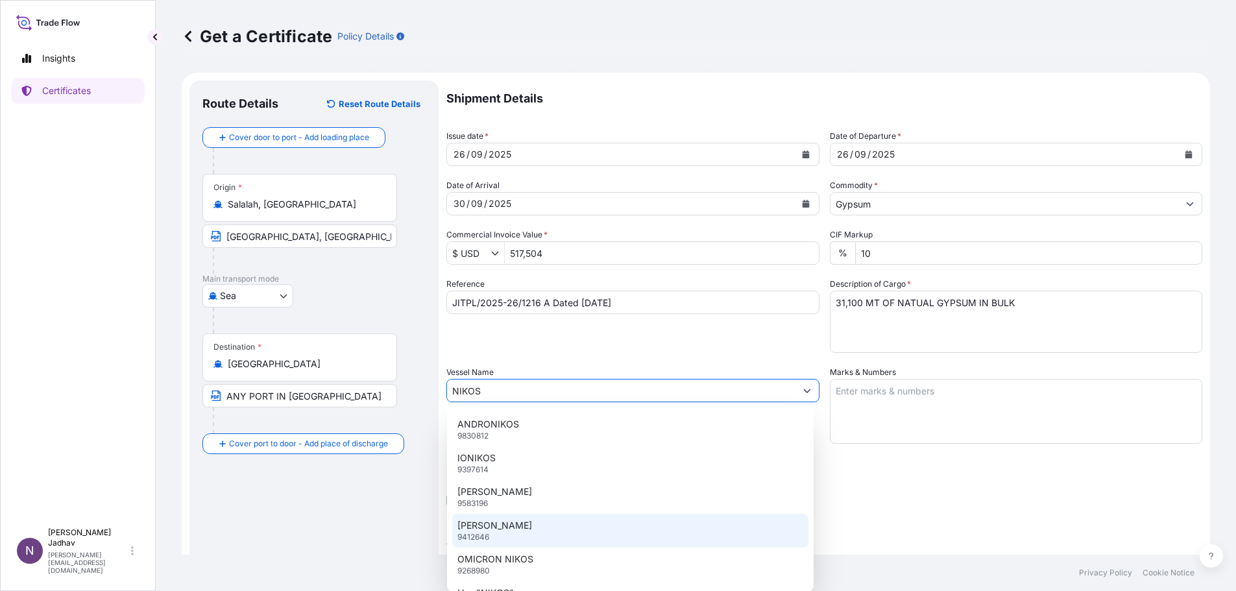
click at [504, 526] on div "NIKOS N 9412646" at bounding box center [630, 531] width 356 height 34
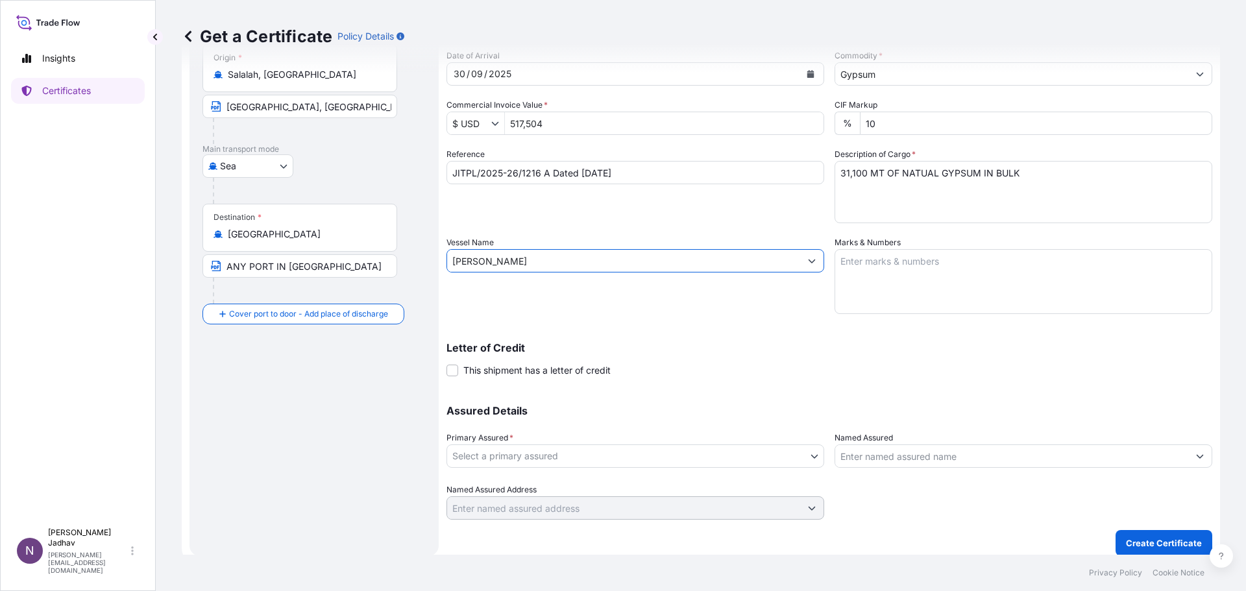
type input "NIKOS N"
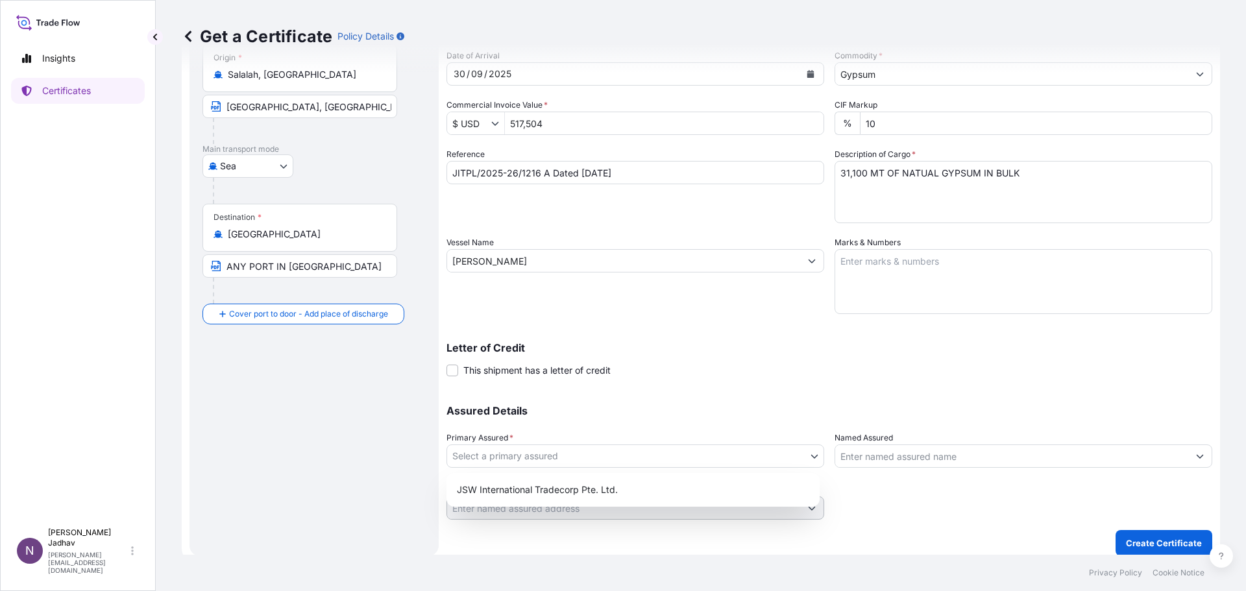
click at [663, 455] on body "1 option available. Insights Certificates N Namita Jadhav namita.jadhav@jswinte…" at bounding box center [623, 295] width 1246 height 591
click at [640, 483] on div "JSW International Tradecorp Pte. Ltd." at bounding box center [633, 489] width 363 height 23
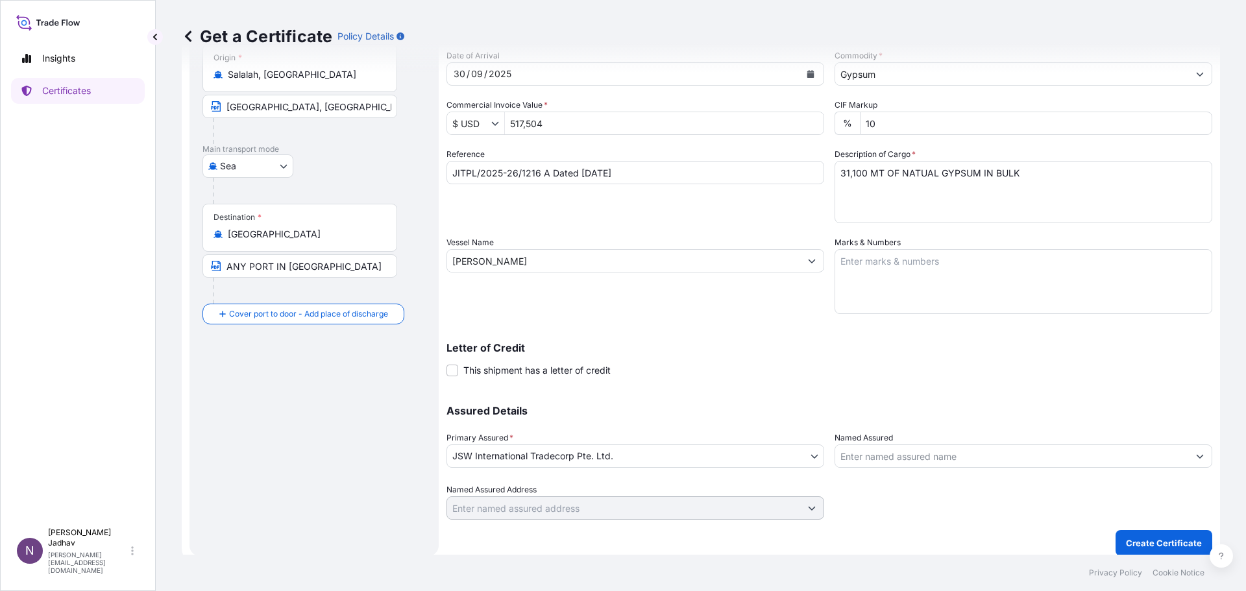
click at [722, 393] on div "Assured Details Primary Assured * JSW International Tradecorp Pte. Ltd. JSW Int…" at bounding box center [829, 455] width 766 height 130
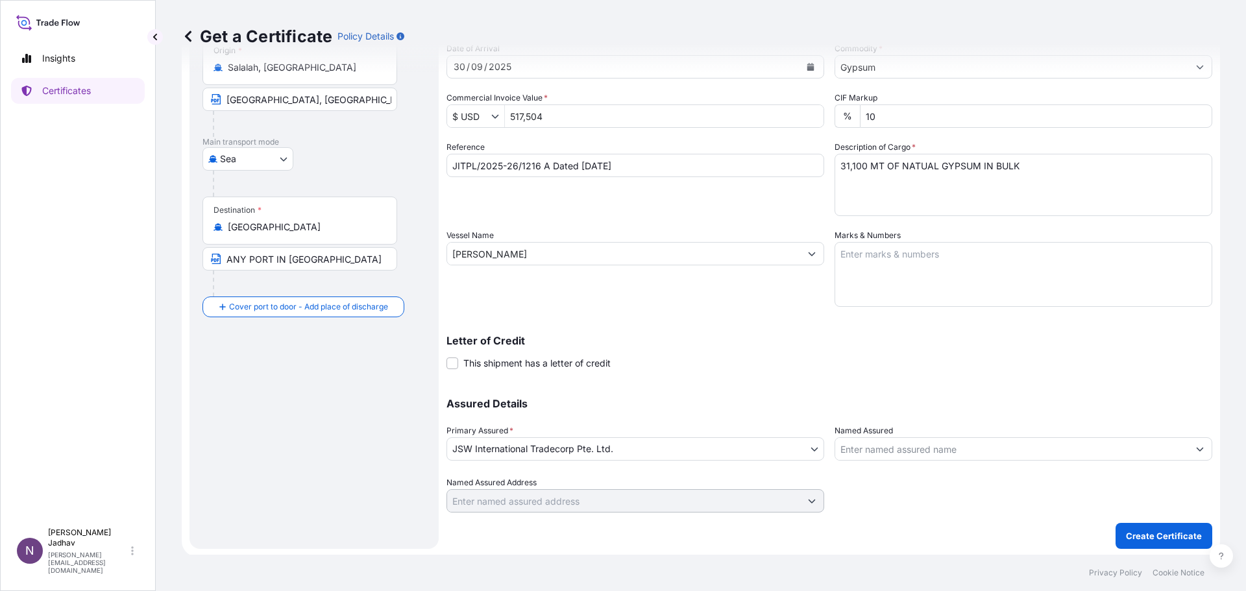
scroll to position [139, 0]
click at [1141, 535] on p "Create Certificate" at bounding box center [1164, 534] width 76 height 13
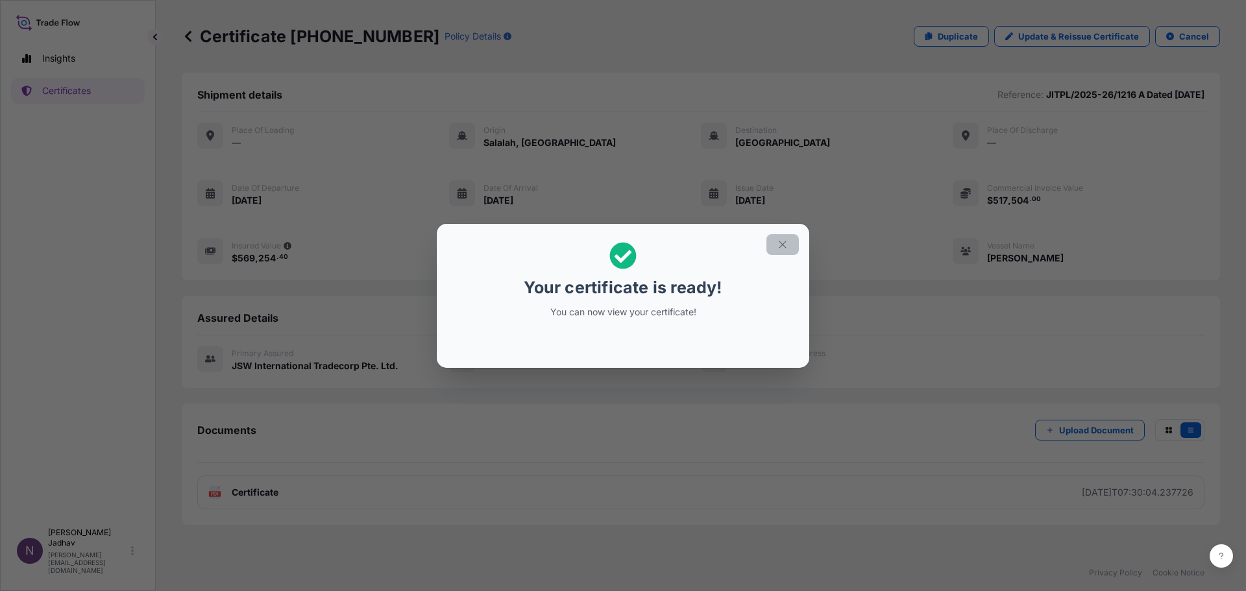
click at [782, 247] on icon "button" at bounding box center [783, 245] width 12 height 12
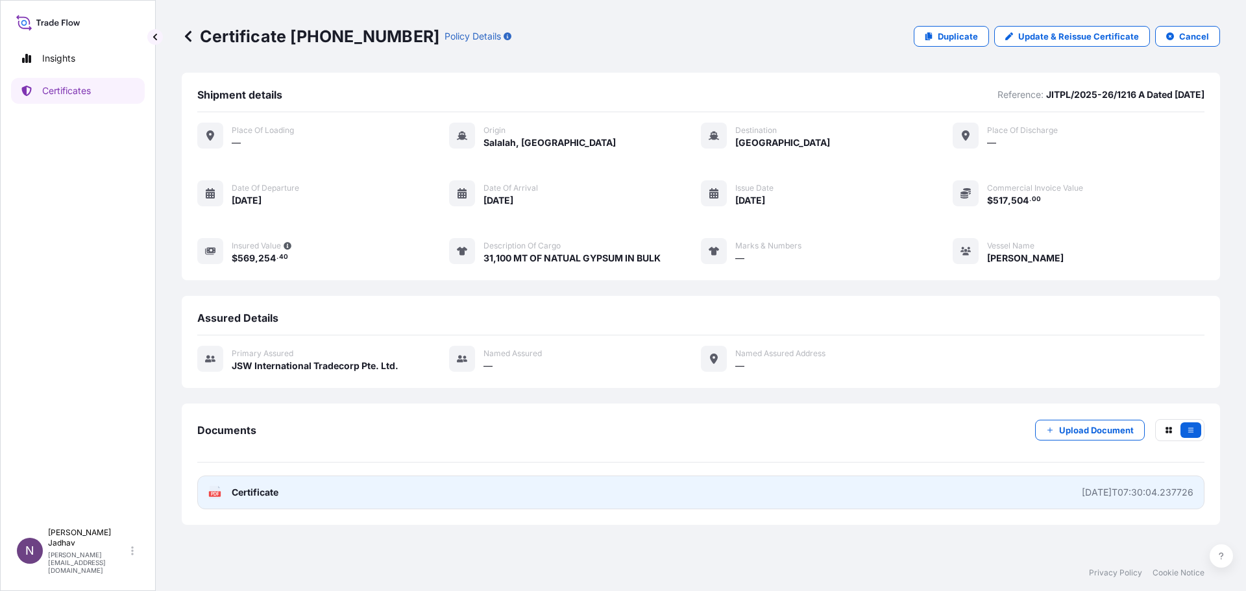
click at [244, 494] on span "Certificate" at bounding box center [255, 492] width 47 height 13
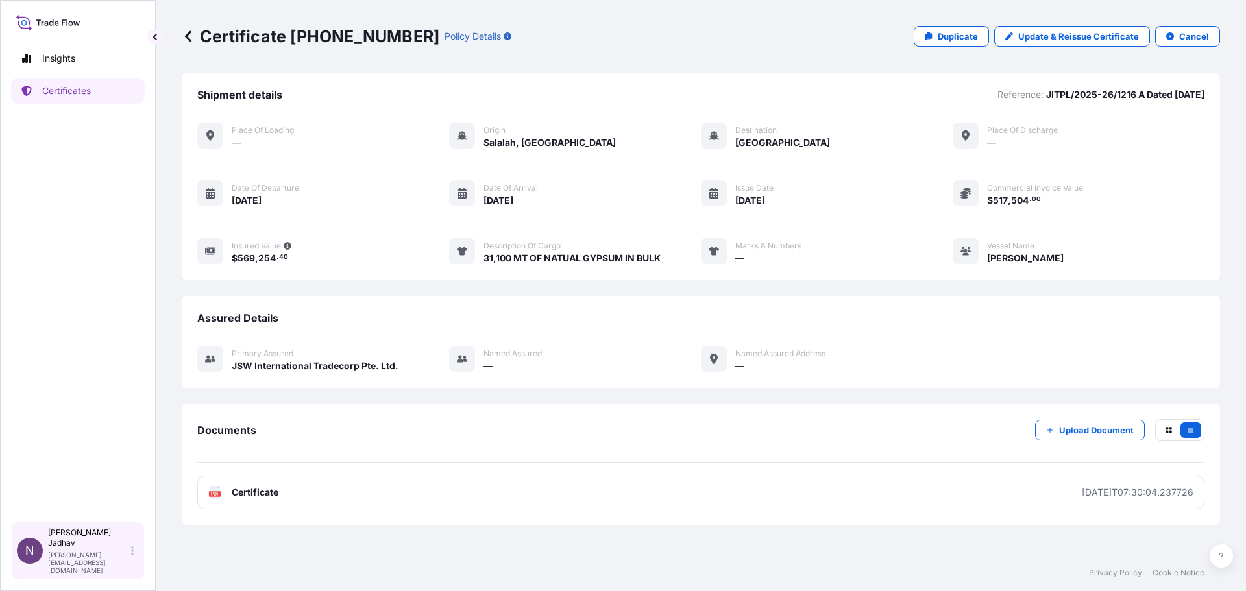
click at [126, 562] on div "Namita Jadhav namita.jadhav@jswinternational.com" at bounding box center [93, 551] width 91 height 47
